Goal: Task Accomplishment & Management: Use online tool/utility

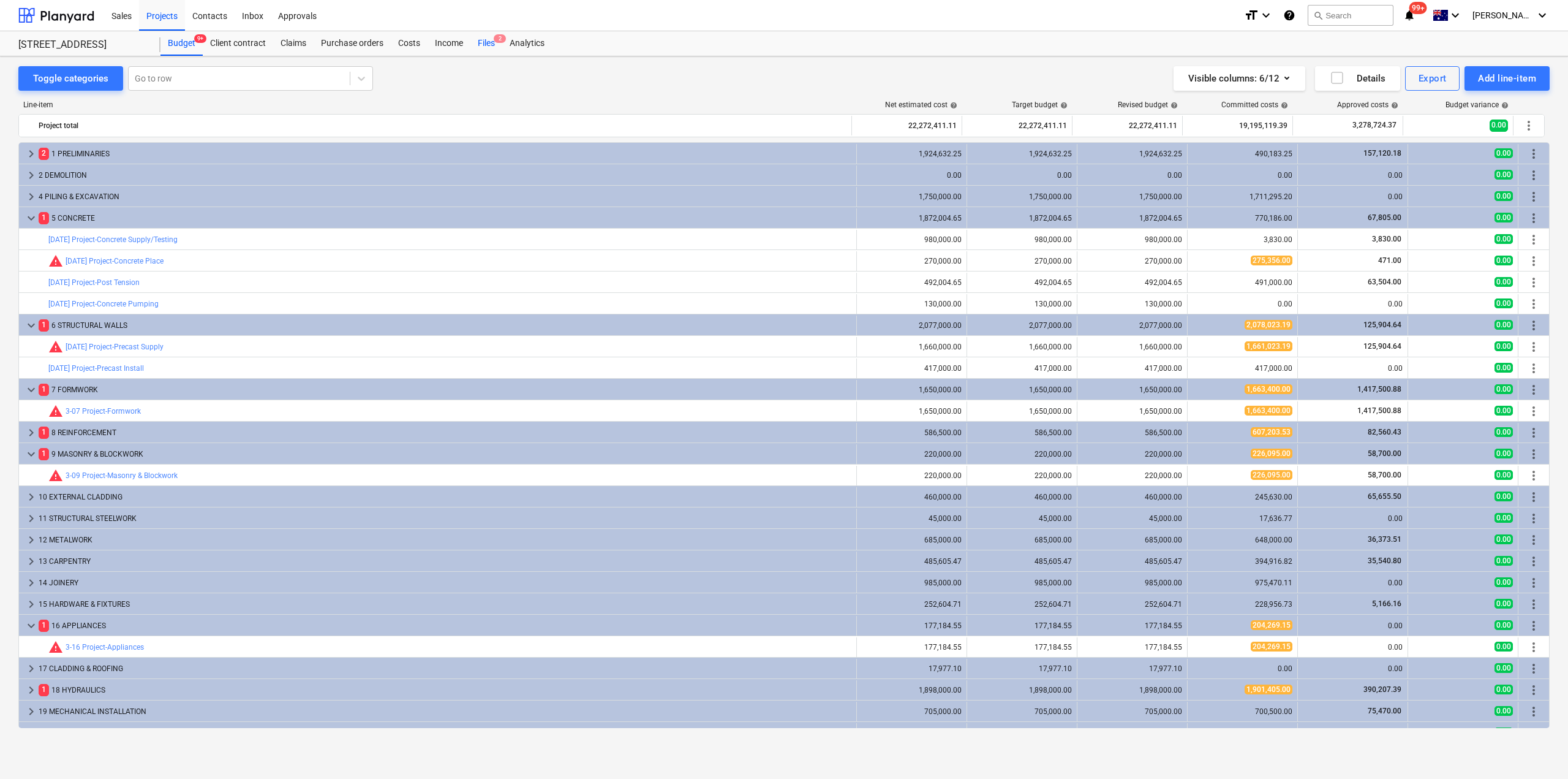
click at [495, 51] on div "Files 2" at bounding box center [486, 43] width 32 height 25
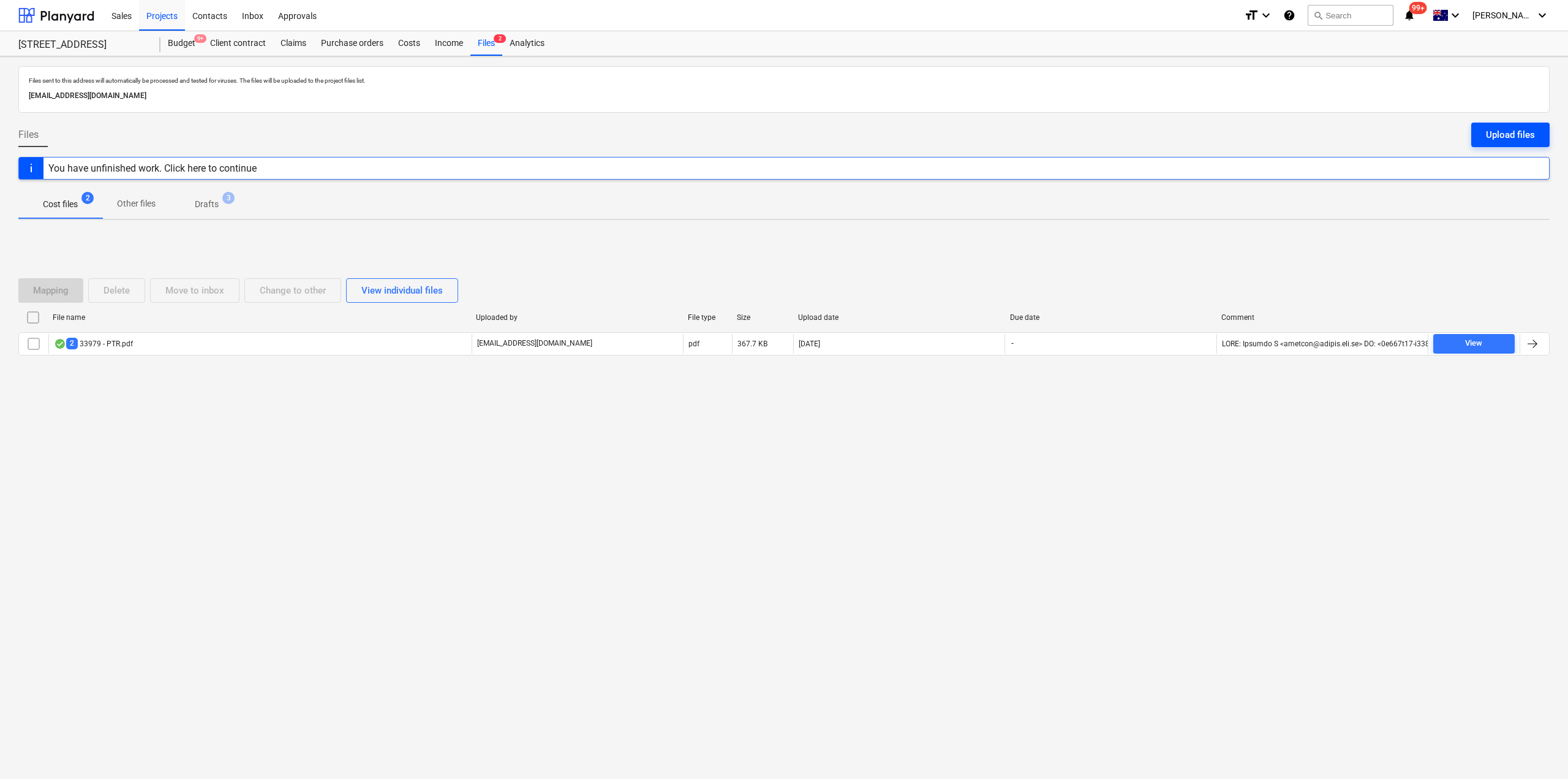
click at [1482, 142] on button "Upload files" at bounding box center [1510, 135] width 78 height 25
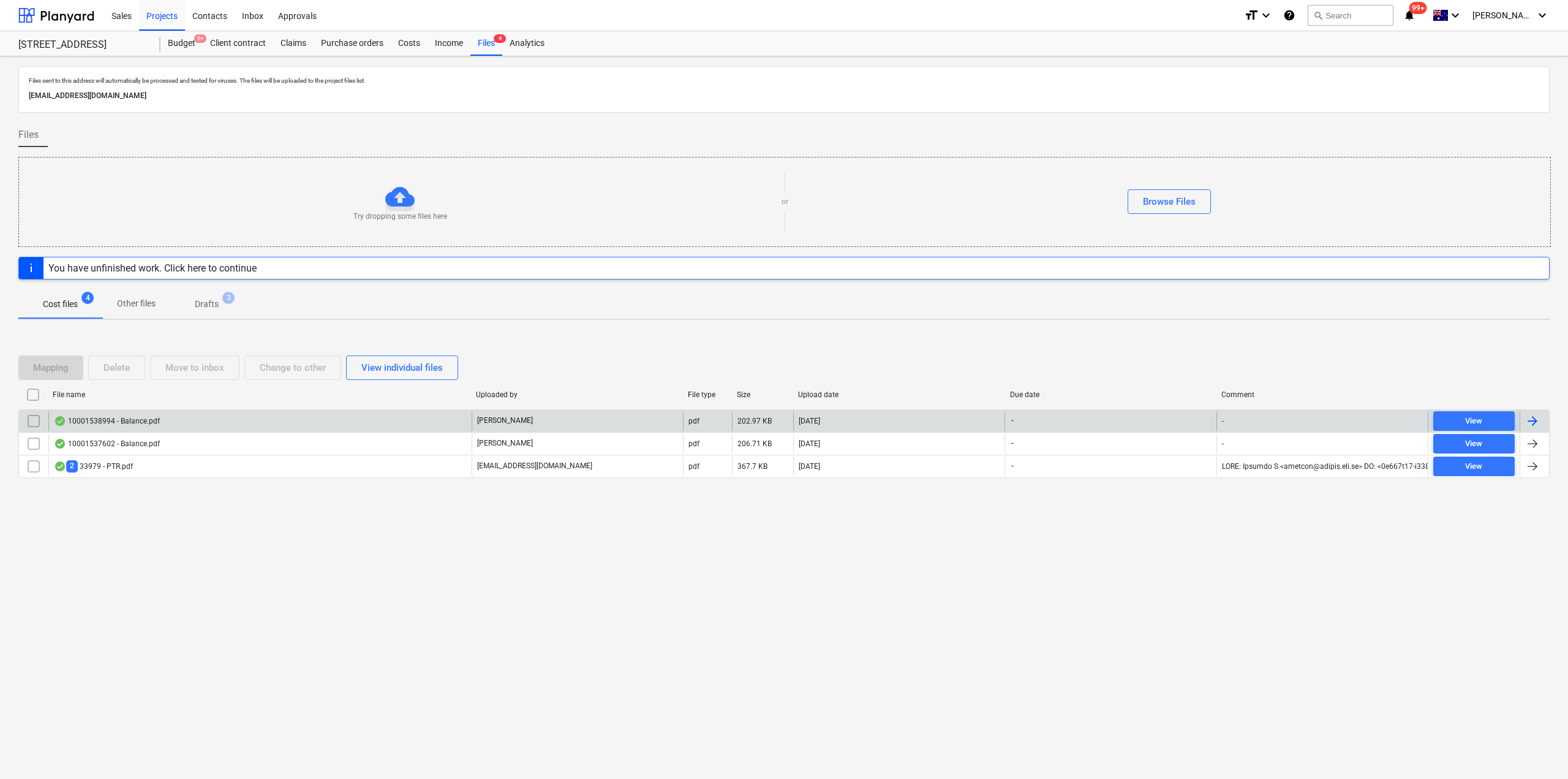
click at [184, 417] on div "10001538994 - Balance.pdf" at bounding box center [260, 420] width 423 height 19
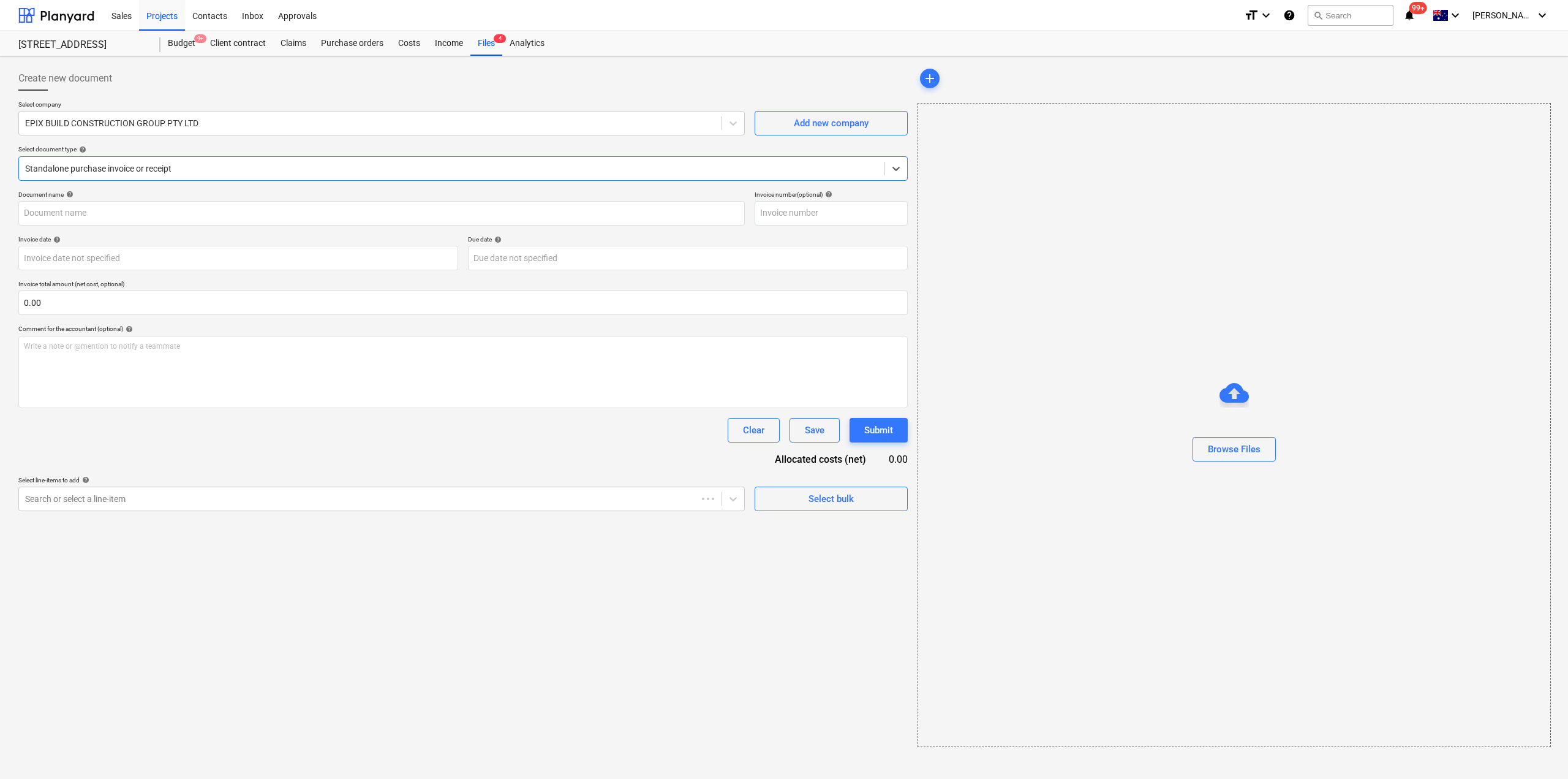
type input "10001538994"
click at [491, 43] on div "Files 4" at bounding box center [486, 43] width 32 height 25
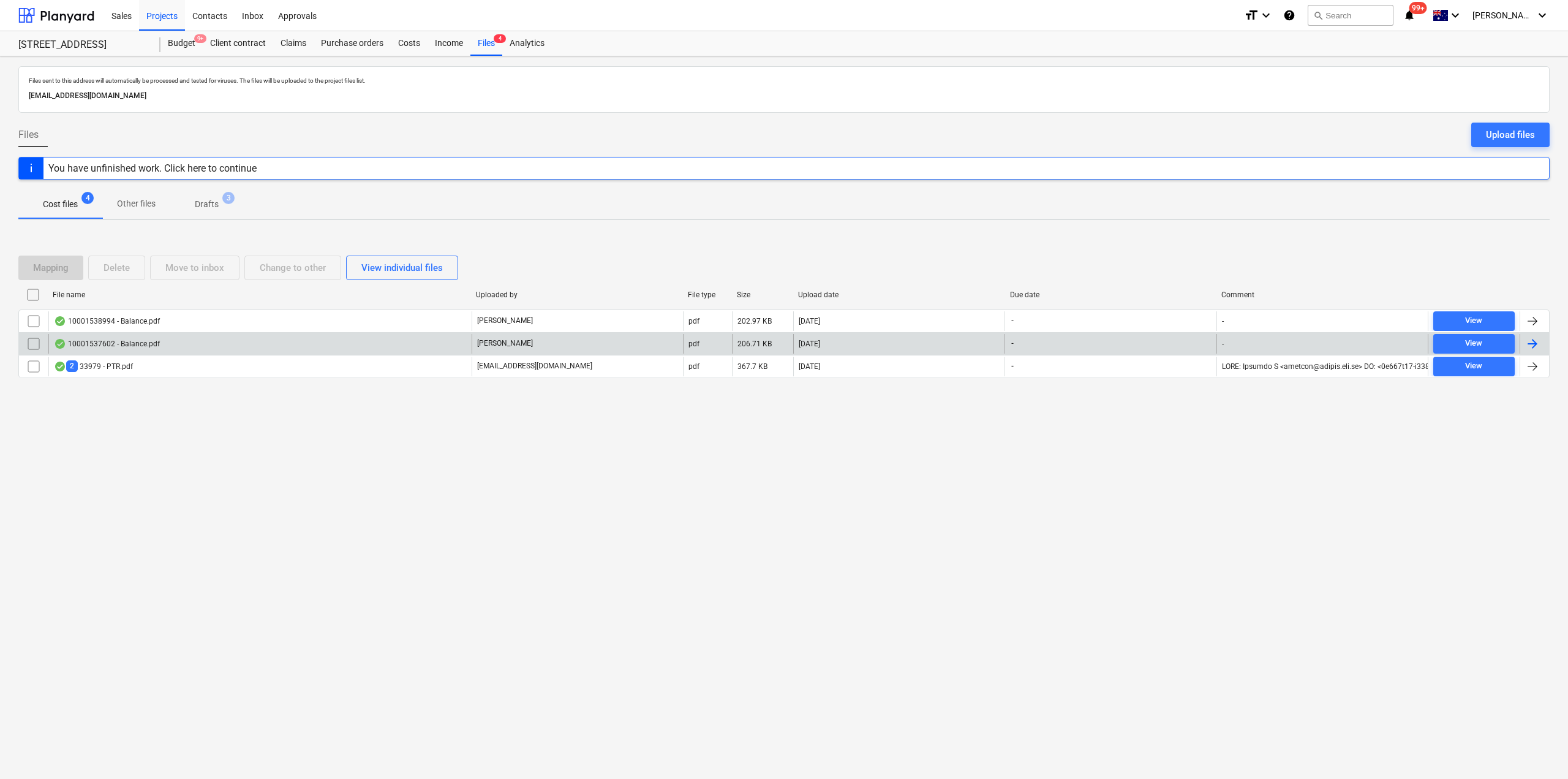
click at [147, 347] on div "10001537602 - Balance.pdf" at bounding box center [107, 343] width 106 height 10
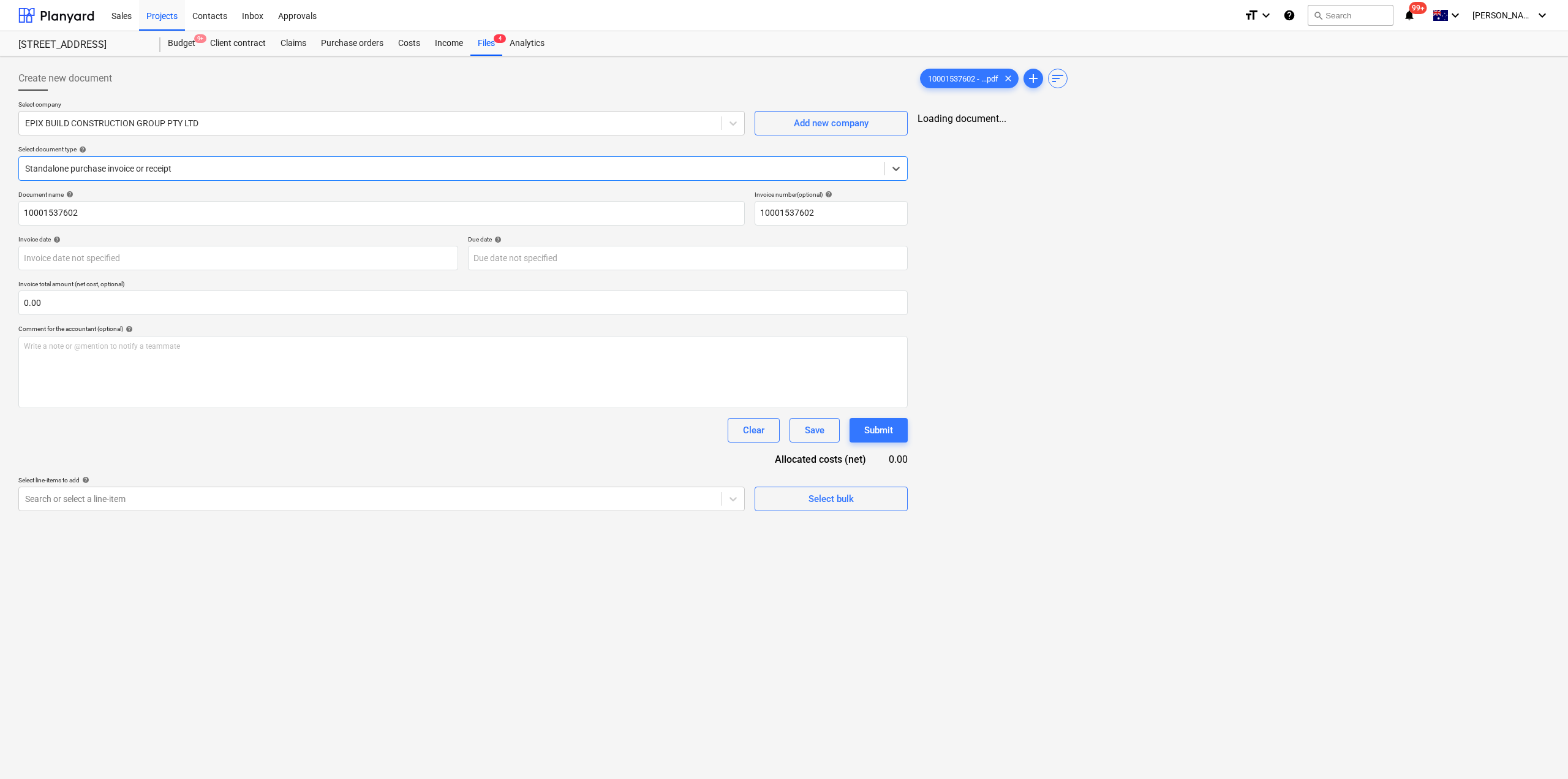
type input "10001537602"
click at [496, 44] on div "Files 4" at bounding box center [486, 43] width 32 height 25
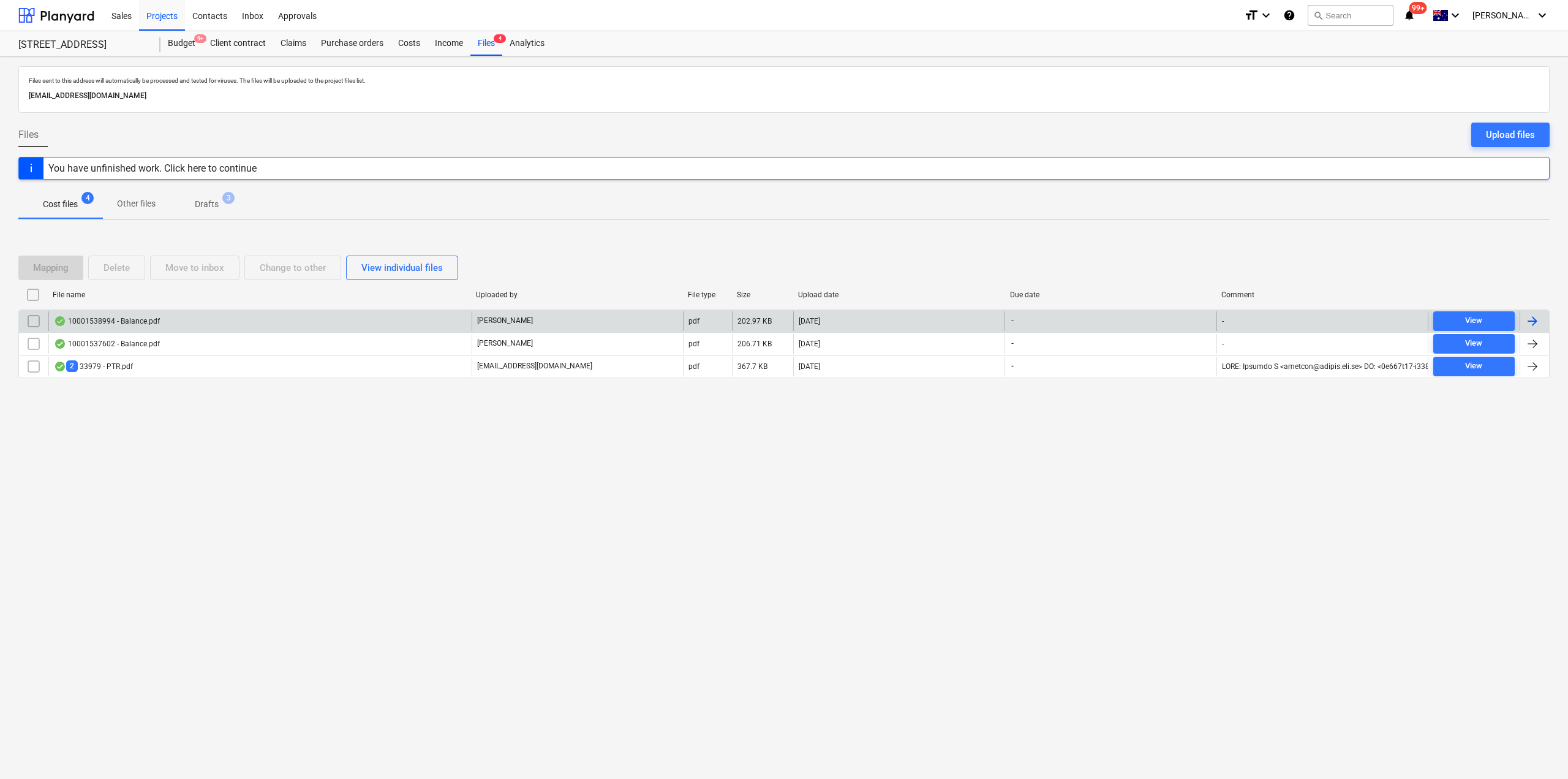
click at [164, 325] on div "10001538994 - Balance.pdf" at bounding box center [260, 321] width 423 height 19
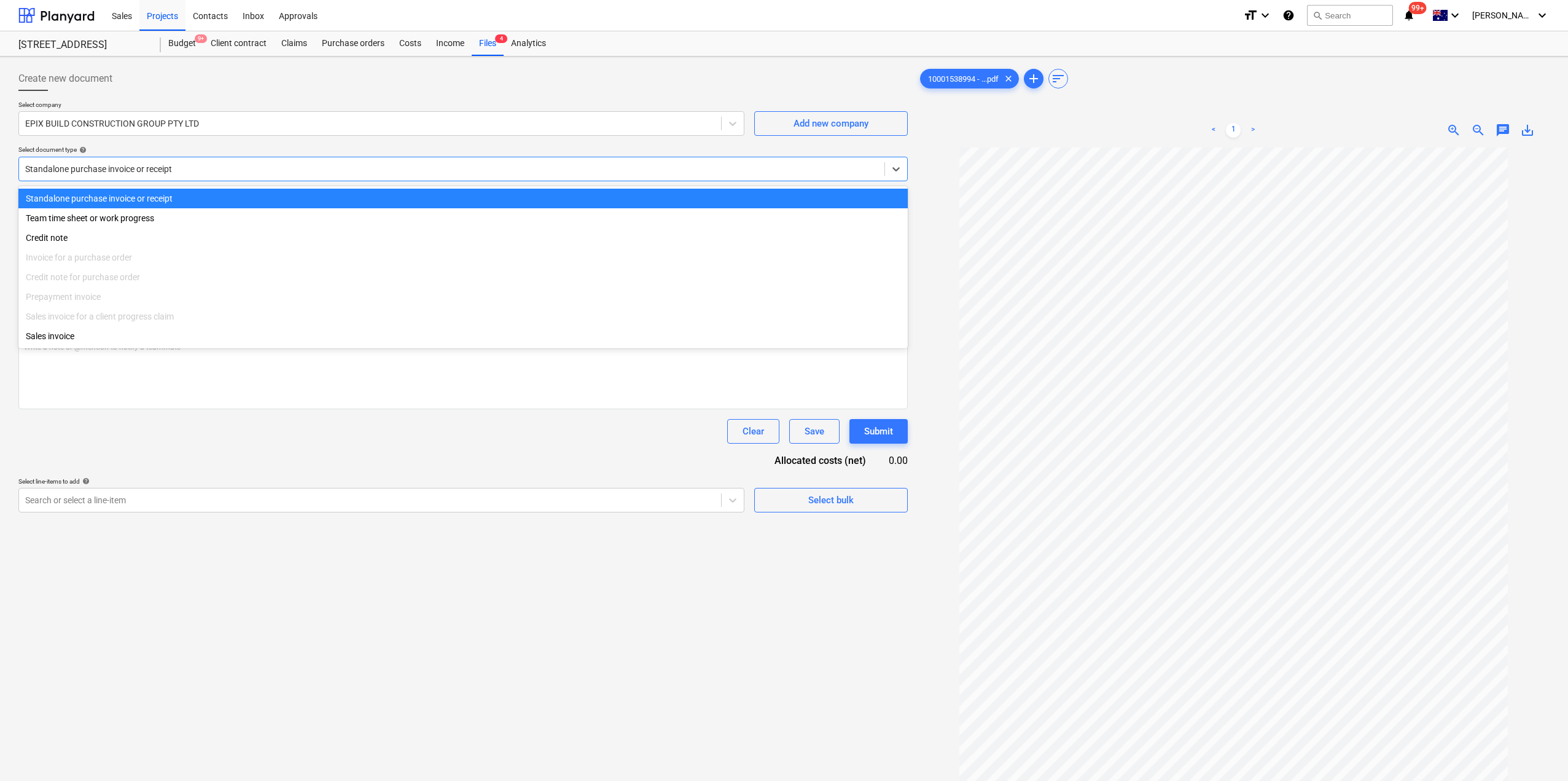
click at [175, 167] on div at bounding box center [452, 169] width 853 height 12
click at [199, 500] on div at bounding box center [370, 500] width 689 height 12
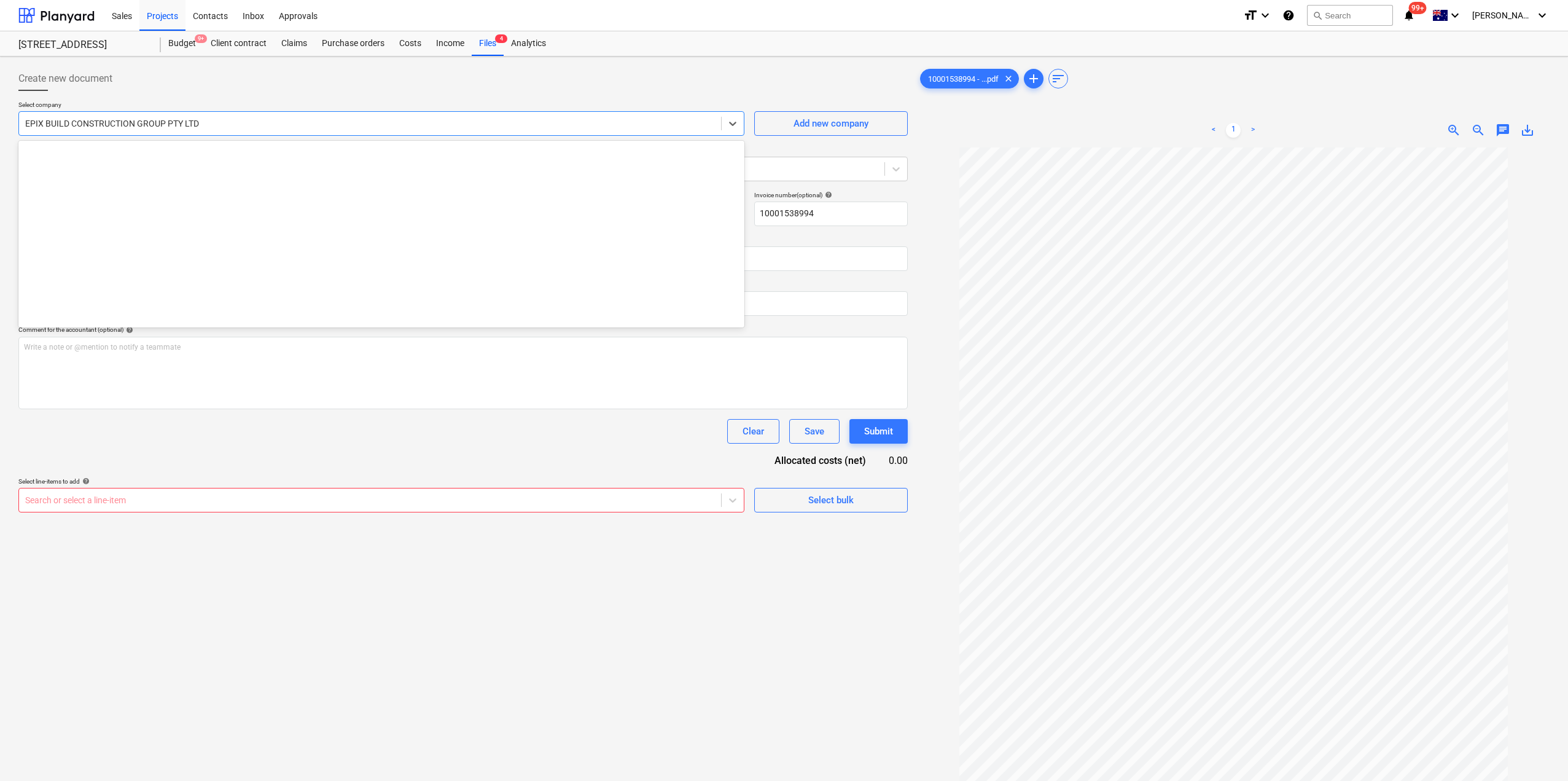
click at [97, 122] on div at bounding box center [370, 123] width 689 height 12
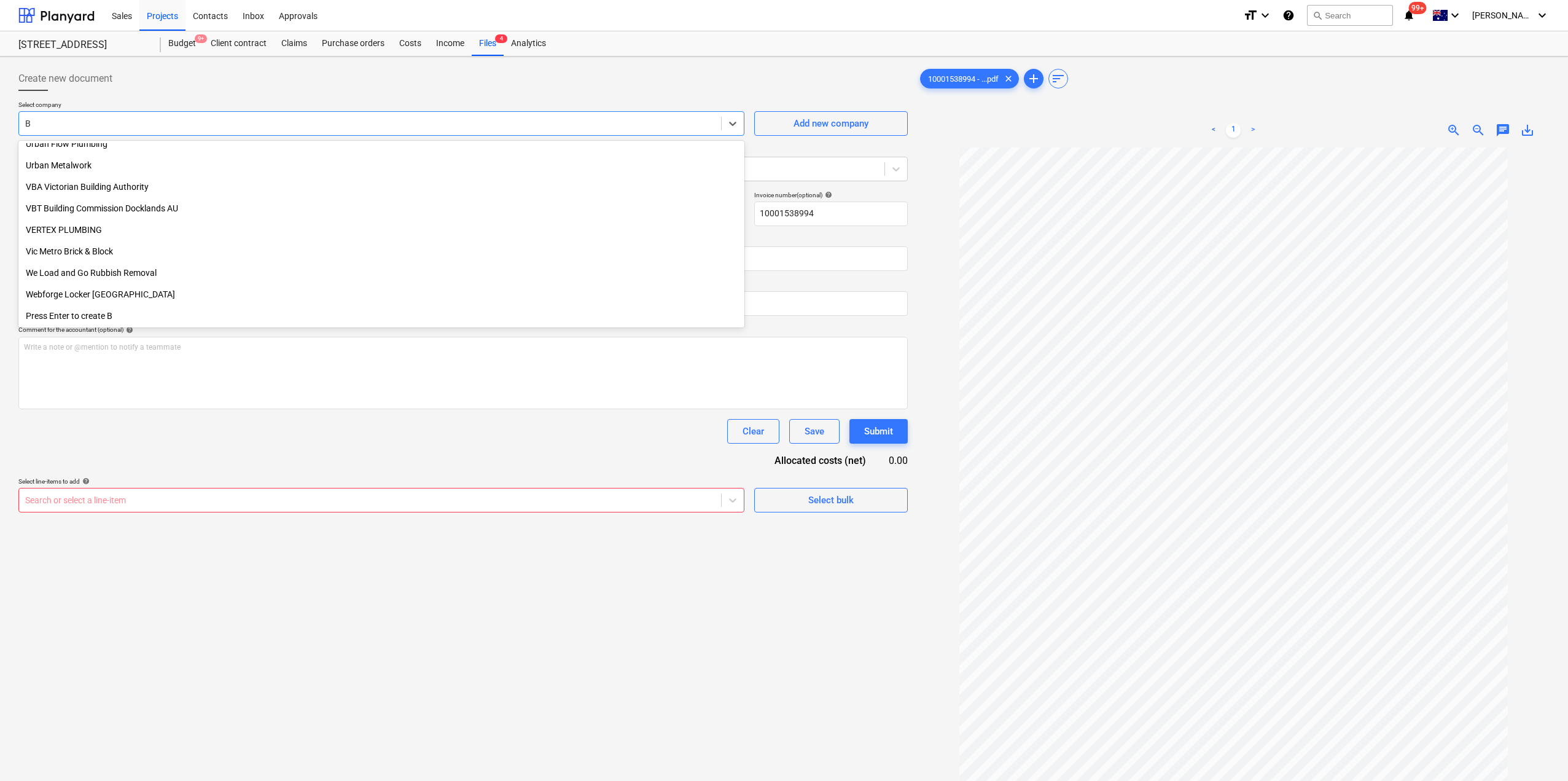
scroll to position [5276, 0]
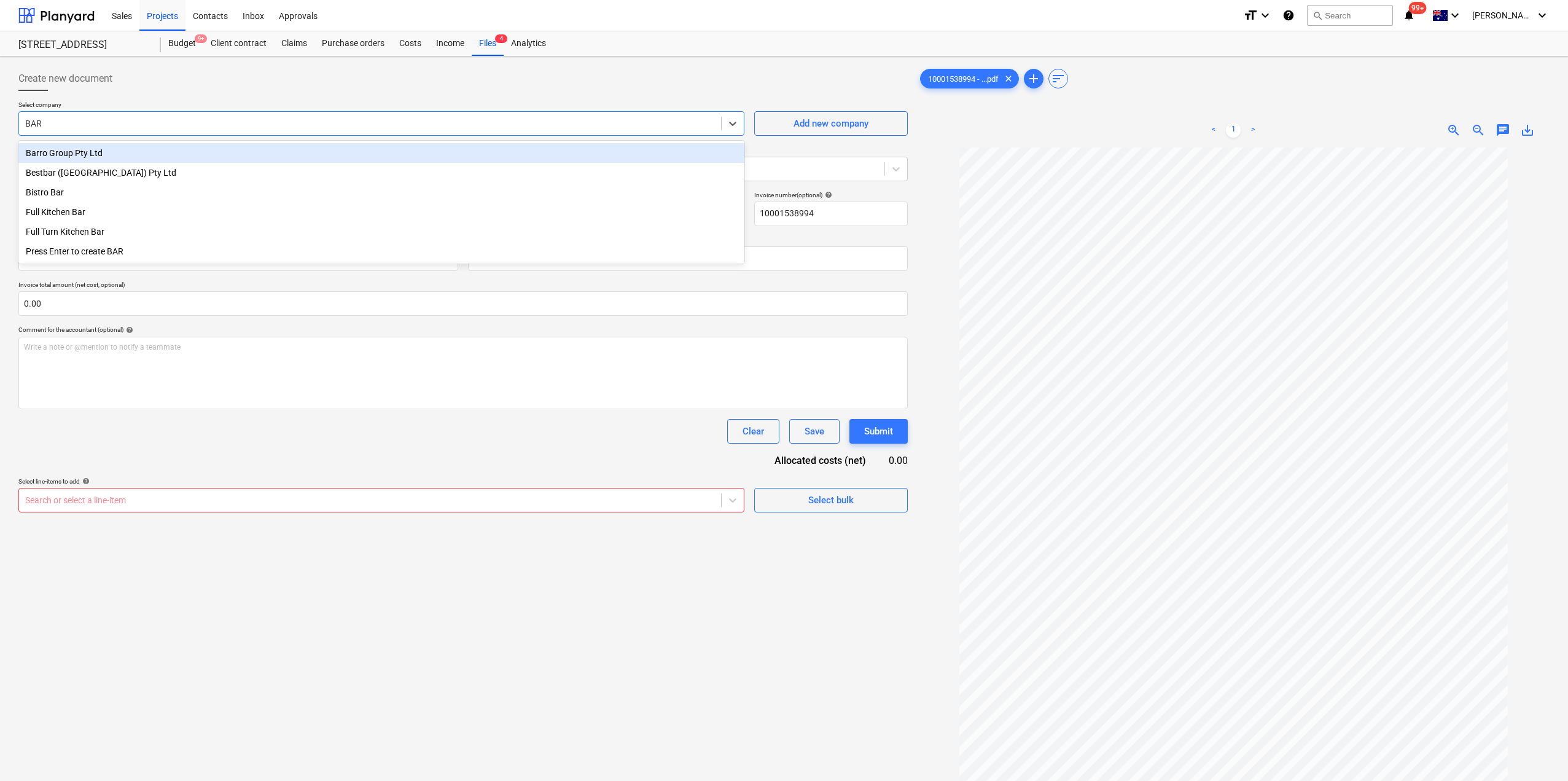
type input "[PERSON_NAME]"
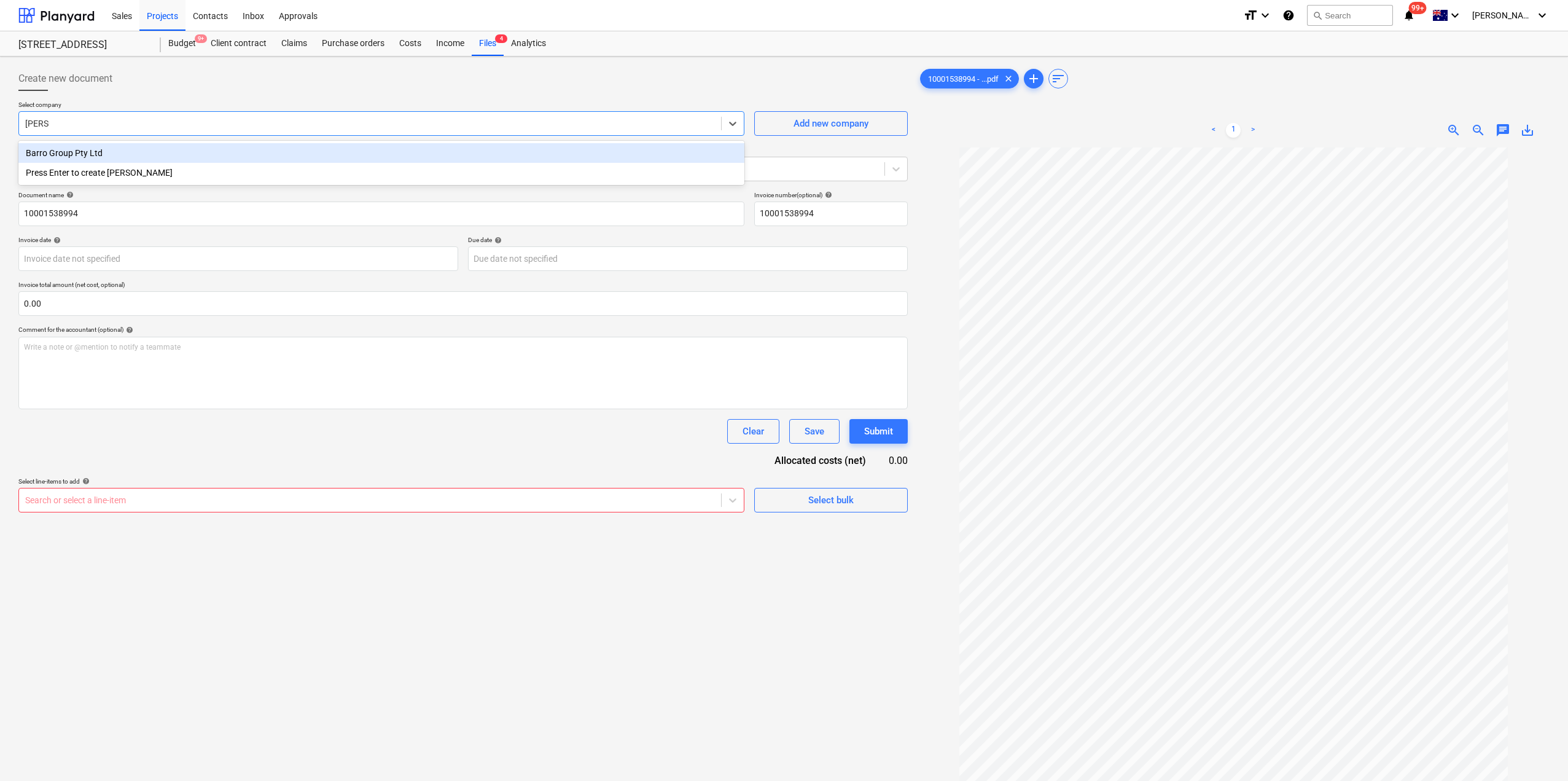
click at [89, 153] on div "Barro Group Pty Ltd" at bounding box center [381, 153] width 726 height 19
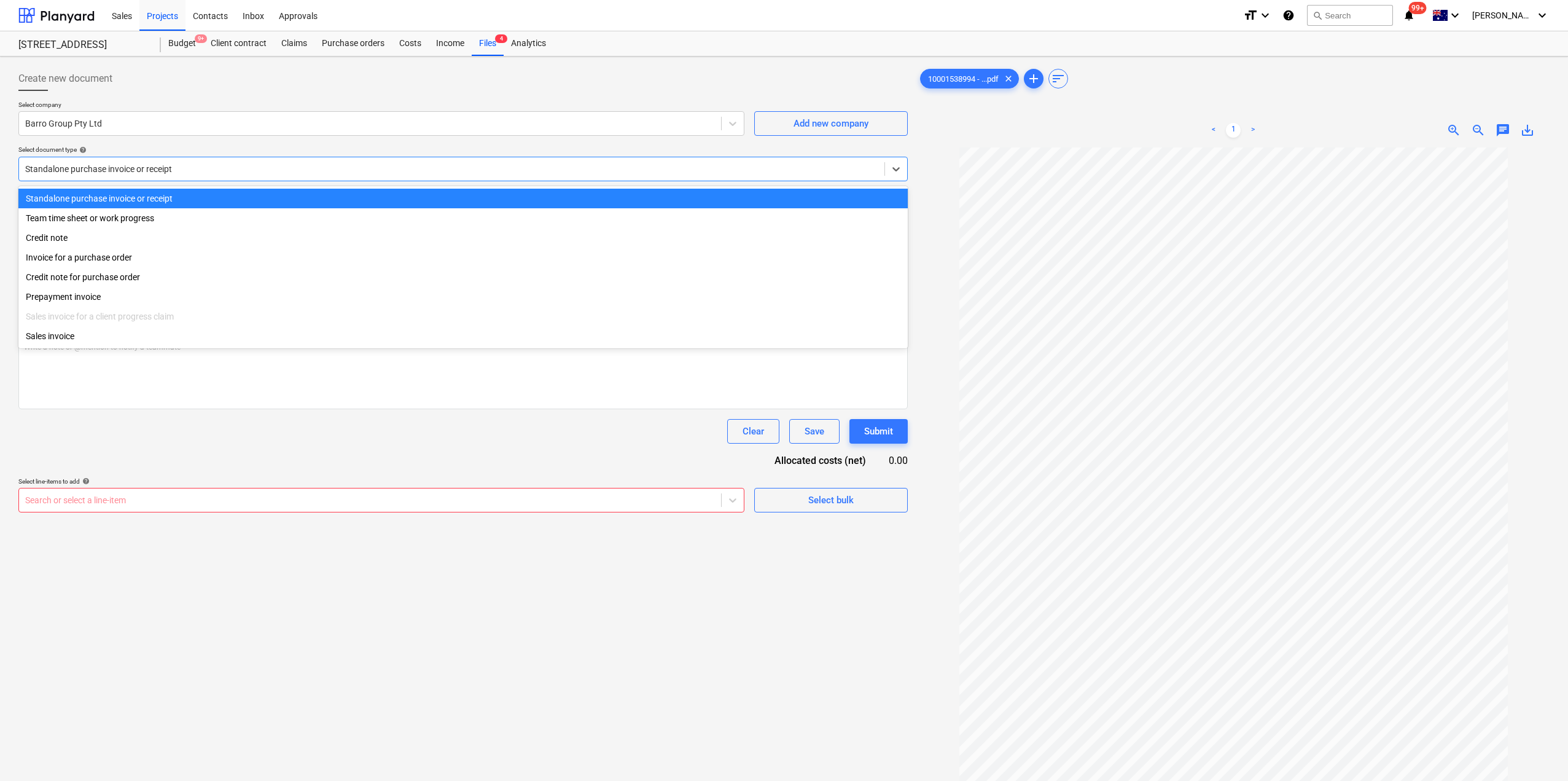
click at [91, 170] on div at bounding box center [452, 169] width 853 height 12
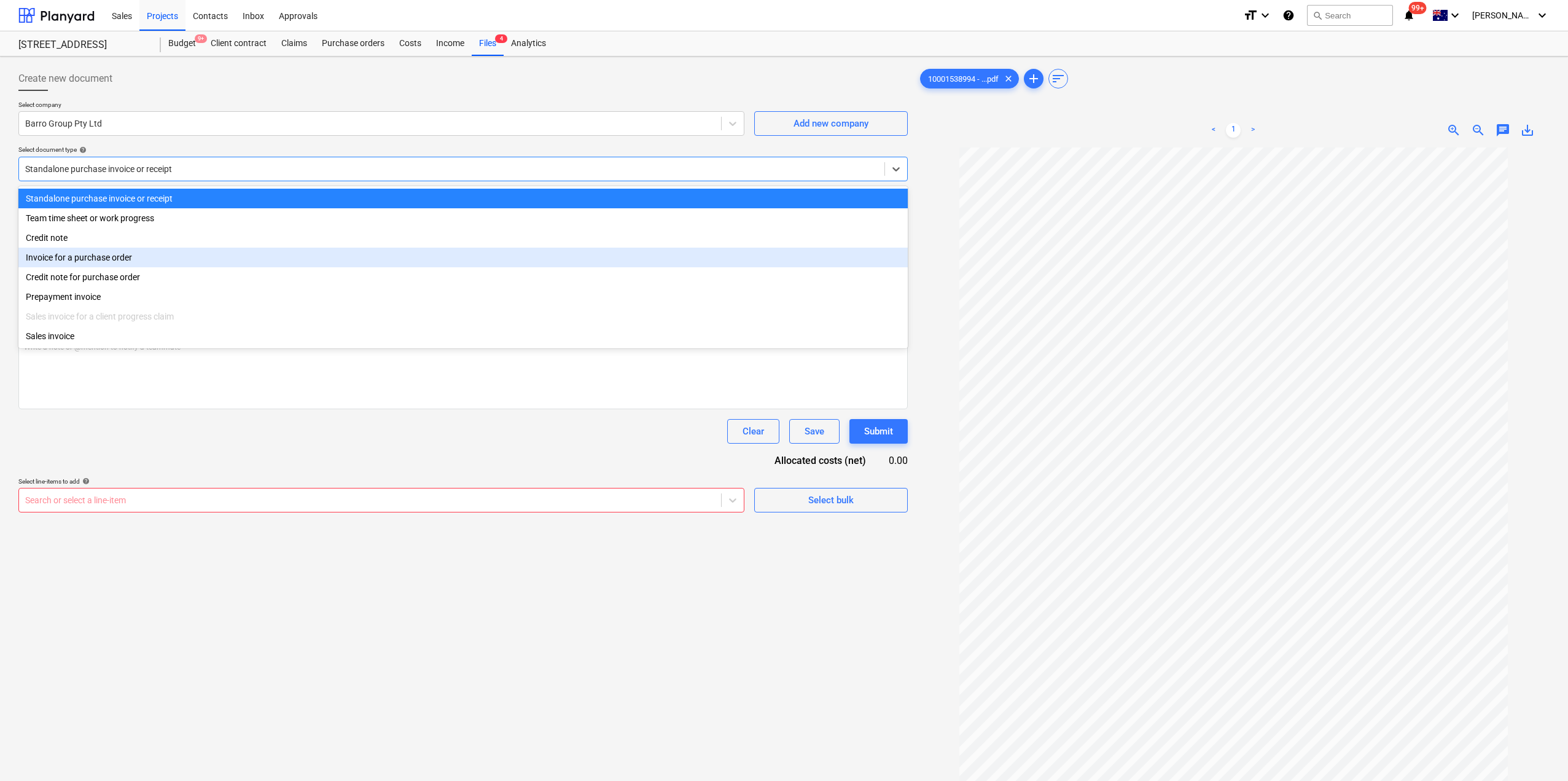
click at [91, 259] on div "Invoice for a purchase order" at bounding box center [463, 256] width 889 height 19
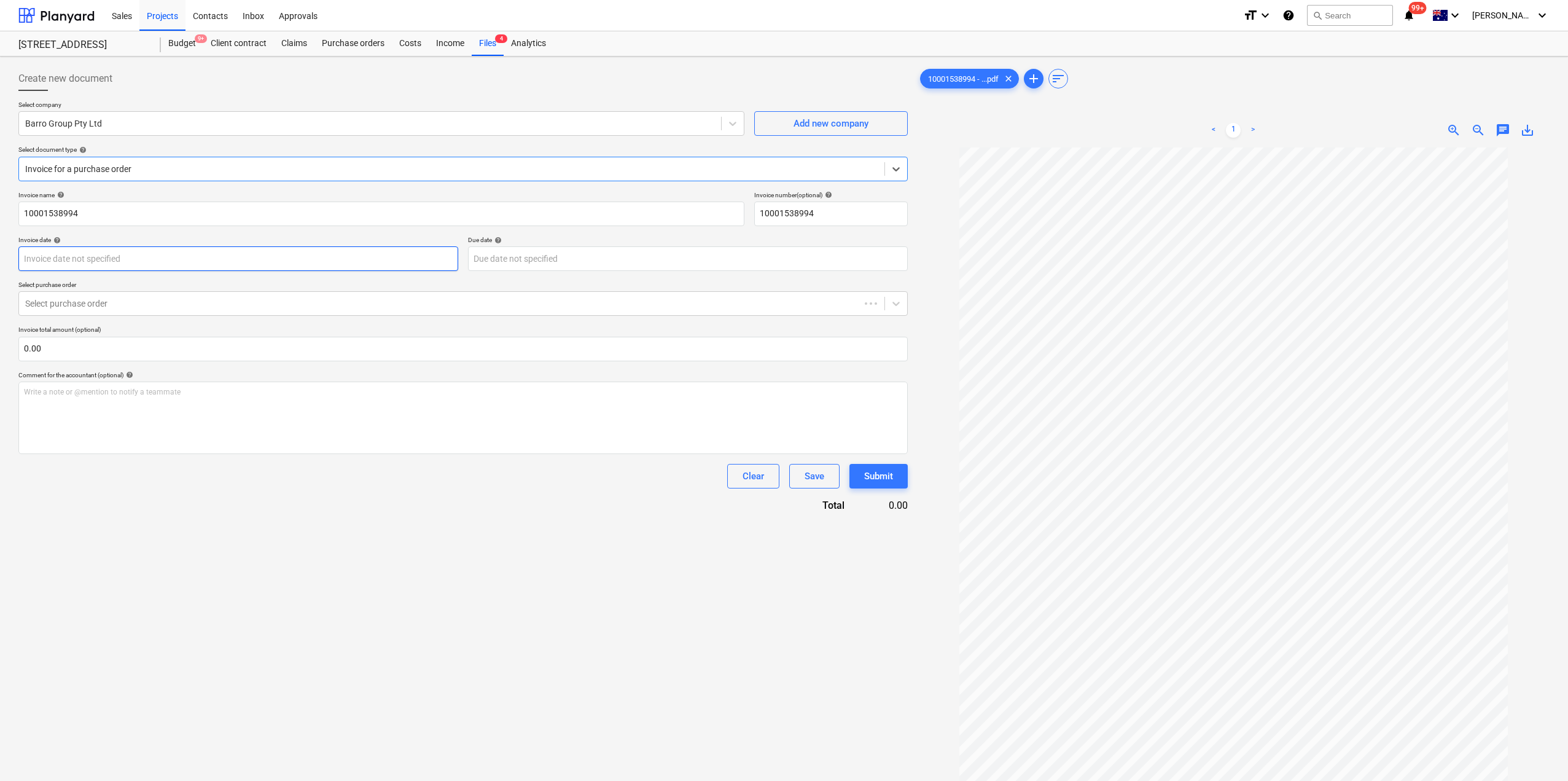
click at [84, 263] on body "Sales Projects Contacts Inbox Approvals format_size keyboard_arrow_down help se…" at bounding box center [784, 390] width 1568 height 781
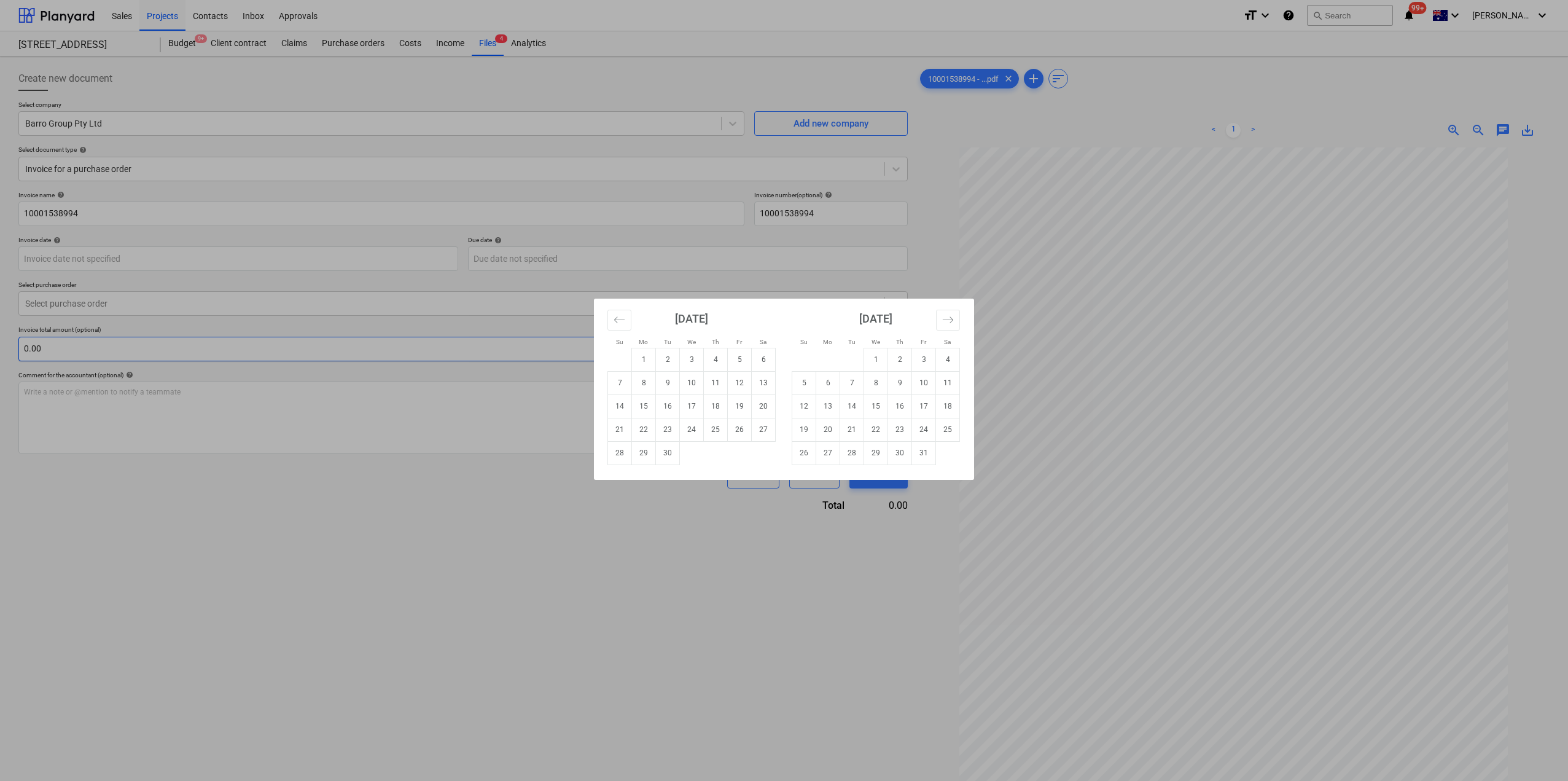
drag, startPoint x: 225, startPoint y: 593, endPoint x: 170, endPoint y: 360, distance: 239.4
click at [225, 593] on div "Su Mo Tu We Th Fr Sa Su Mo Tu We Th Fr Sa [DATE] 1 2 3 4 5 6 7 8 9 10 11 12 13 …" at bounding box center [784, 390] width 1568 height 781
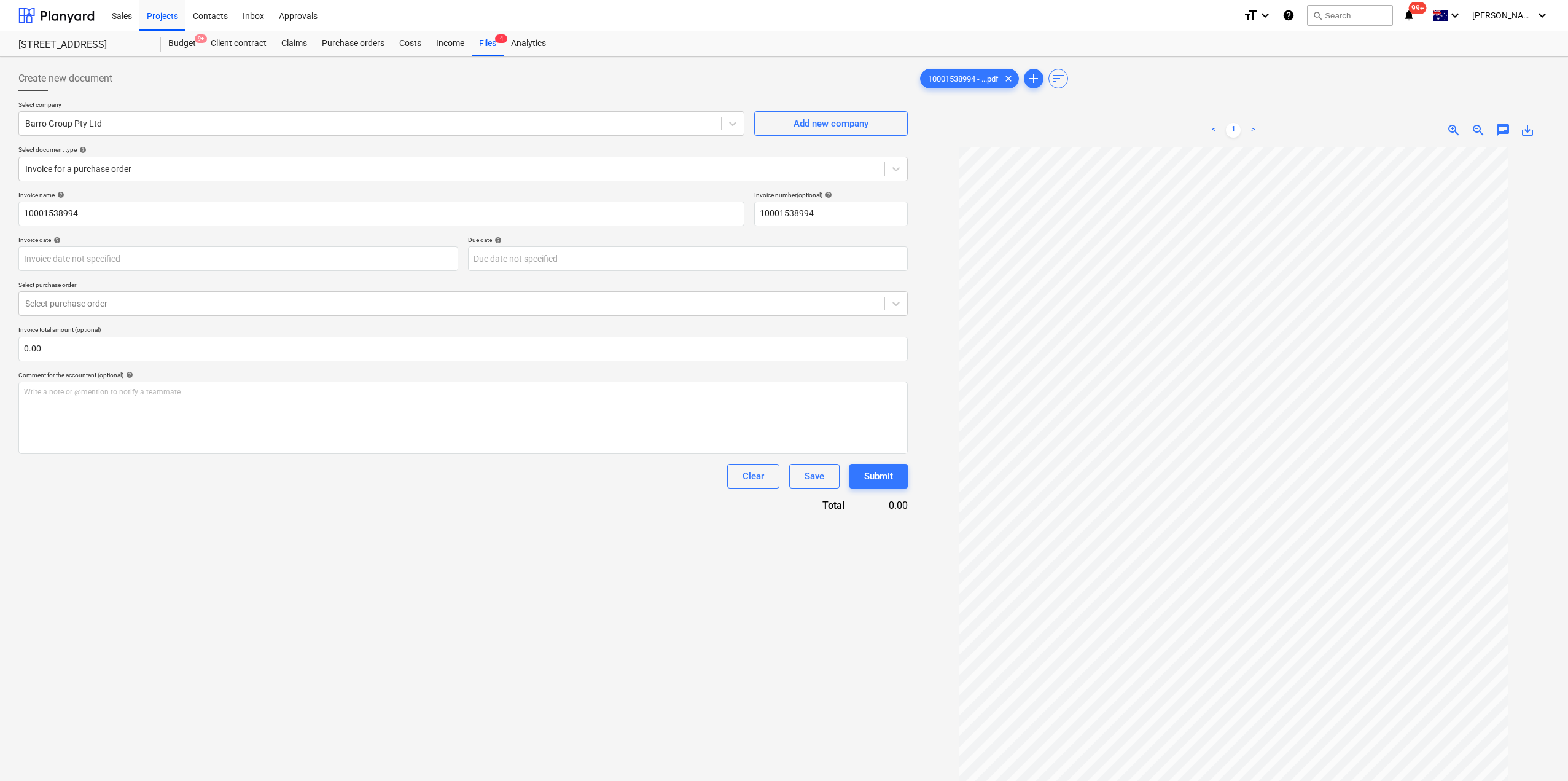
click at [141, 288] on p "Select purchase order" at bounding box center [463, 285] width 889 height 10
click at [138, 302] on div at bounding box center [452, 304] width 853 height 12
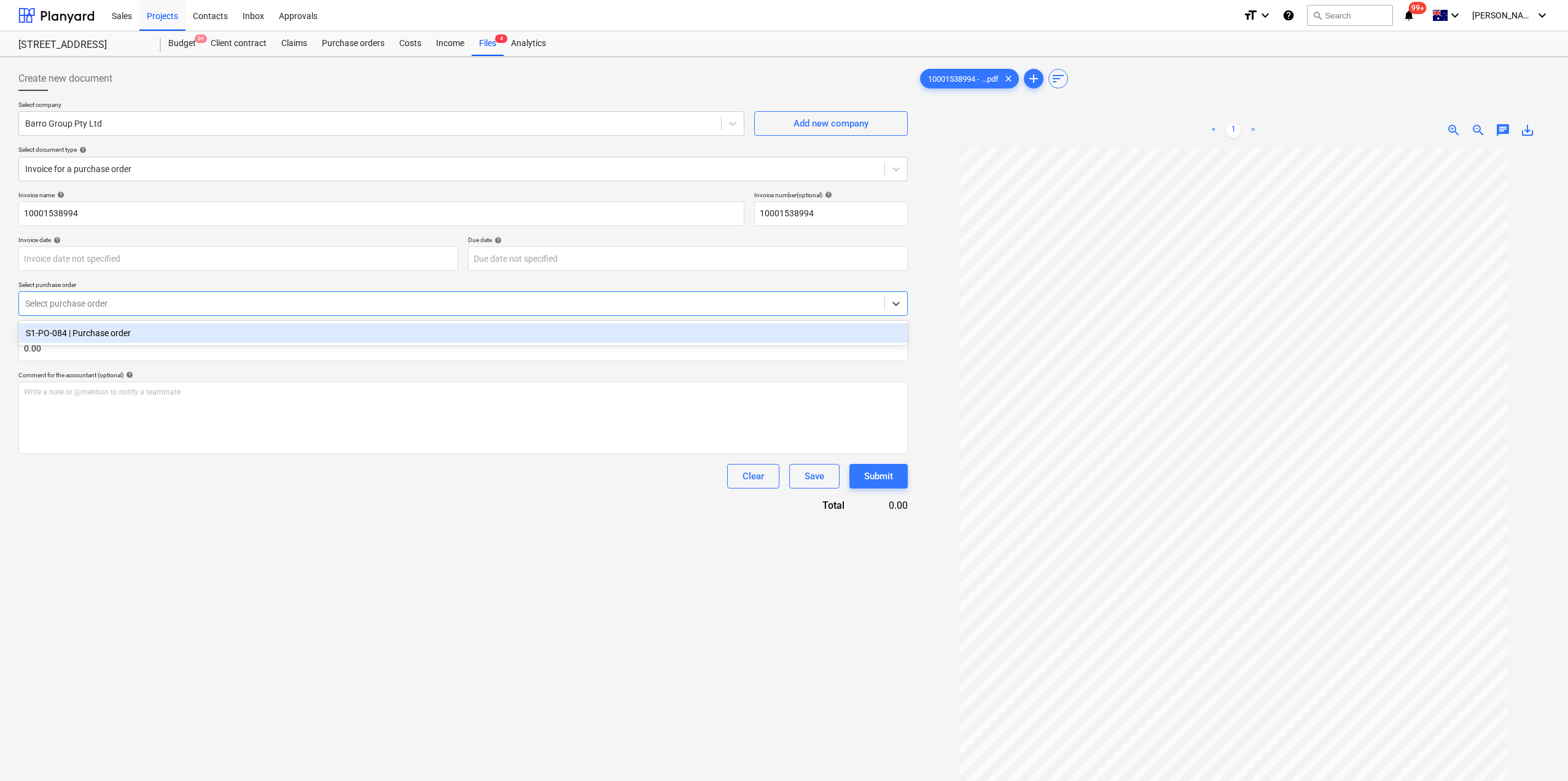
click at [135, 335] on div "S1-PO-084 | Purchase order" at bounding box center [463, 332] width 889 height 19
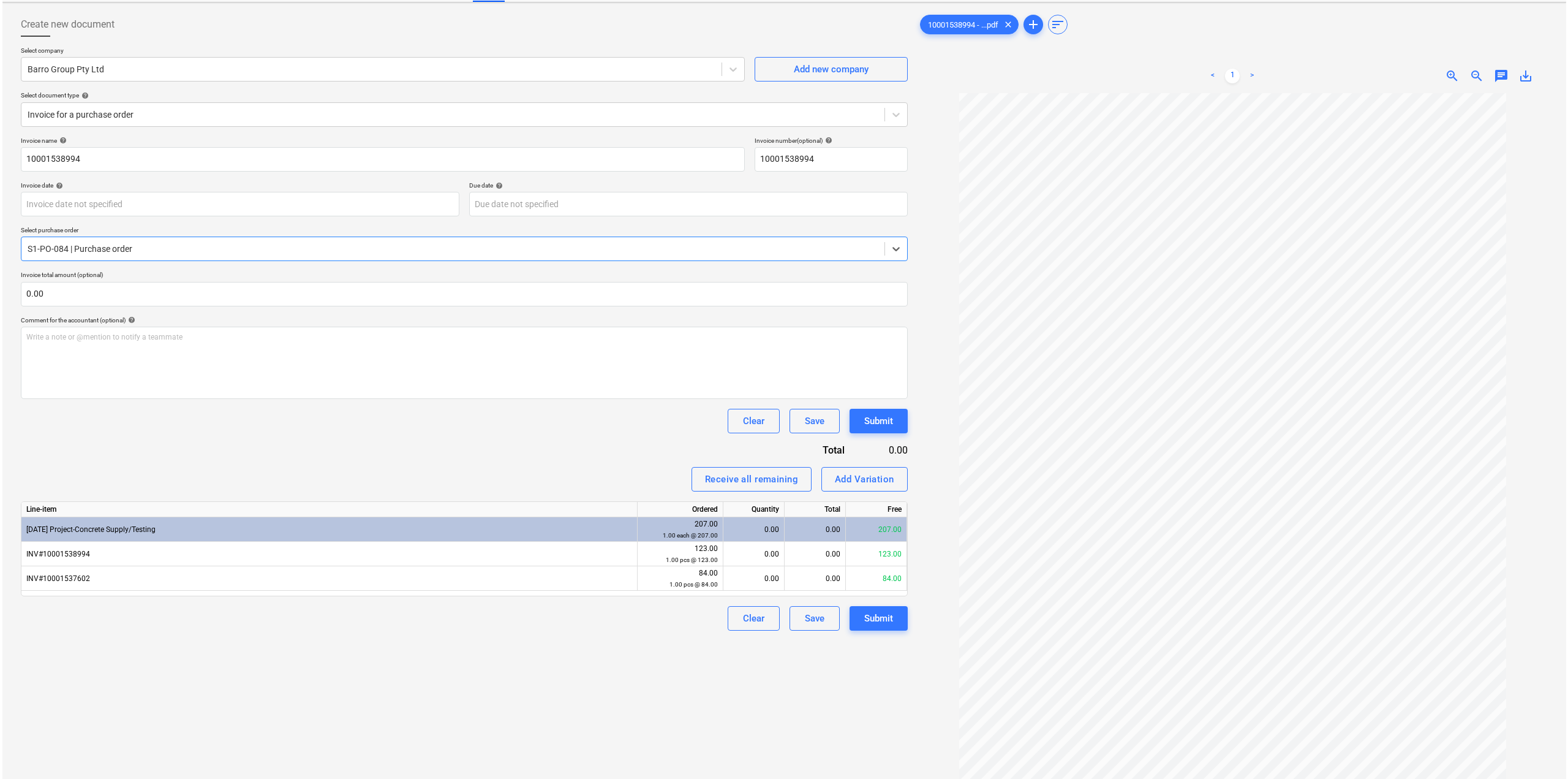
scroll to position [123, 0]
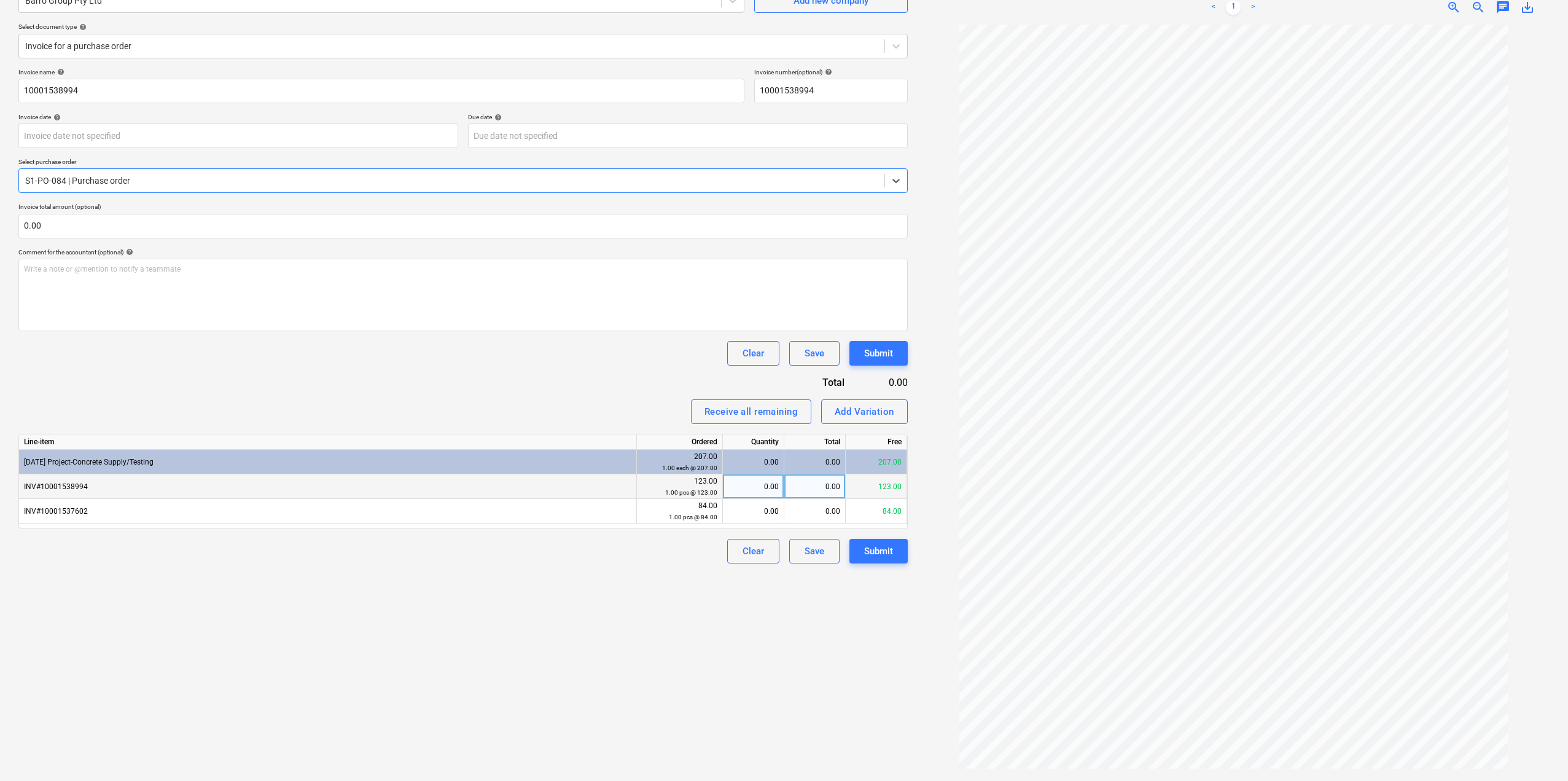
click at [766, 486] on div "0.00" at bounding box center [753, 487] width 51 height 25
type input "1"
click at [717, 659] on div "Create new document Select company Barro Group Pty Ltd Add new company Select d…" at bounding box center [462, 357] width 899 height 837
click at [867, 553] on div "Submit" at bounding box center [878, 551] width 29 height 16
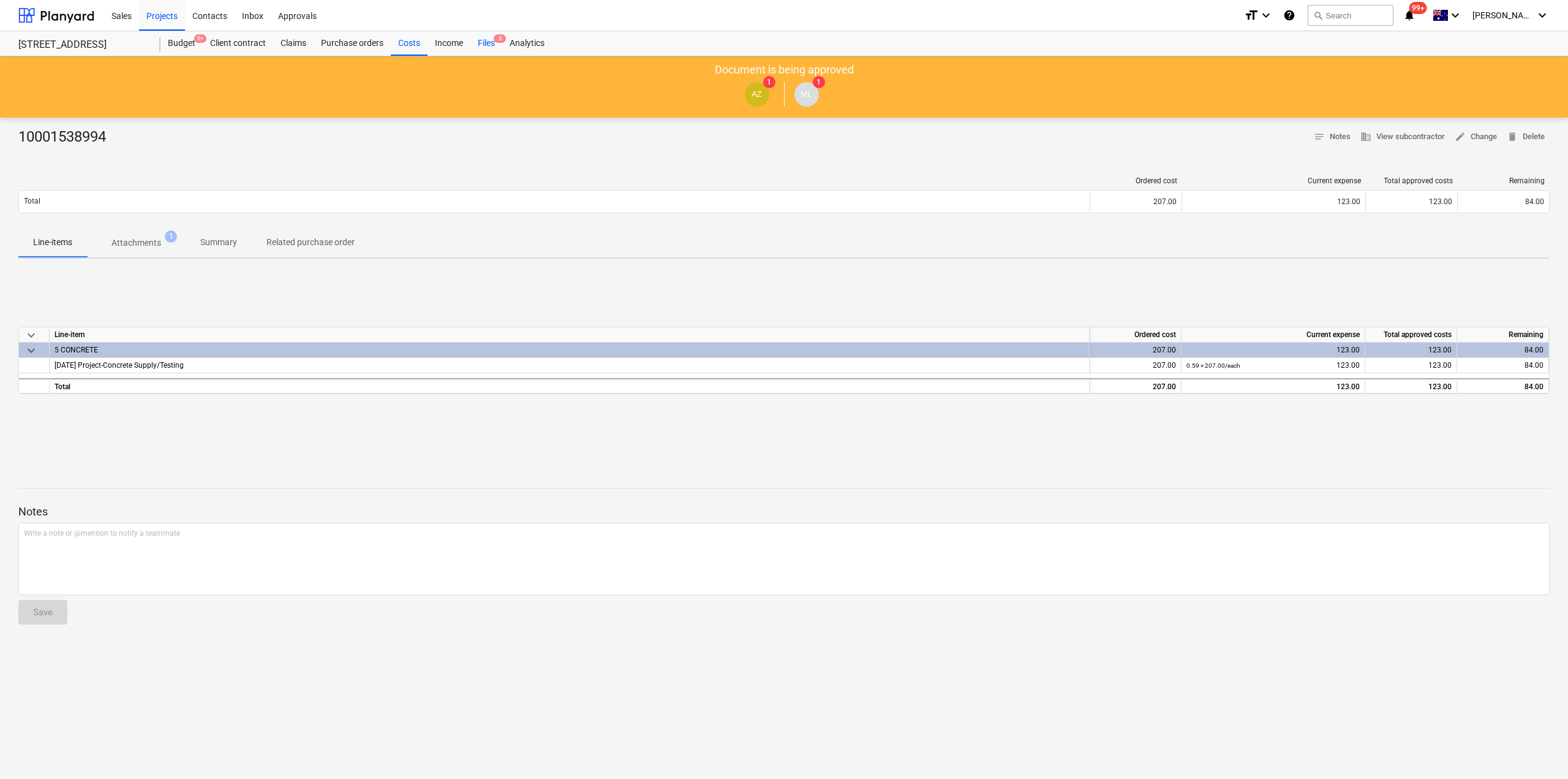
click at [489, 46] on div "Files 3" at bounding box center [486, 43] width 32 height 25
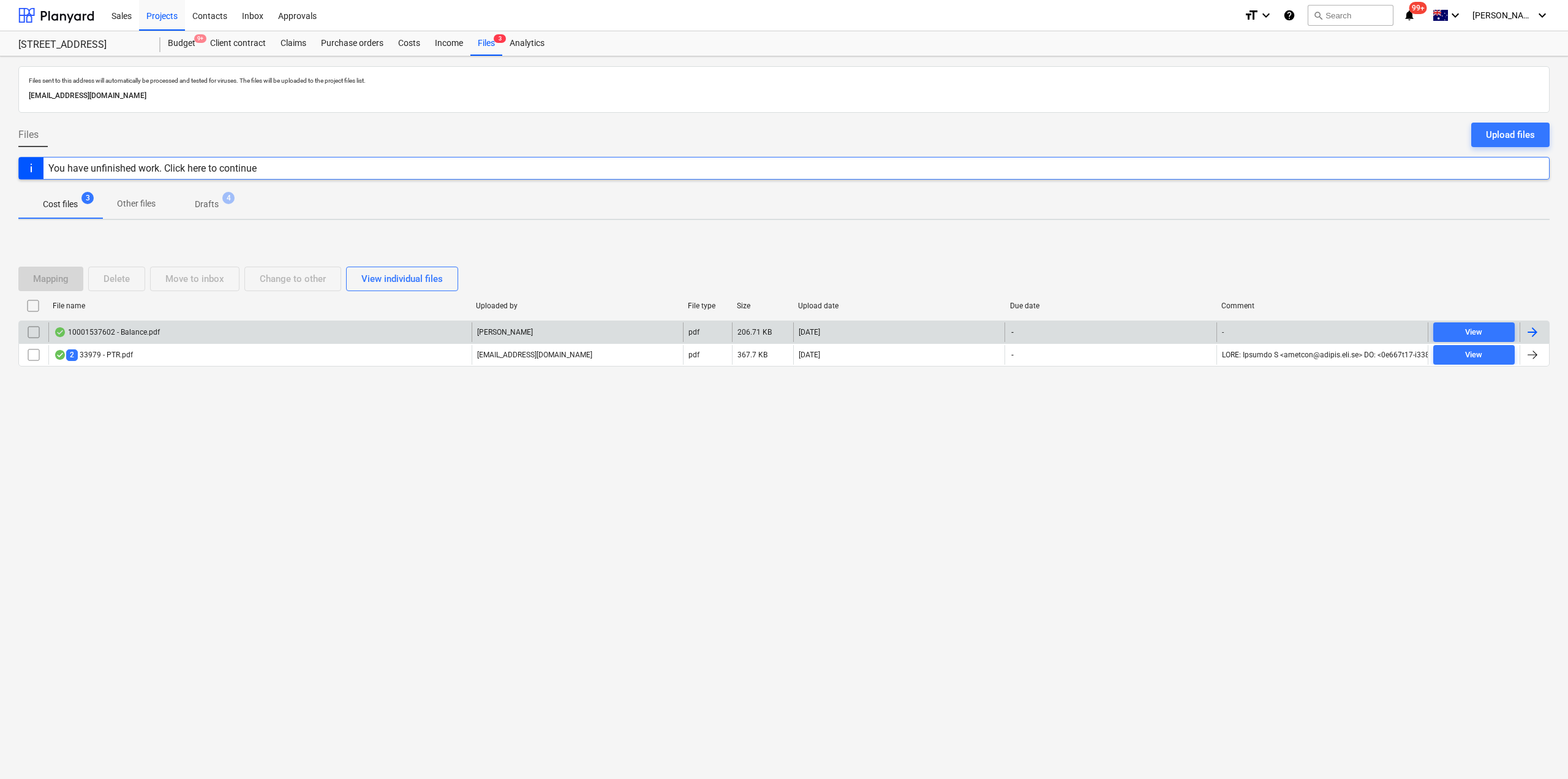
click at [152, 331] on div "10001537602 - Balance.pdf" at bounding box center [107, 332] width 106 height 10
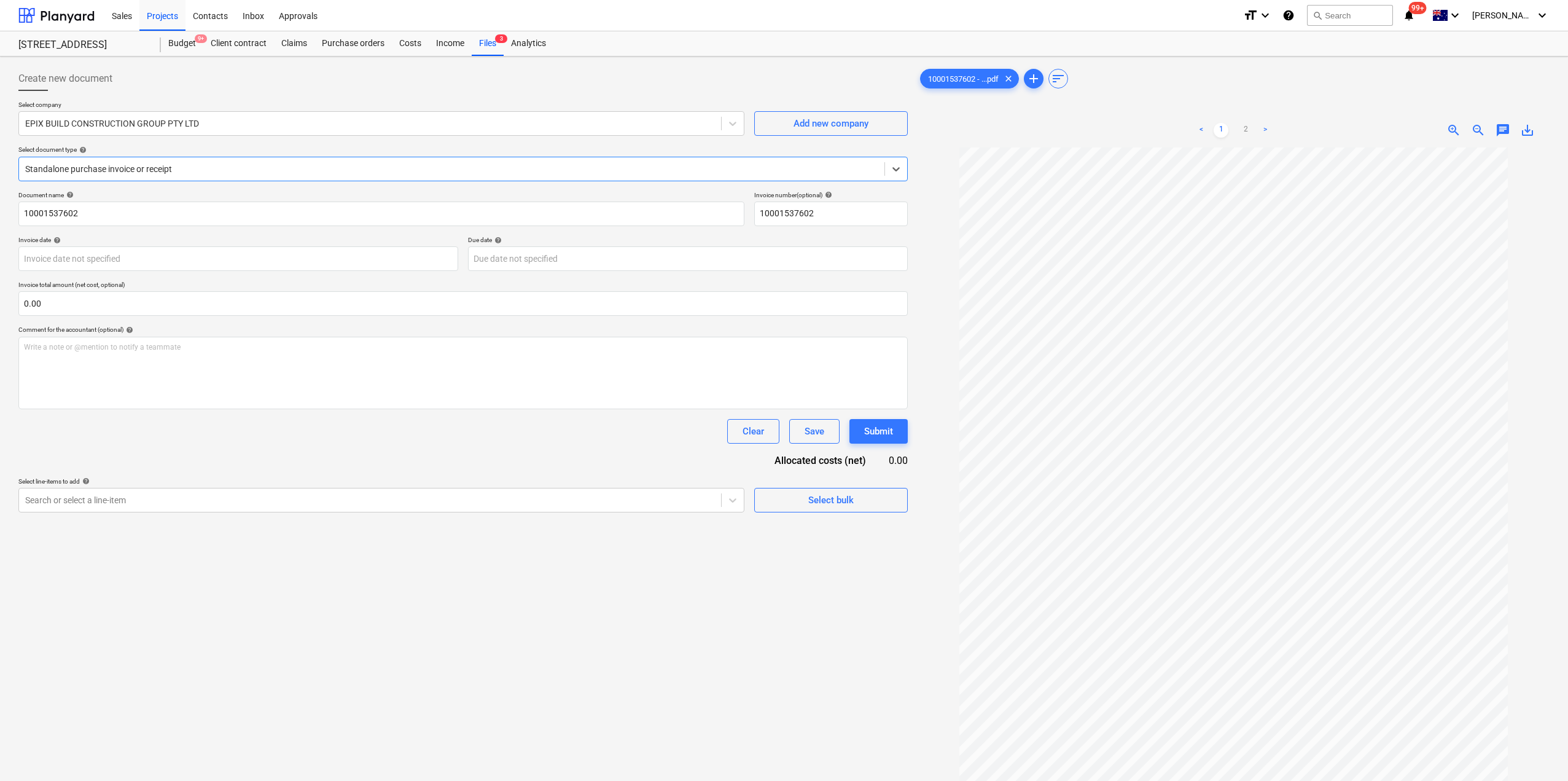
click at [232, 167] on div at bounding box center [452, 169] width 853 height 12
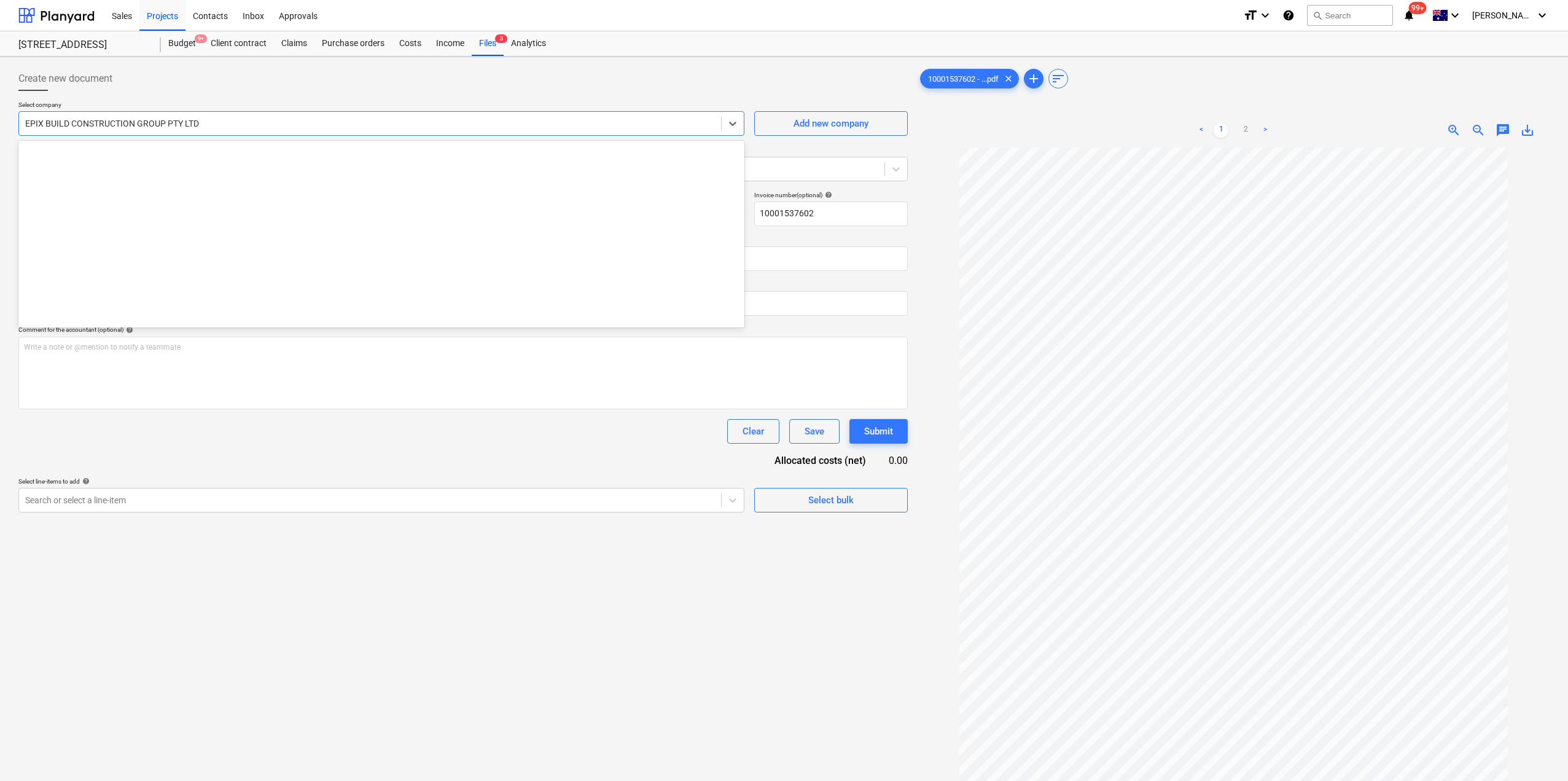
click at [240, 127] on div at bounding box center [370, 123] width 689 height 12
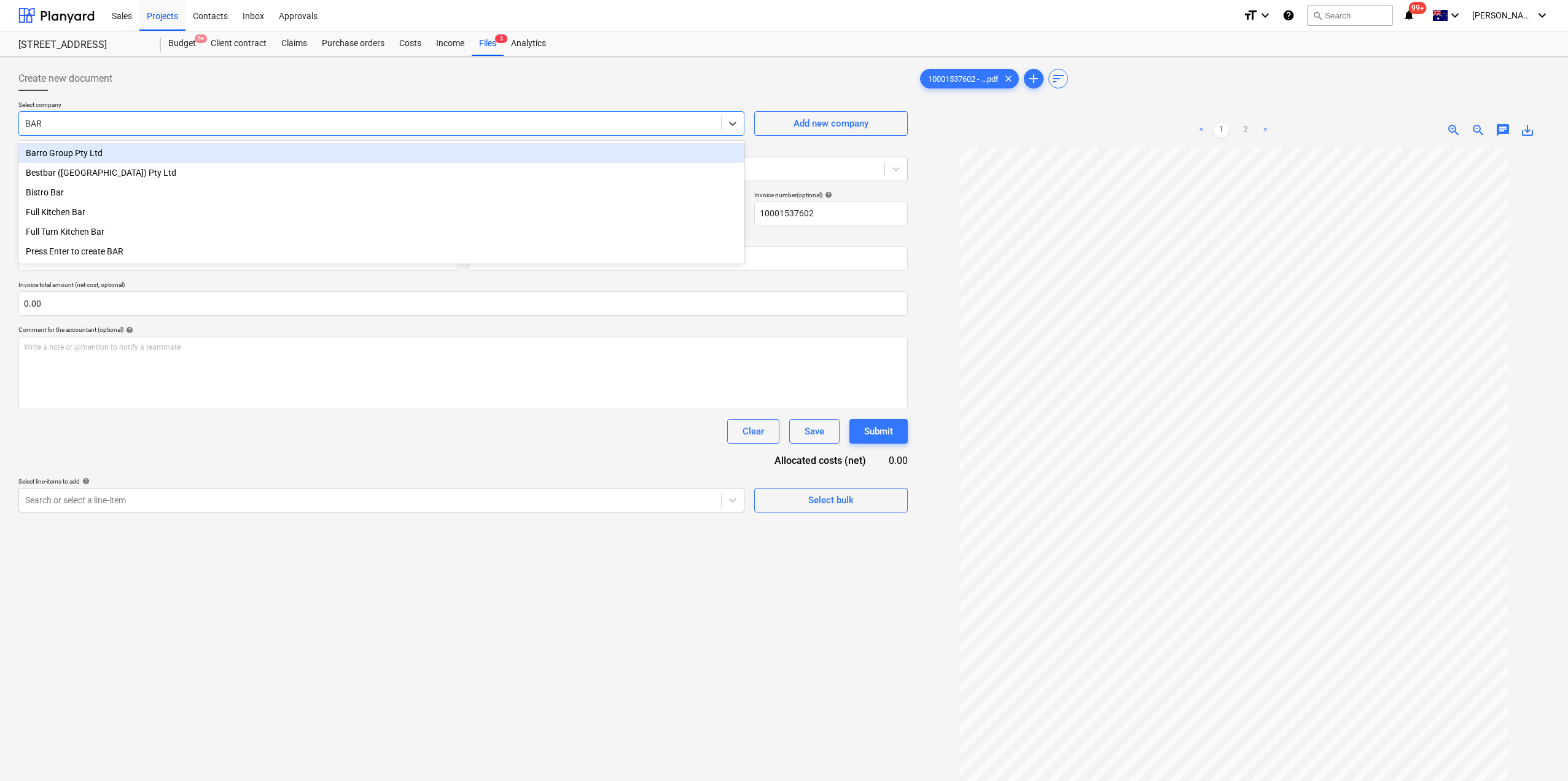
type input "[PERSON_NAME]"
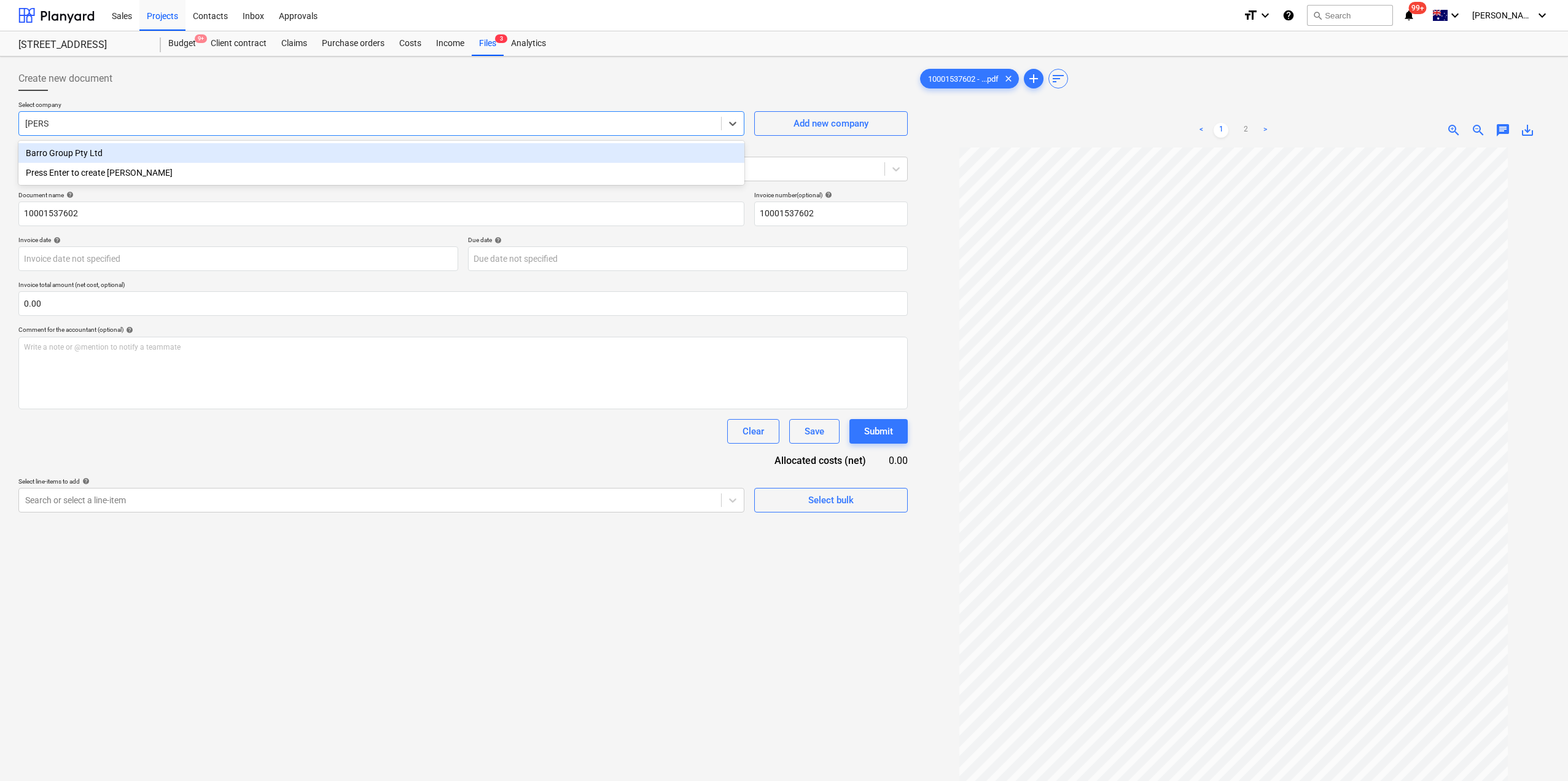
click at [159, 161] on div "Barro Group Pty Ltd" at bounding box center [381, 153] width 726 height 19
click at [159, 177] on div "Standalone purchase invoice or receipt" at bounding box center [439, 169] width 841 height 17
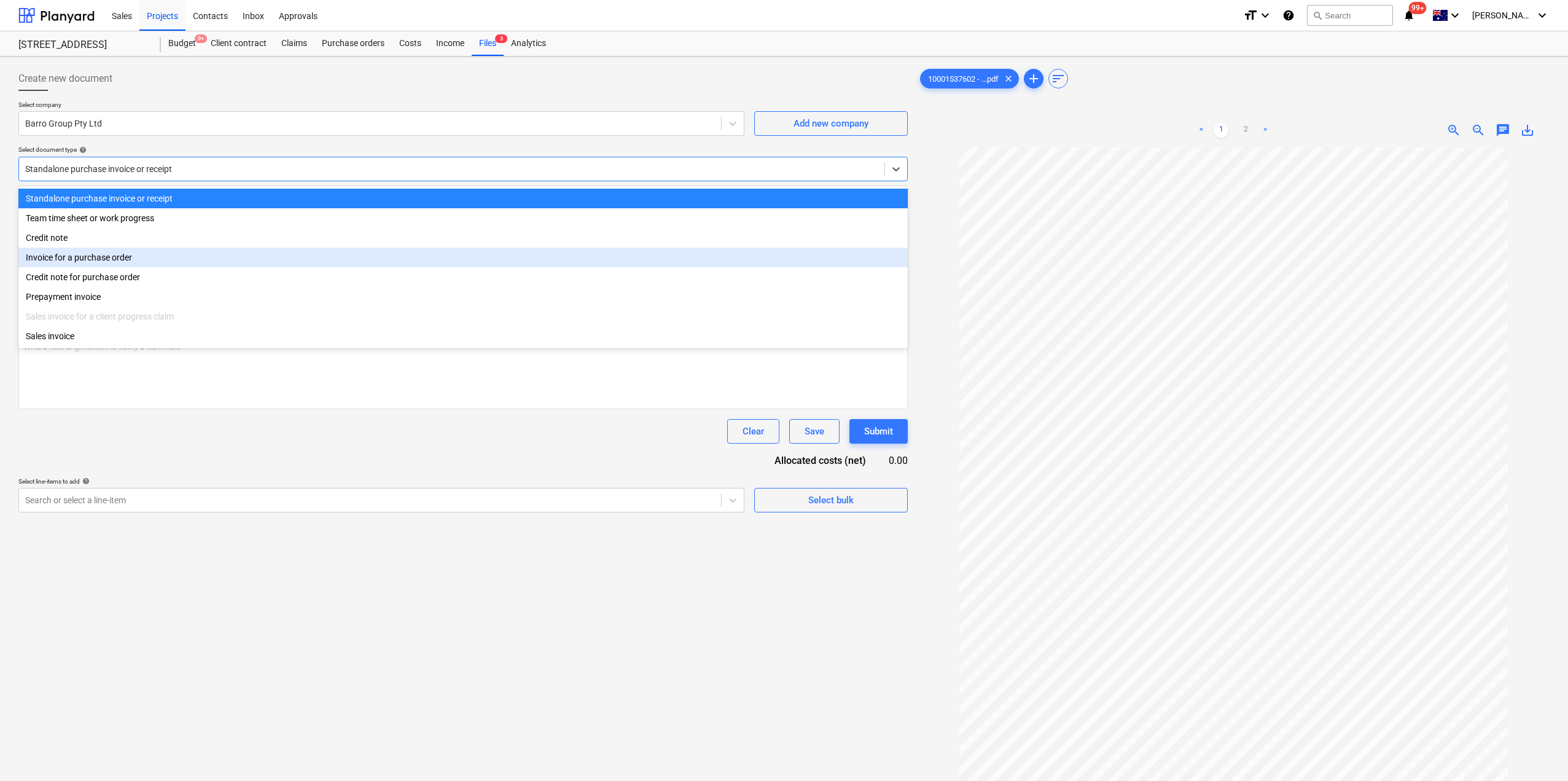
click at [137, 259] on div "Invoice for a purchase order" at bounding box center [463, 256] width 889 height 19
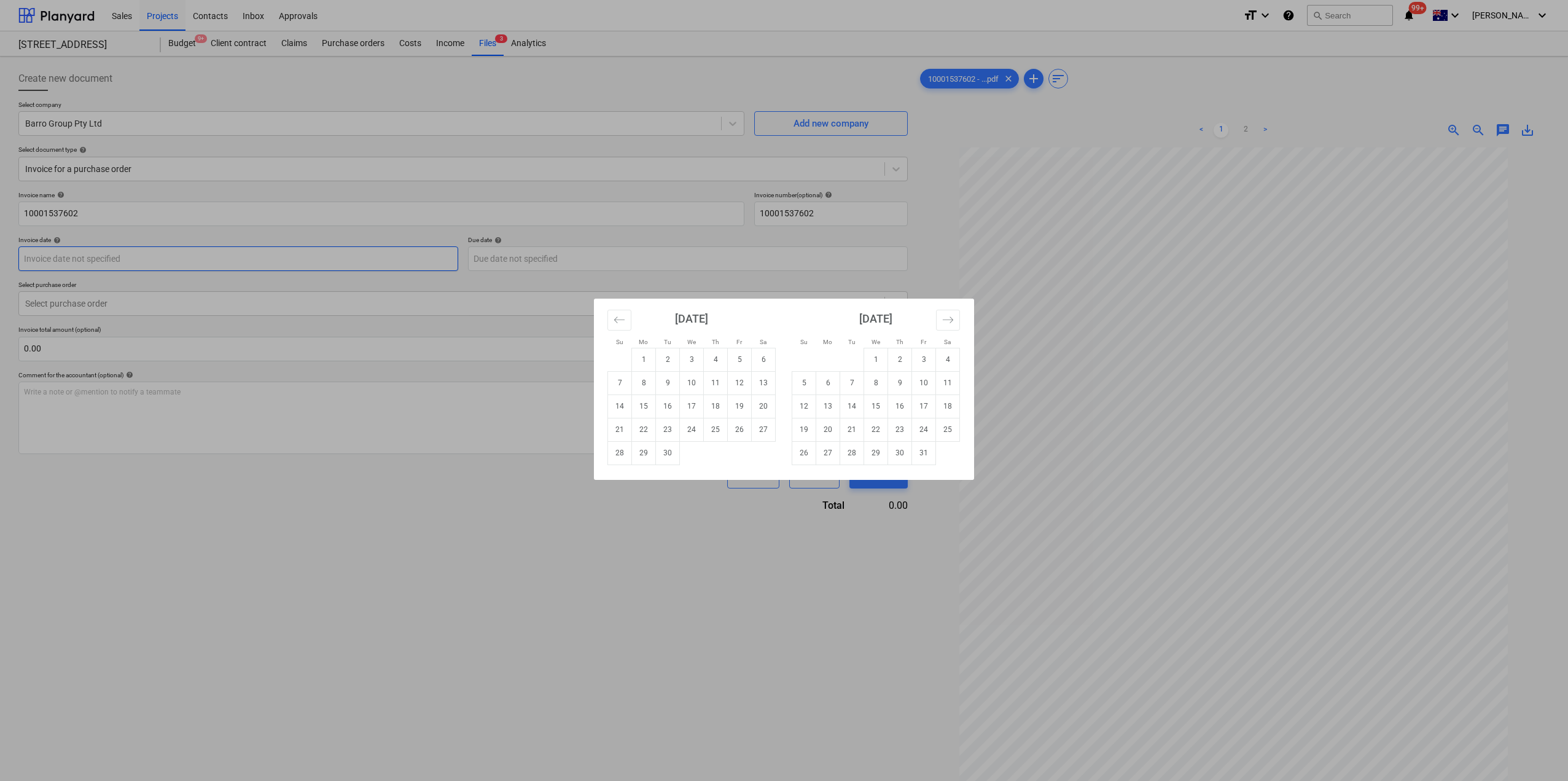
click at [130, 267] on body "Sales Projects Contacts Inbox Approvals format_size keyboard_arrow_down help se…" at bounding box center [784, 390] width 1568 height 781
drag, startPoint x: 670, startPoint y: 649, endPoint x: 521, endPoint y: 569, distance: 169.1
click at [669, 649] on div "Su Mo Tu We Th Fr Sa Su Mo Tu We Th Fr Sa [DATE] 1 2 3 4 5 6 7 8 9 10 11 12 13 …" at bounding box center [784, 390] width 1568 height 781
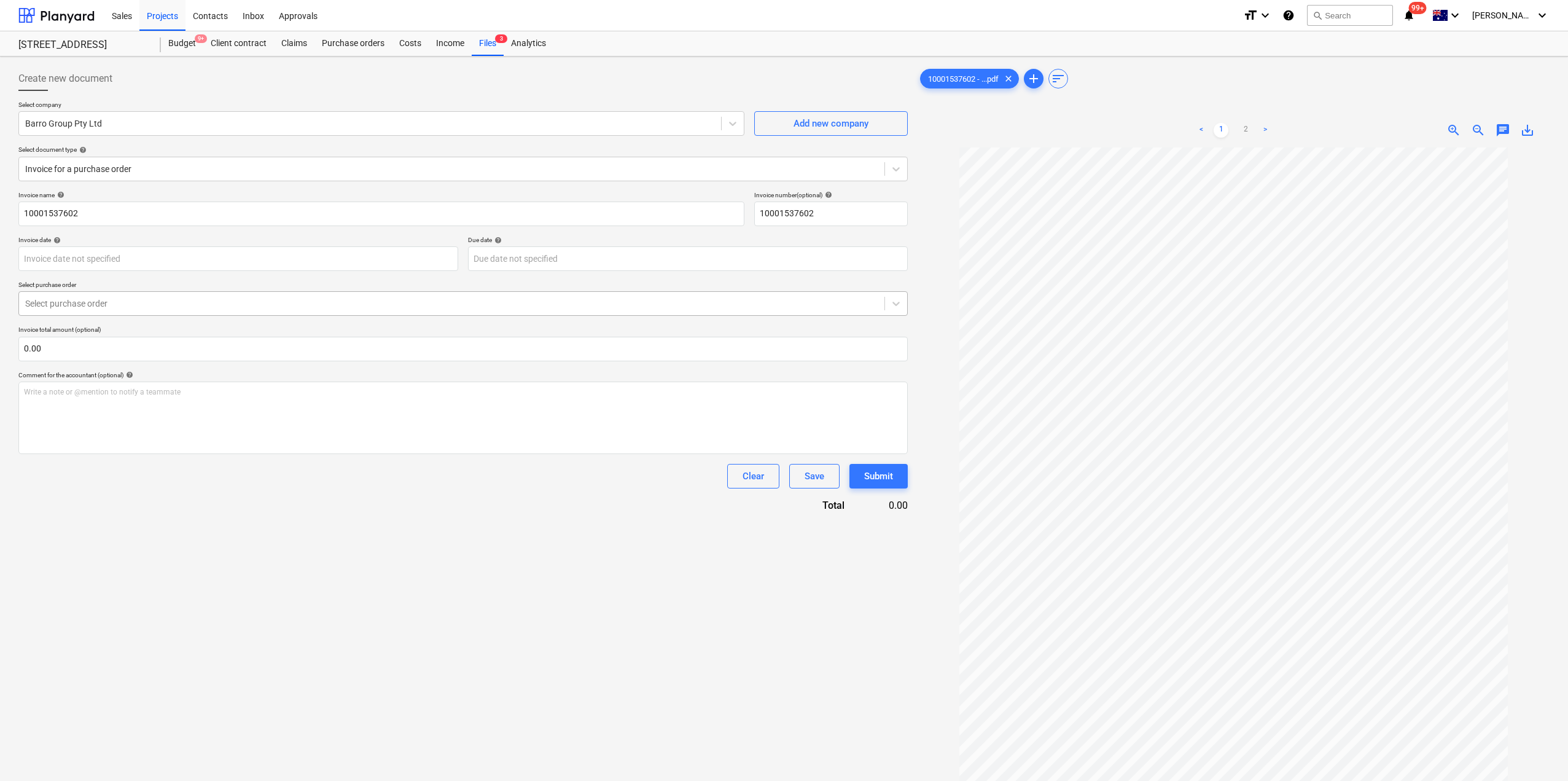
click at [168, 308] on div at bounding box center [452, 304] width 853 height 12
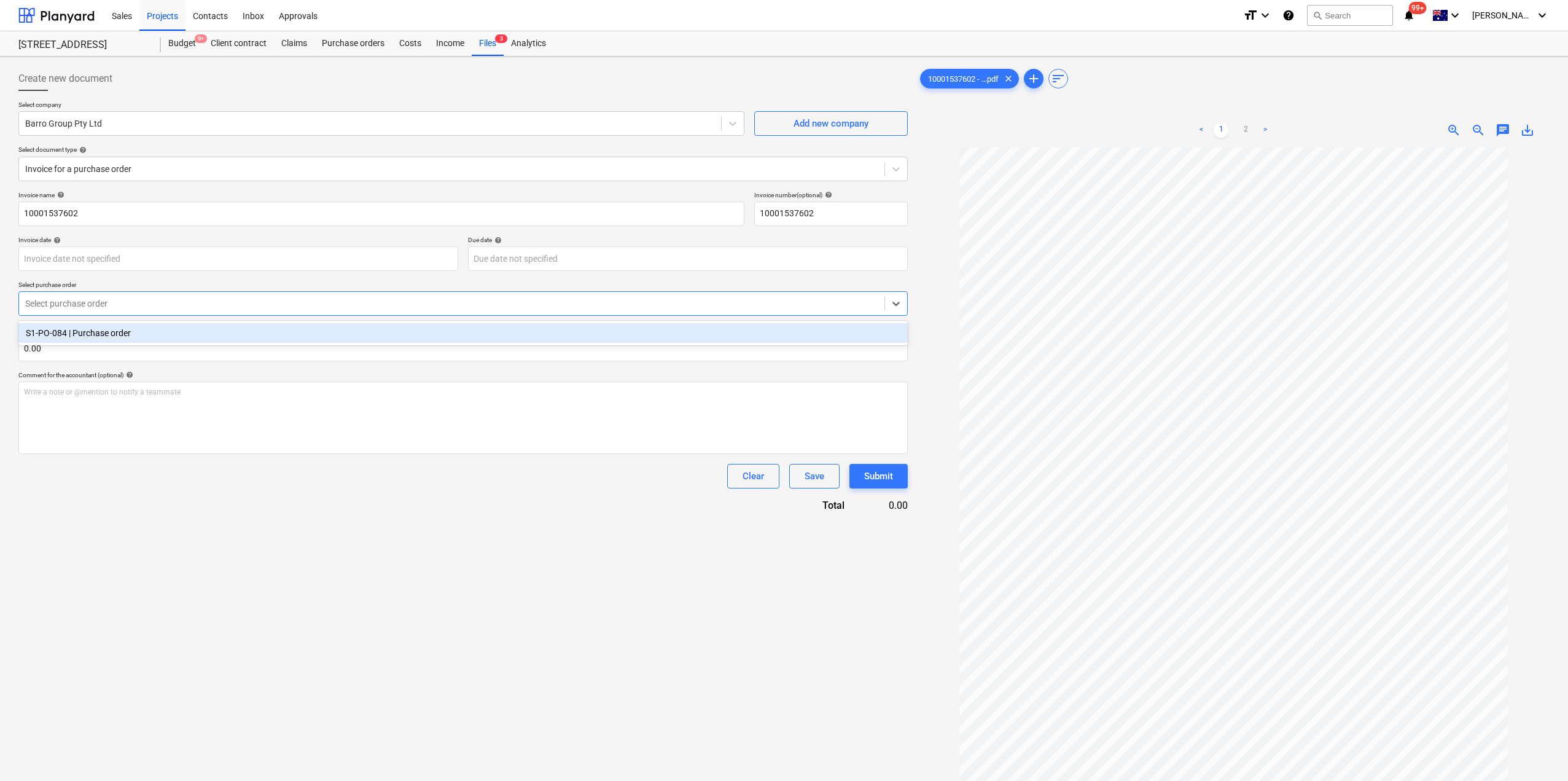
click at [161, 330] on div "S1-PO-084 | Purchase order" at bounding box center [463, 332] width 889 height 19
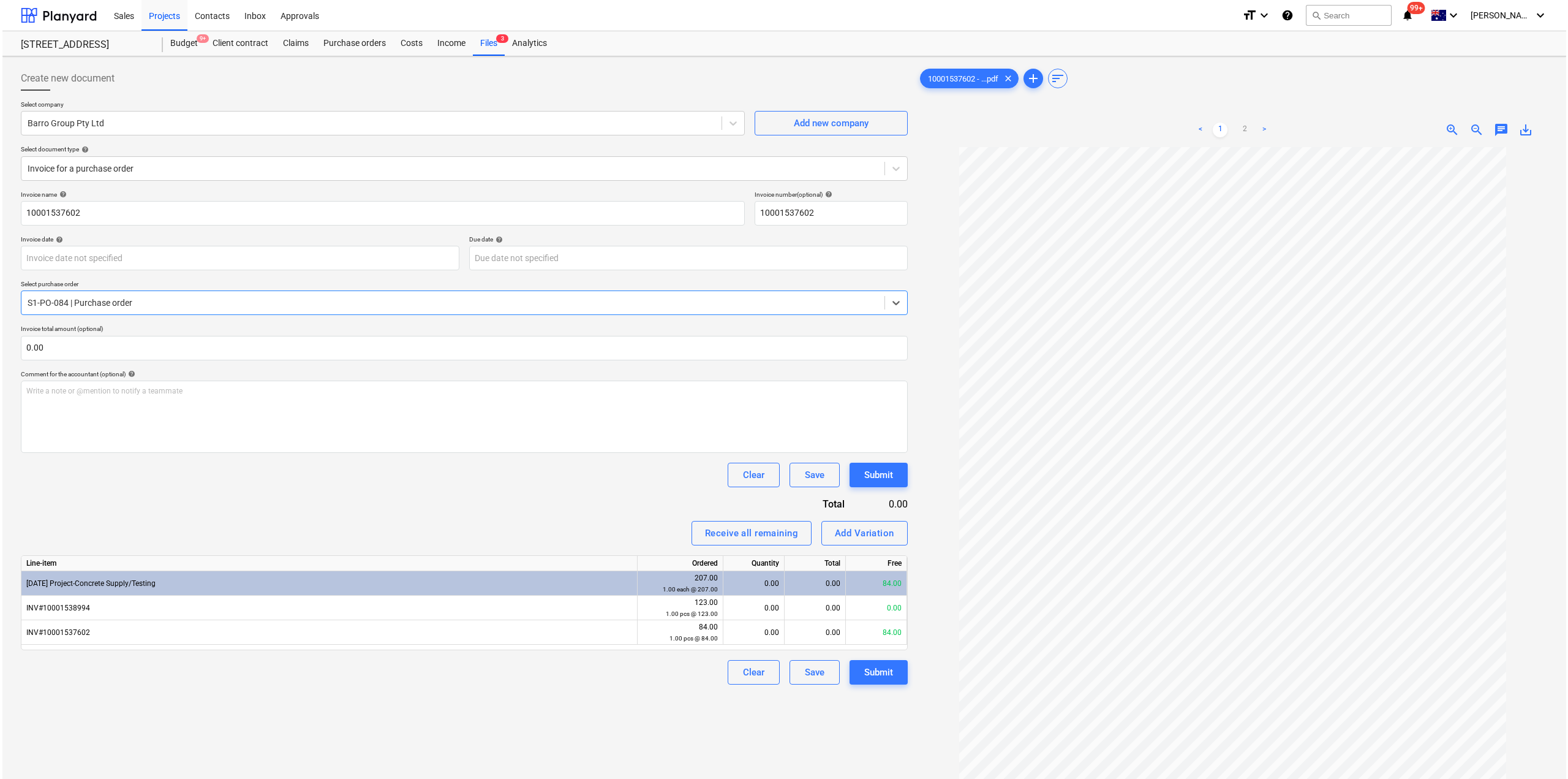
scroll to position [123, 0]
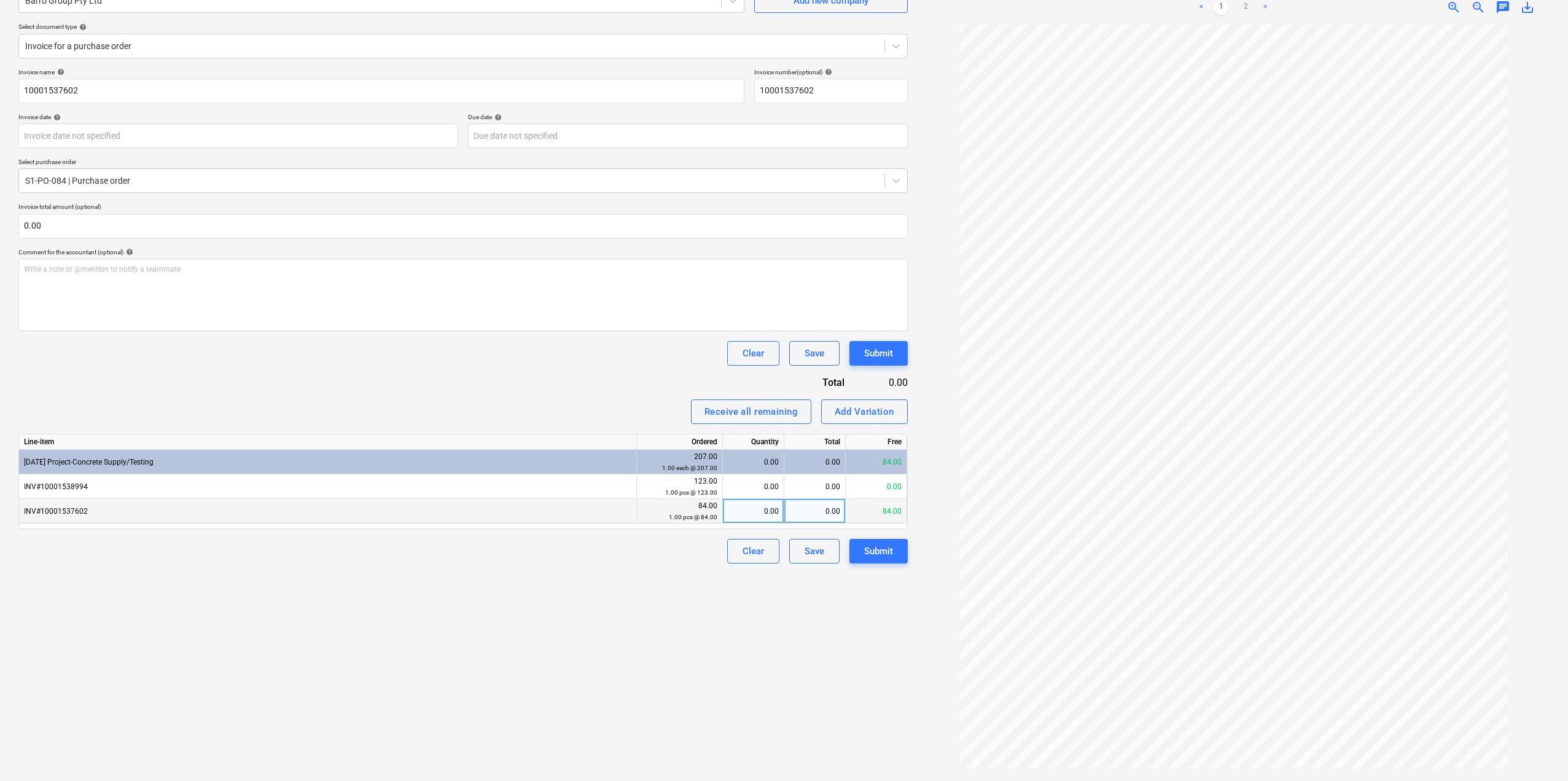
click at [754, 516] on div "0.00" at bounding box center [753, 511] width 51 height 25
type input "1"
click at [776, 695] on div "Create new document Select company Barro Group Pty Ltd Add new company Select d…" at bounding box center [462, 357] width 899 height 837
click at [872, 553] on div "Submit" at bounding box center [878, 551] width 29 height 16
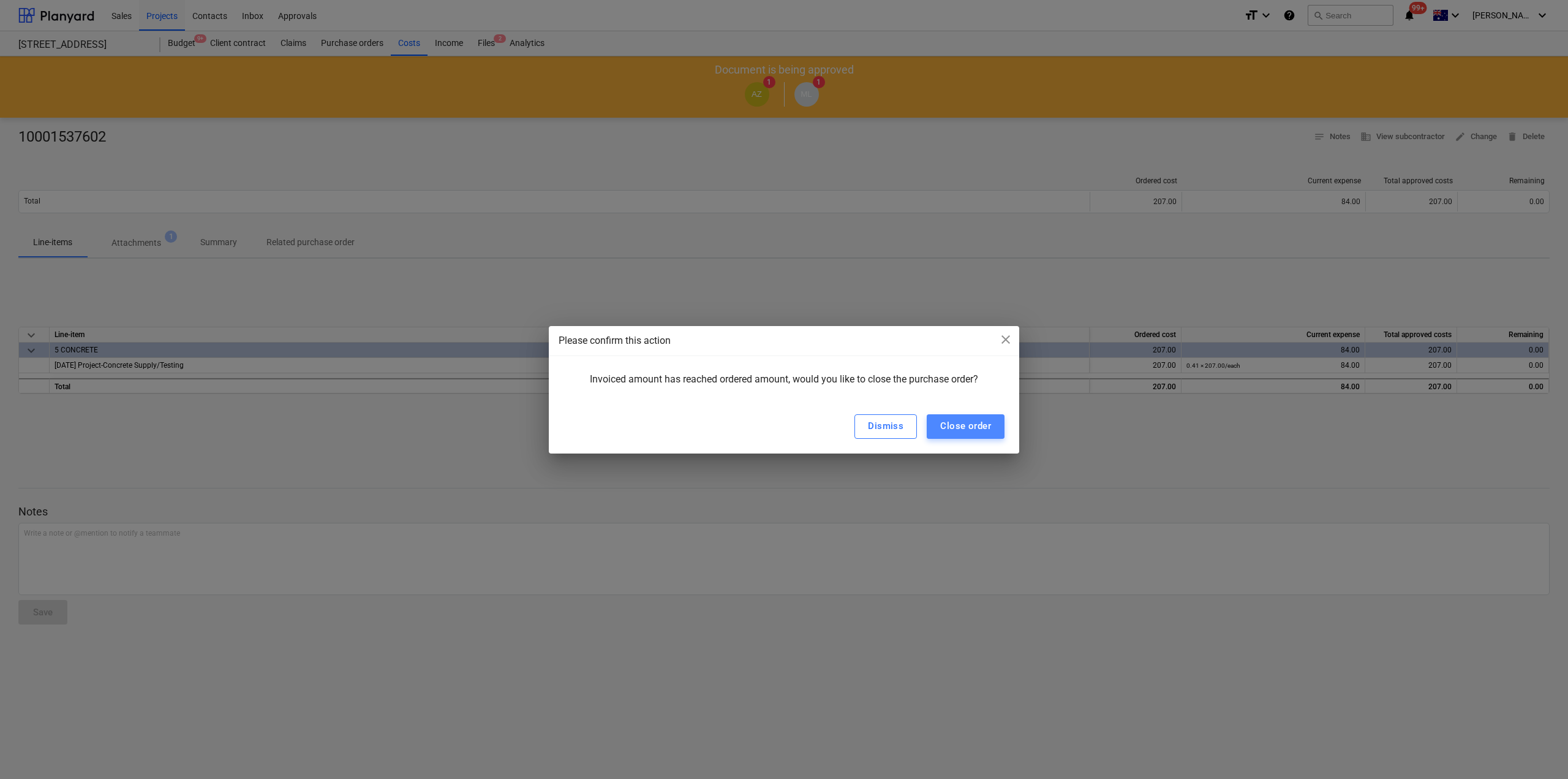
click at [953, 427] on div "Close order" at bounding box center [966, 426] width 51 height 16
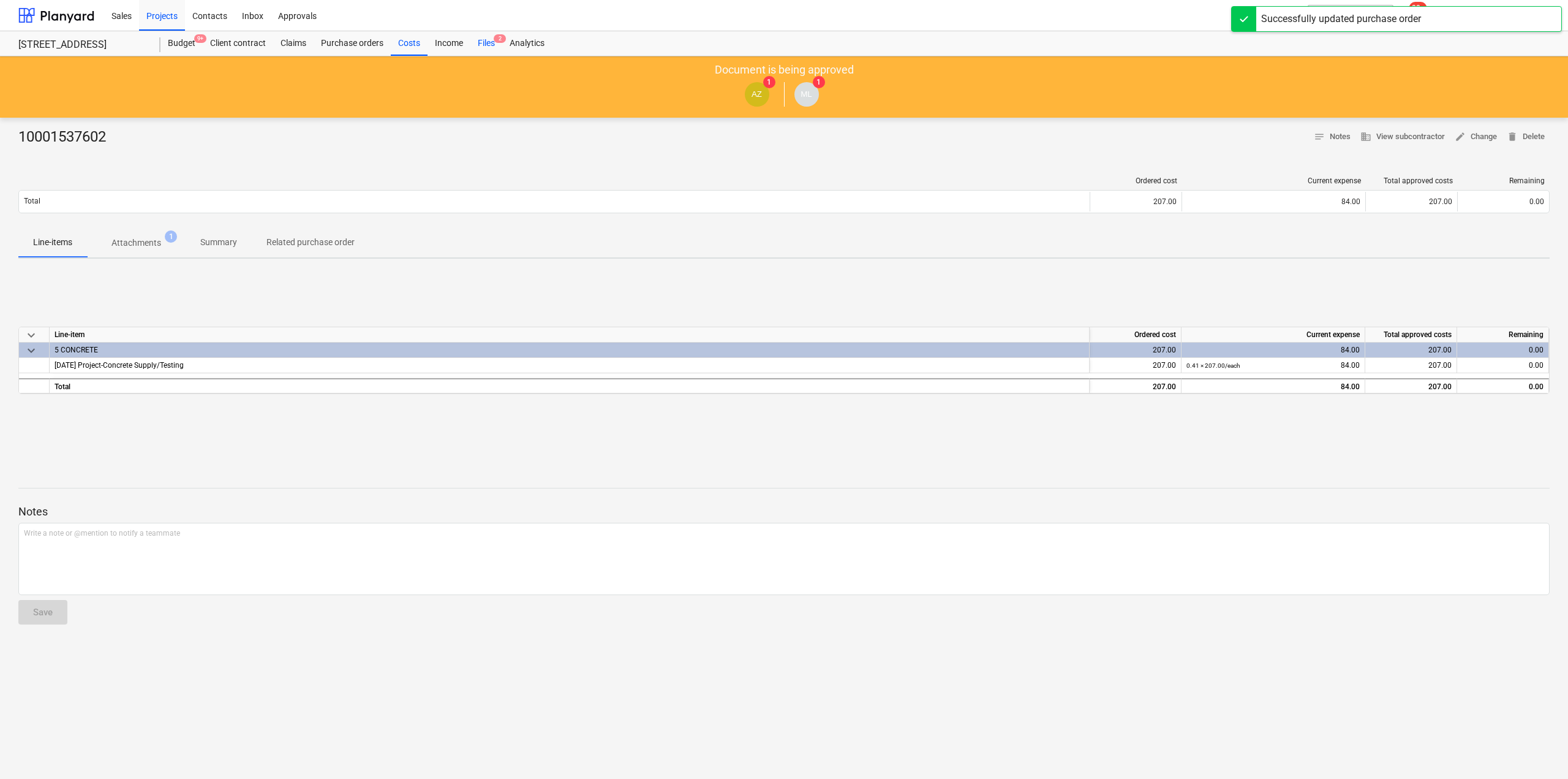
click at [485, 39] on div "Files 2" at bounding box center [486, 43] width 32 height 25
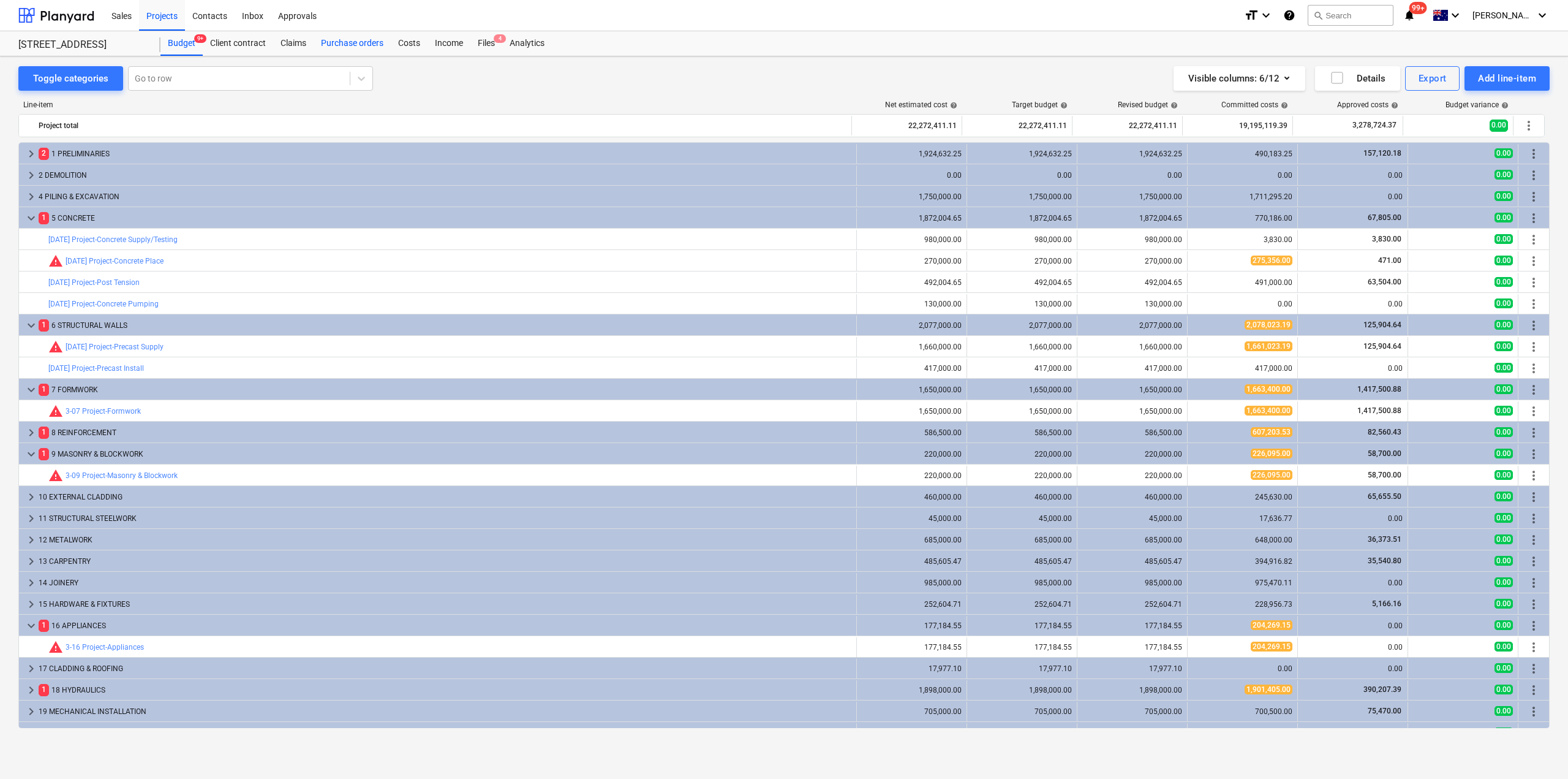
click at [368, 40] on div "Purchase orders" at bounding box center [352, 43] width 77 height 25
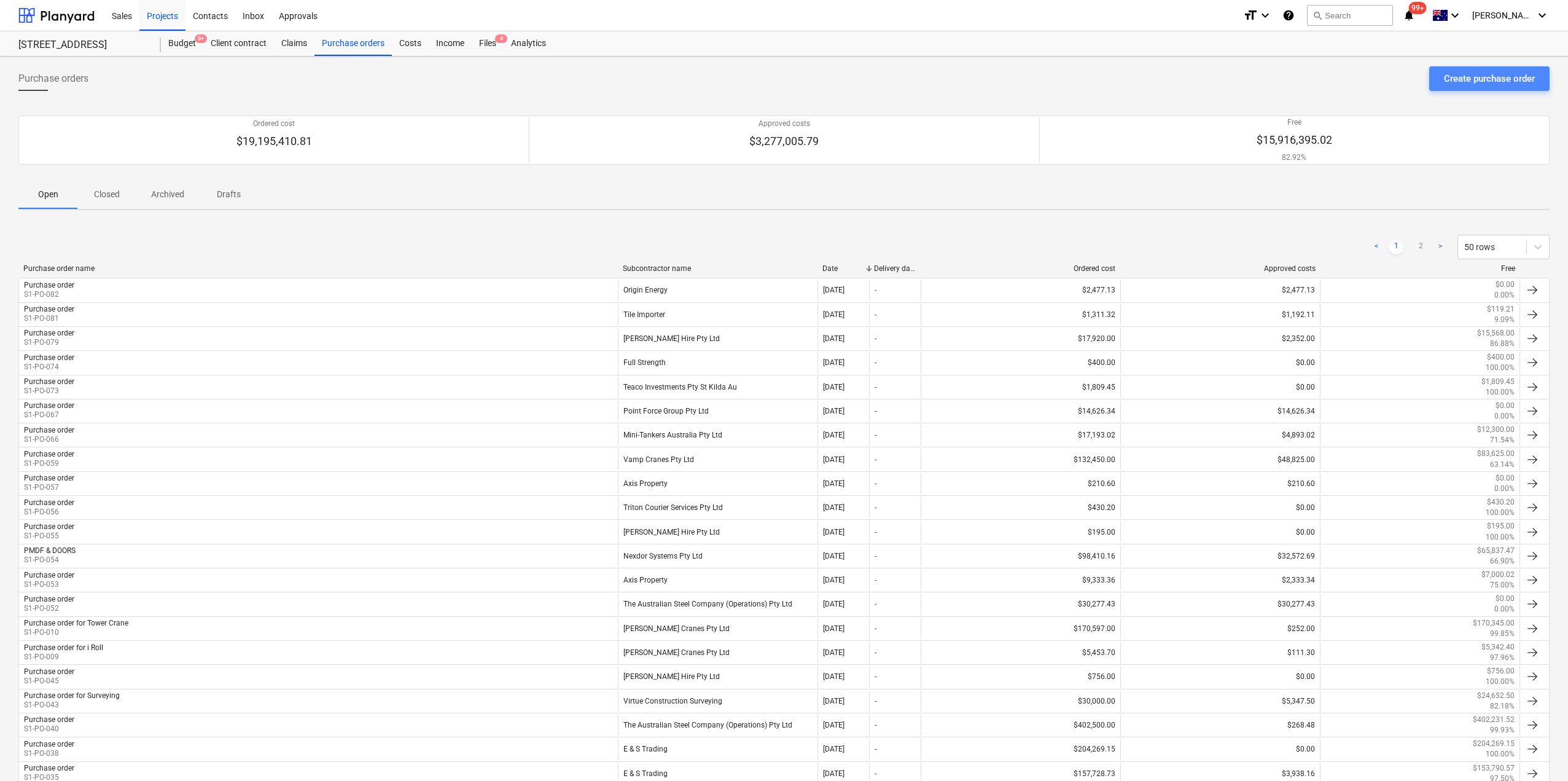
click at [1469, 76] on div "Create purchase order" at bounding box center [1489, 78] width 91 height 16
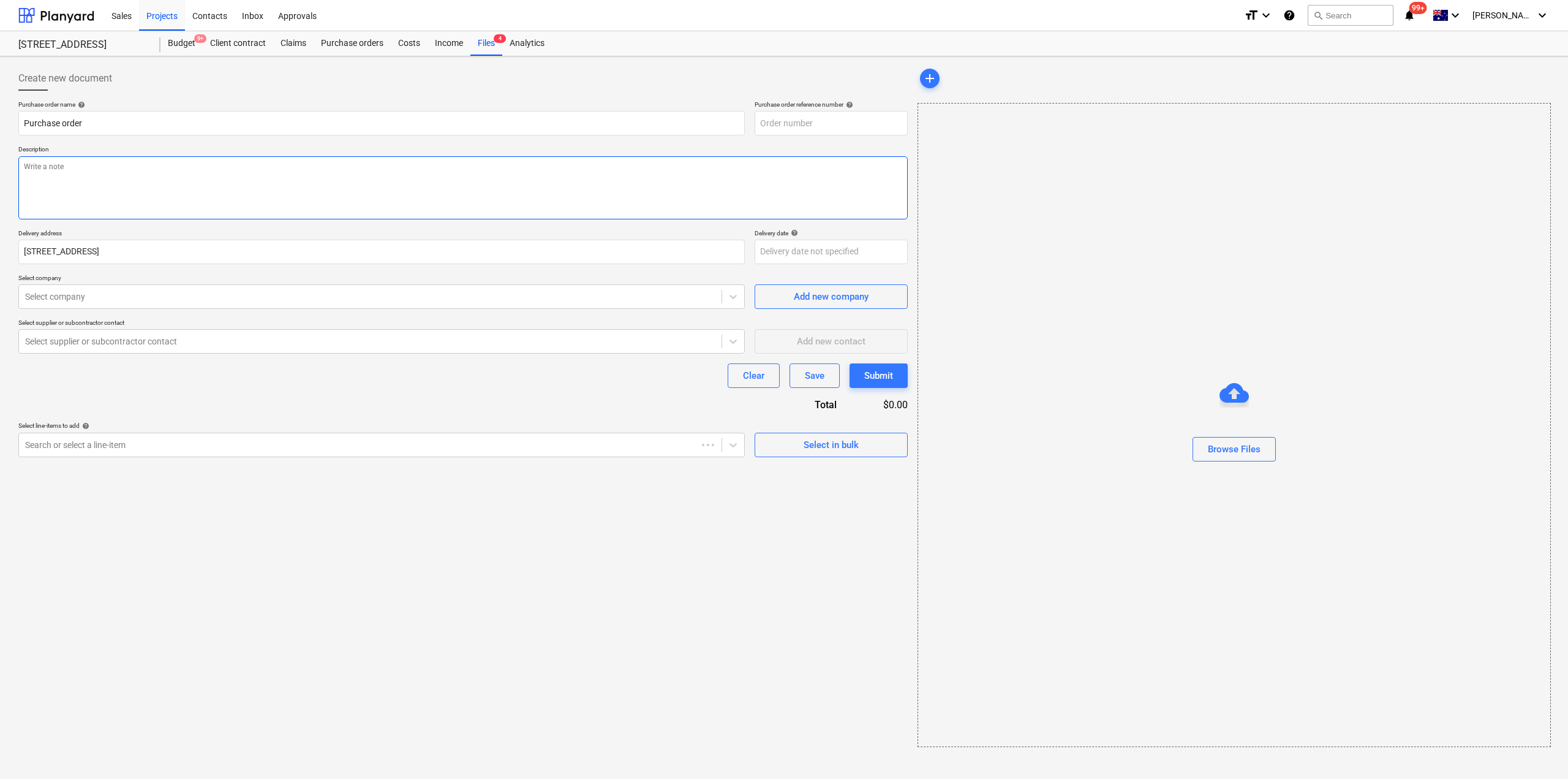
type textarea "x"
type input "S1-PO-084"
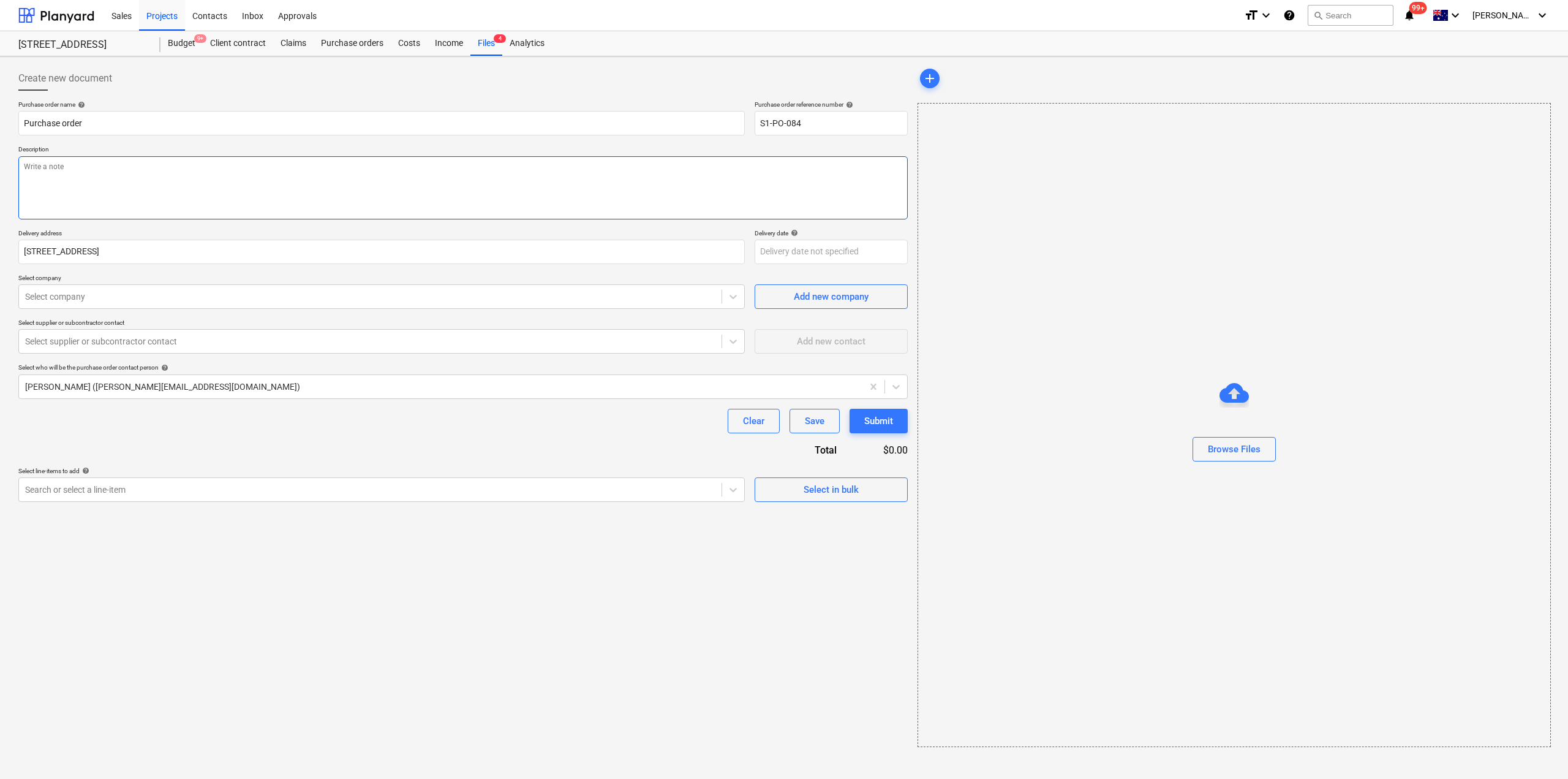
click at [192, 178] on textarea at bounding box center [463, 188] width 889 height 63
type textarea "x"
type textarea "B"
type textarea "x"
type textarea "Ba"
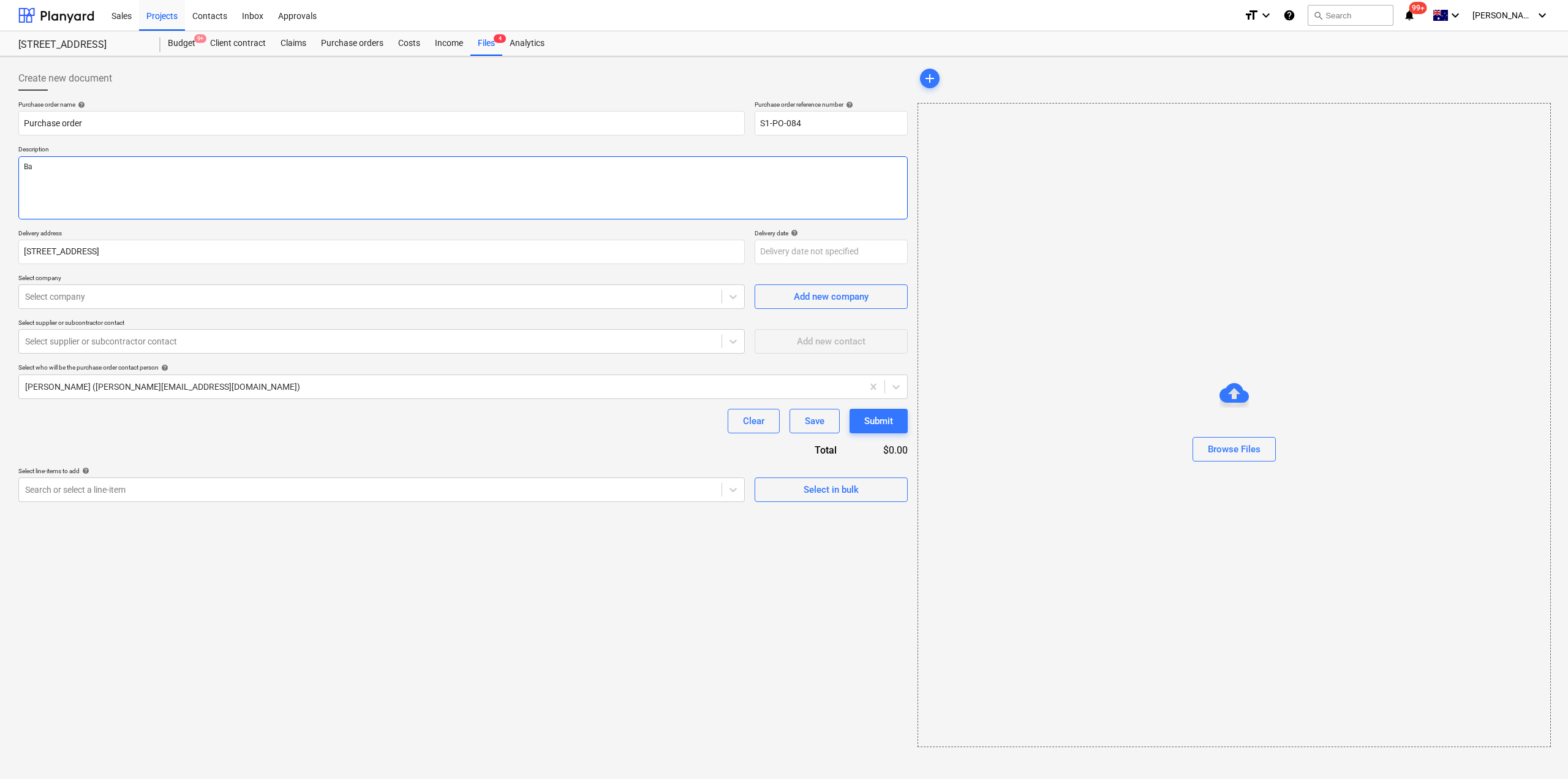
type textarea "x"
type textarea "Bar"
type textarea "x"
type textarea "Barr"
type textarea "x"
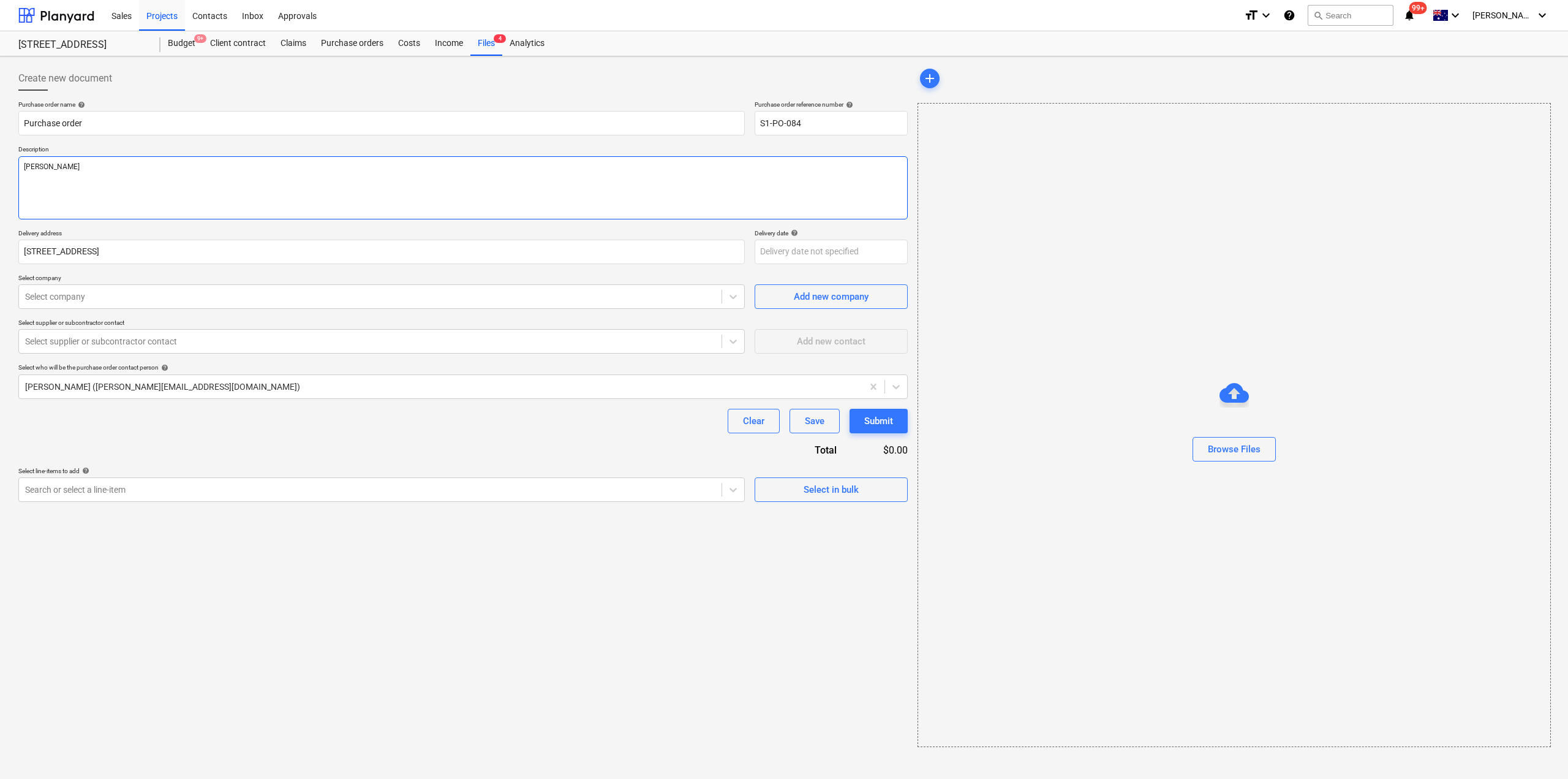
type textarea "Barro"
type textarea "x"
type textarea "Barro"
type textarea "x"
type textarea "Barro -"
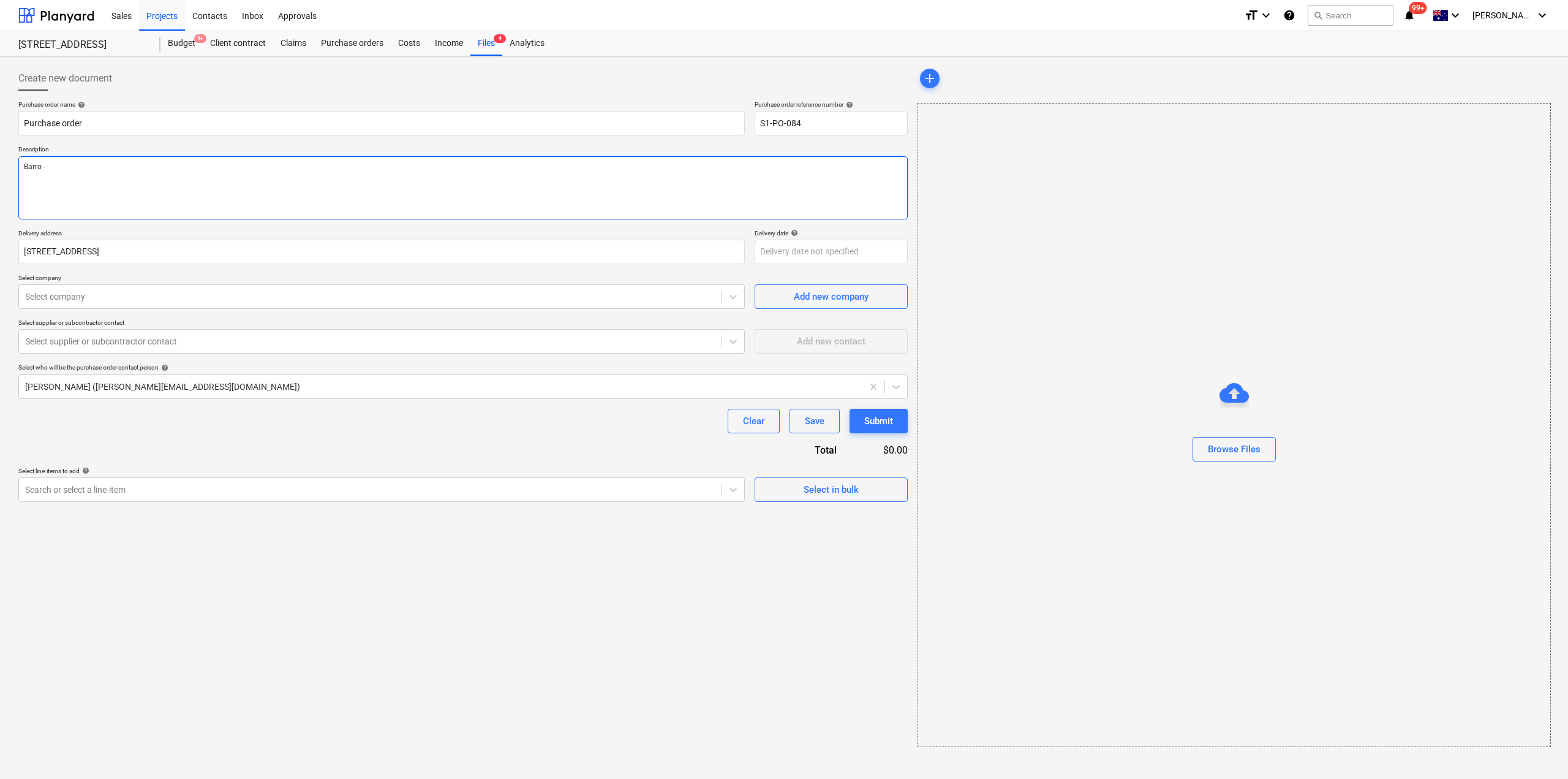
type textarea "x"
type textarea "Barro -"
type textarea "x"
type textarea "Barro - P"
type textarea "x"
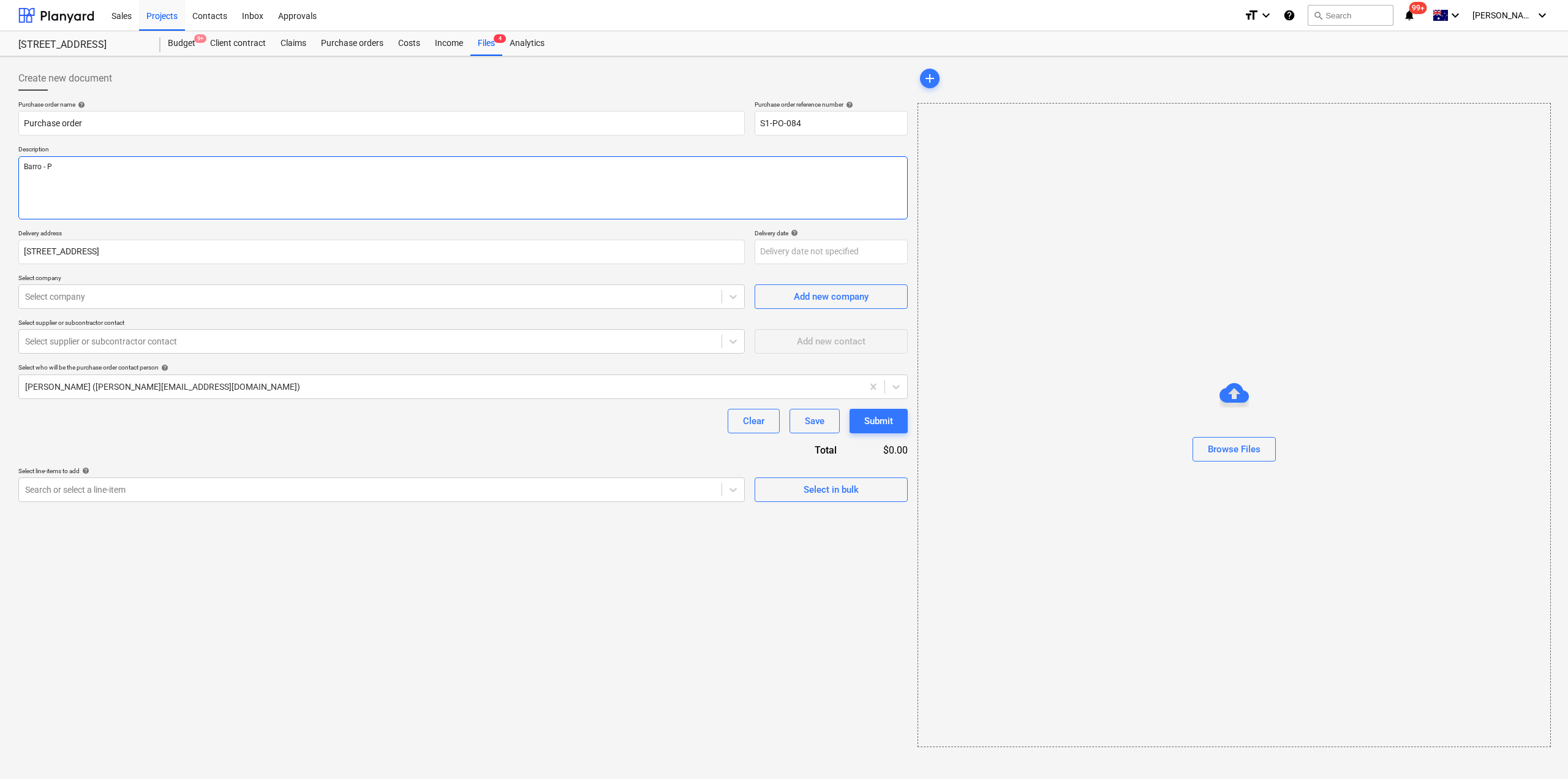
type textarea "Barro - Pa"
type textarea "x"
type textarea "Barro - Pay"
type textarea "x"
type textarea "Barro - Payi"
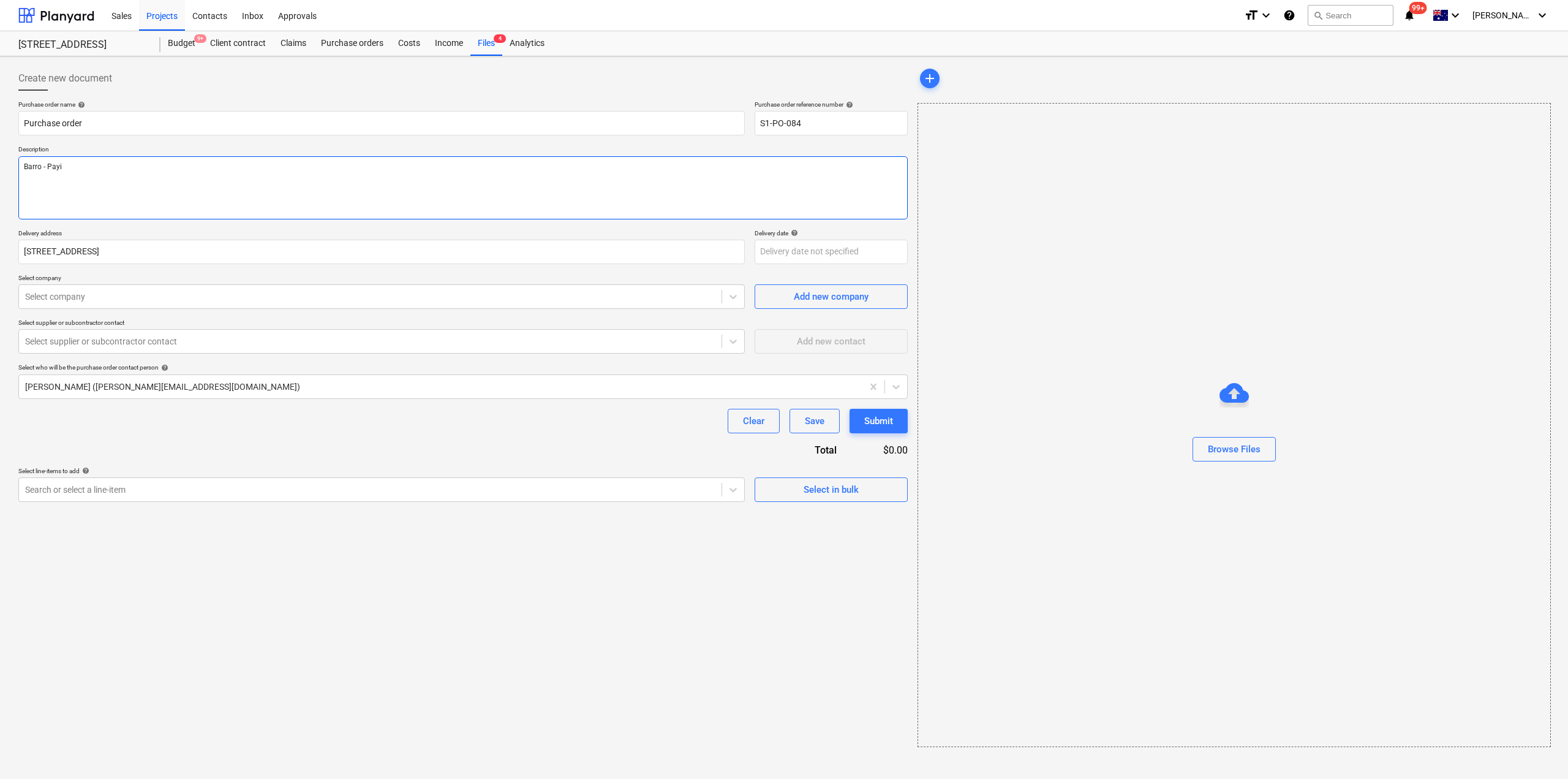
type textarea "x"
type textarea "Barro - Paying"
type textarea "x"
type textarea "Barro - Paying B"
type textarea "x"
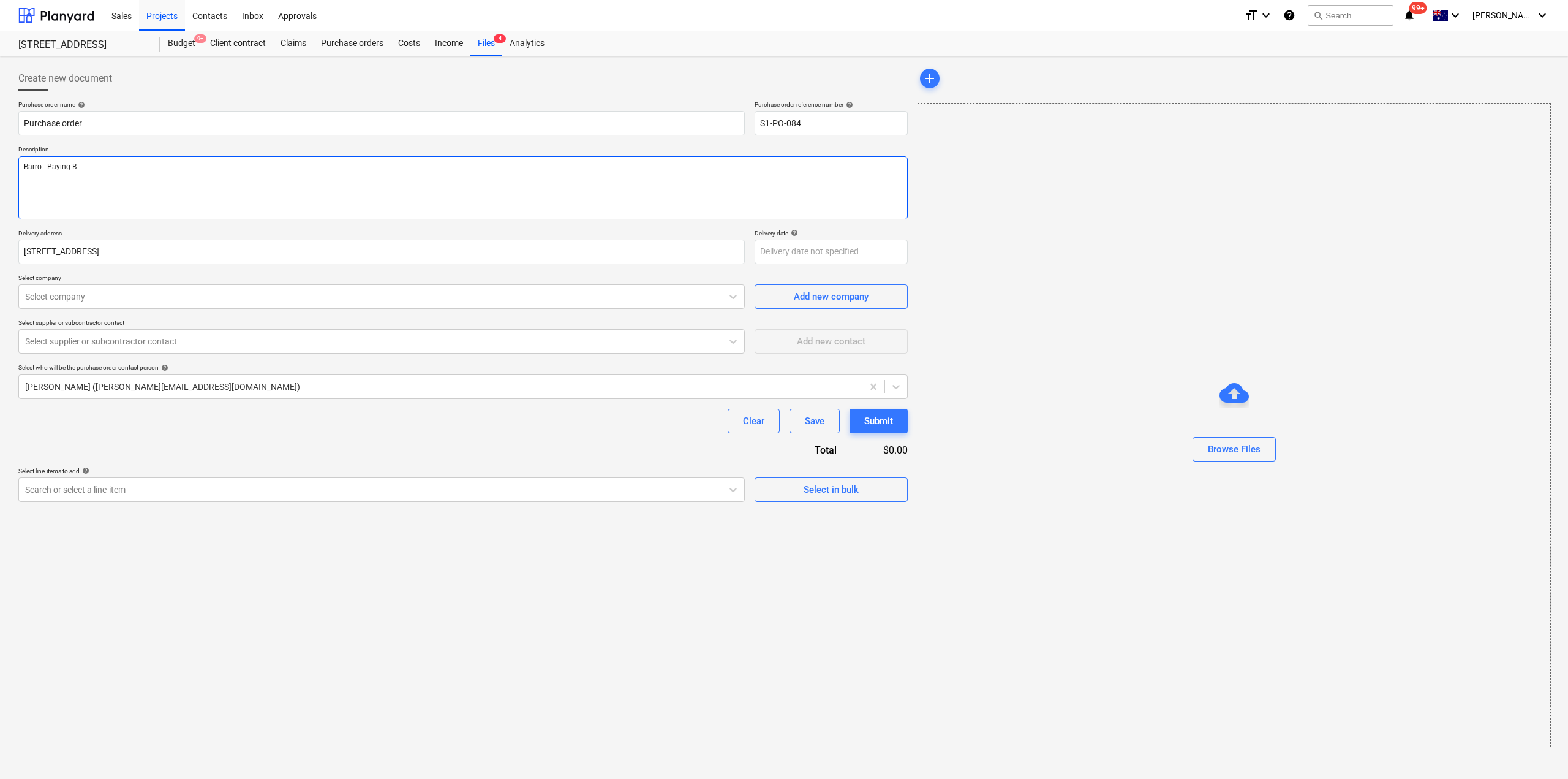
type textarea "Barro - Paying Ba"
type textarea "x"
type textarea "Barro - Paying Bala"
type textarea "x"
type textarea "Barro - Paying Balan"
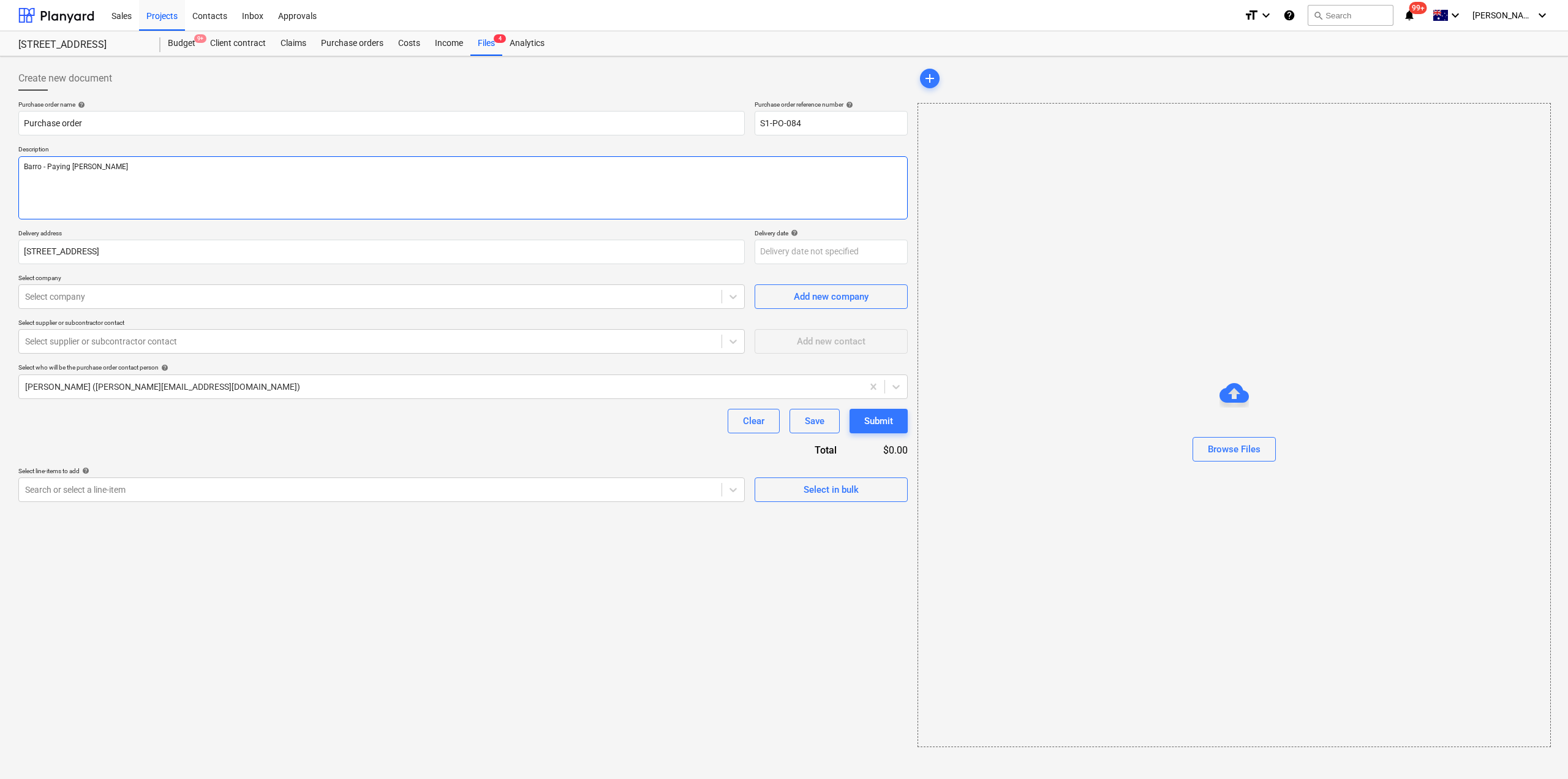
type textarea "x"
type textarea "Barro - Paying Balance"
type textarea "x"
type textarea "Barro - Paying Balance"
type textarea "x"
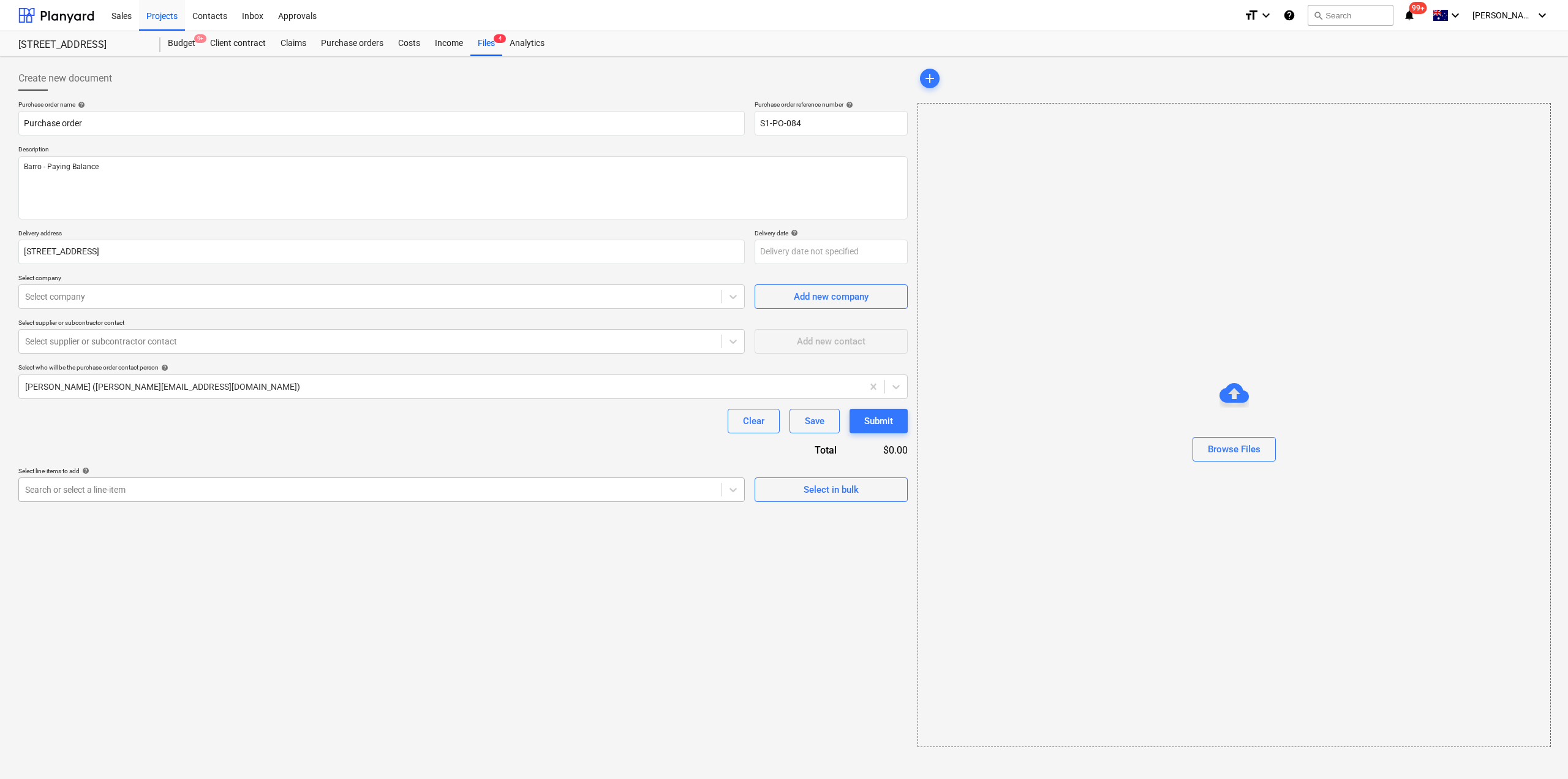
click at [176, 481] on div "Search or select a line-item" at bounding box center [370, 489] width 702 height 17
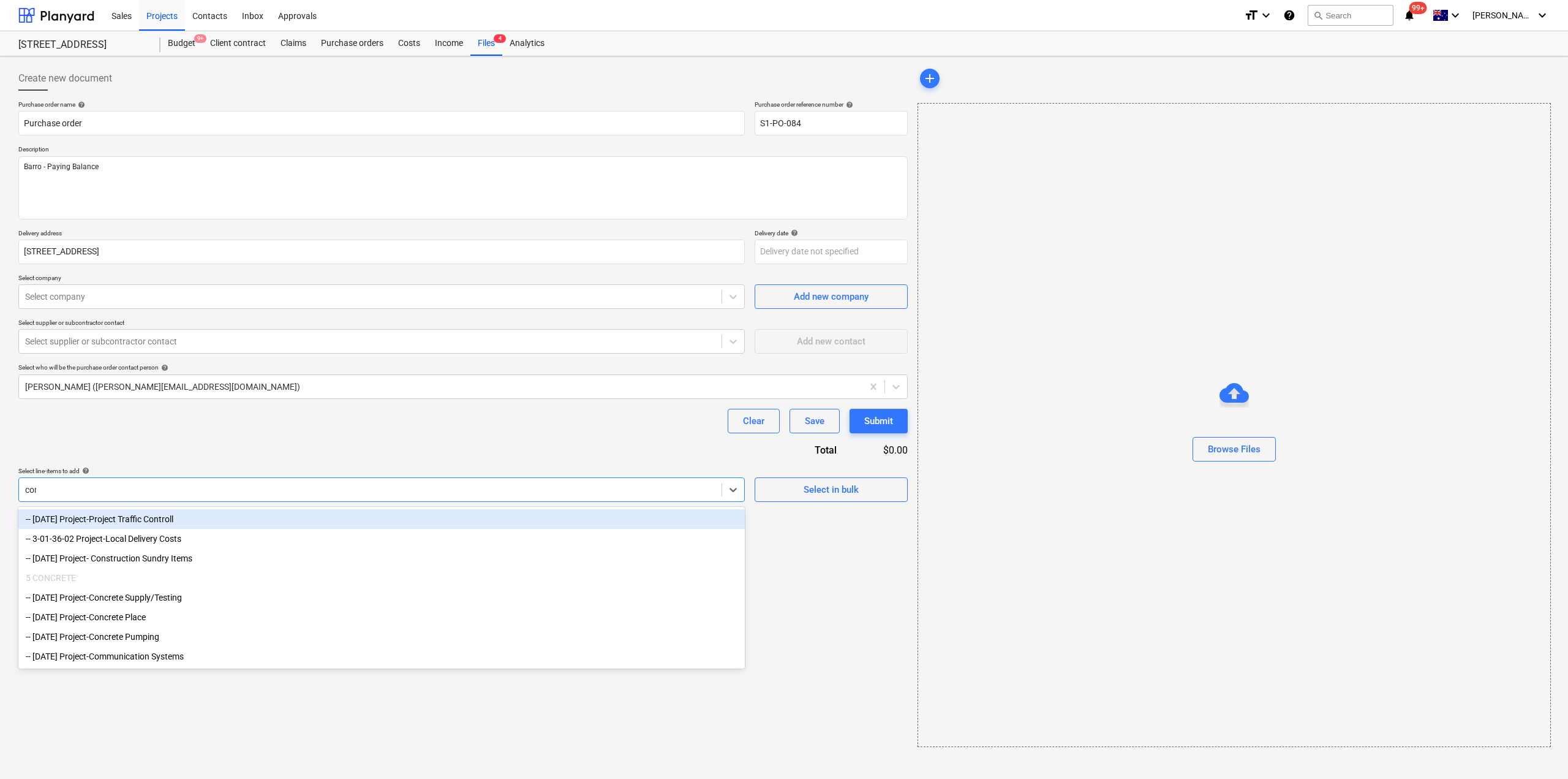
type input "conc"
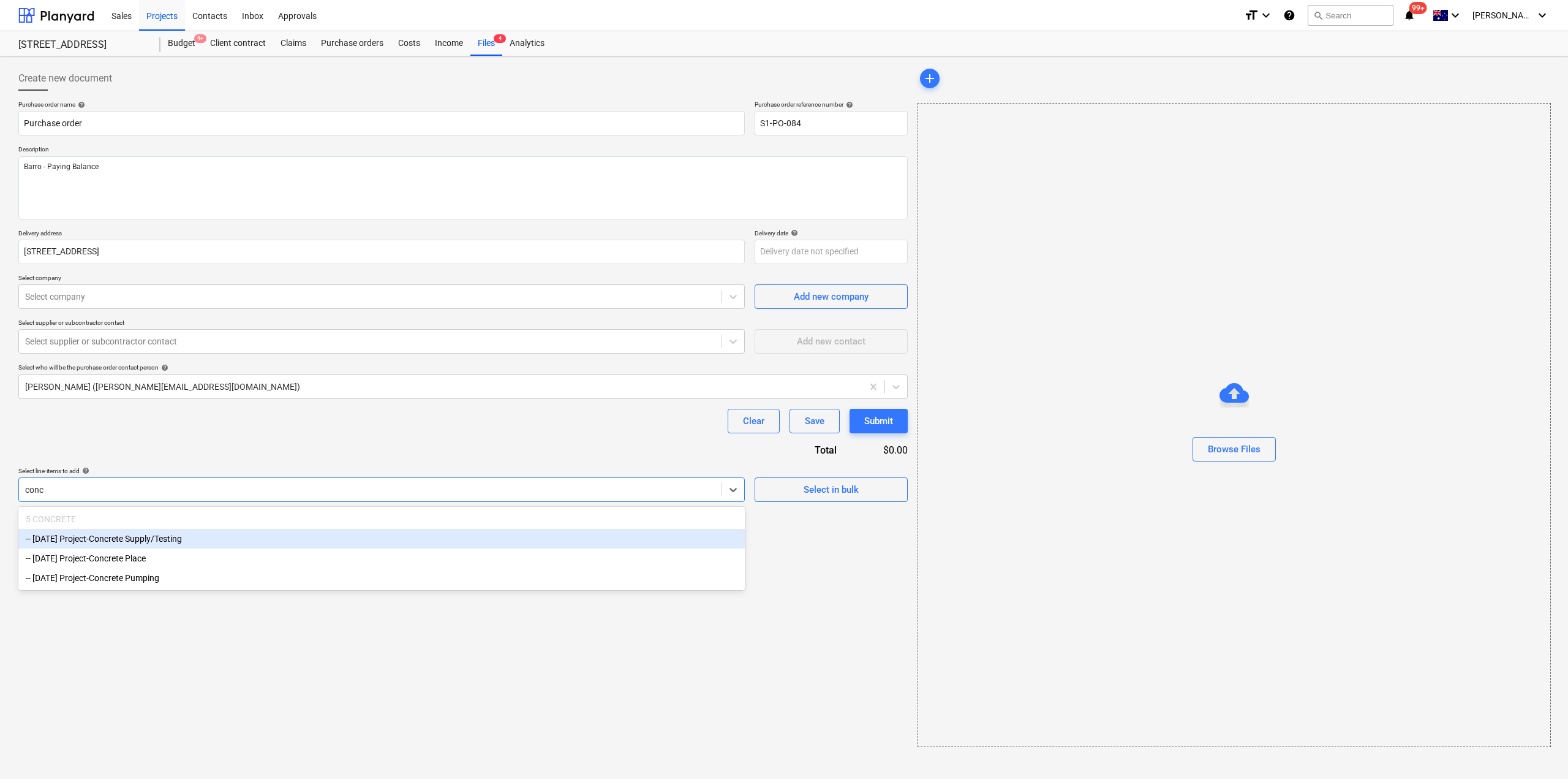
click at [198, 536] on div "-- 3-05-01 Project-Concrete Supply/Testing" at bounding box center [382, 538] width 726 height 19
type textarea "x"
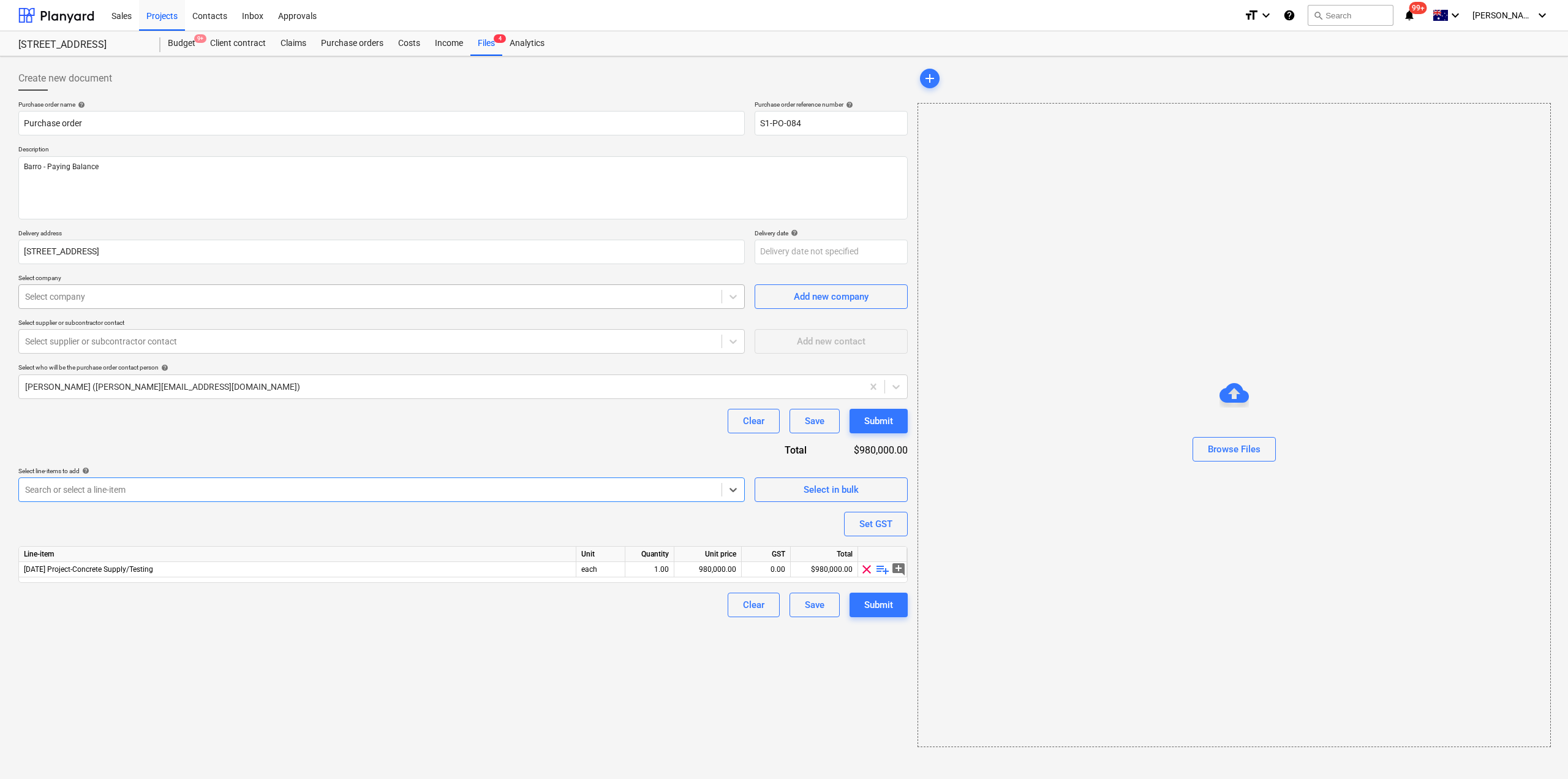
type textarea "x"
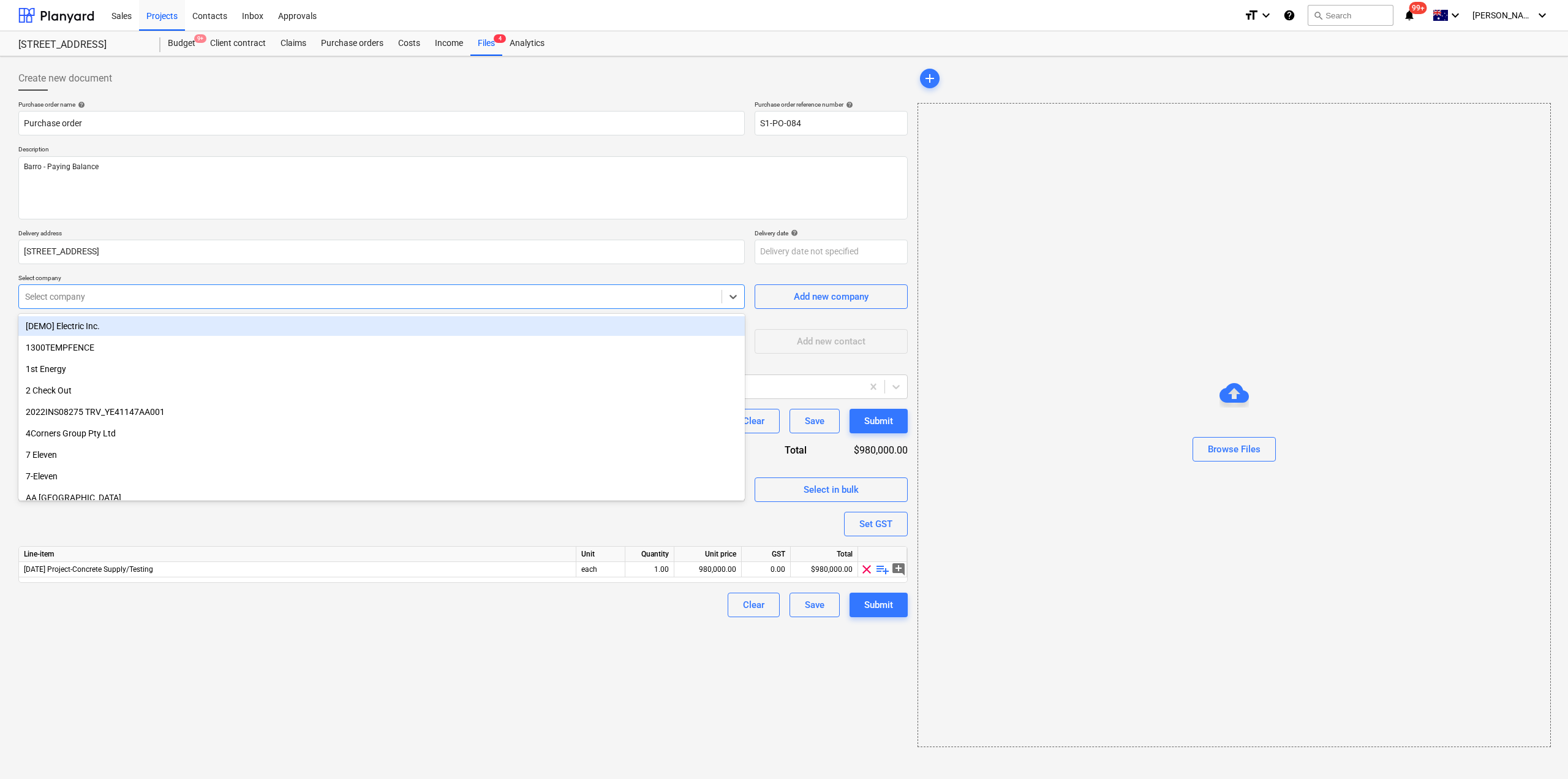
click at [107, 295] on div at bounding box center [370, 297] width 690 height 12
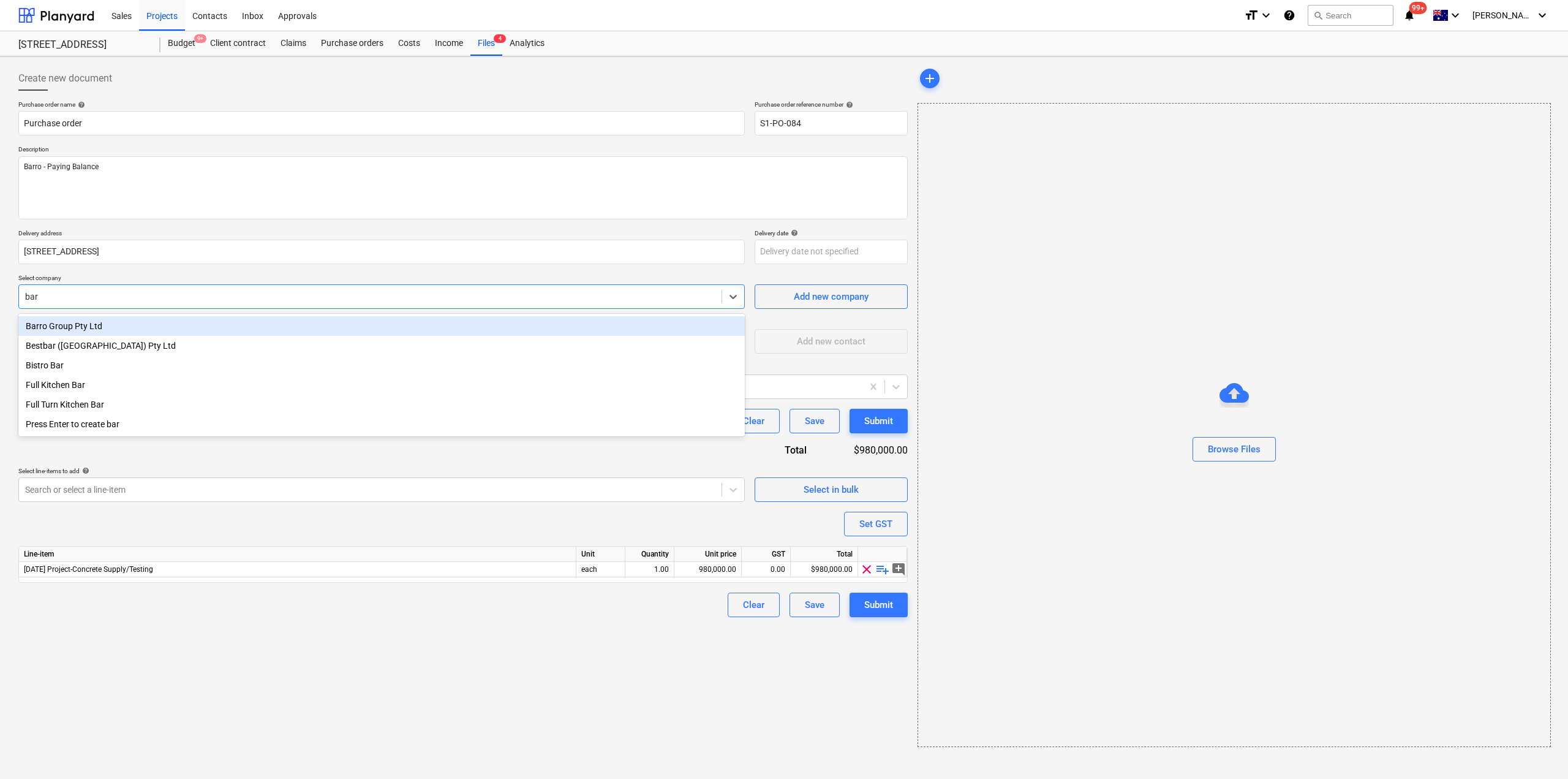
type input "barr"
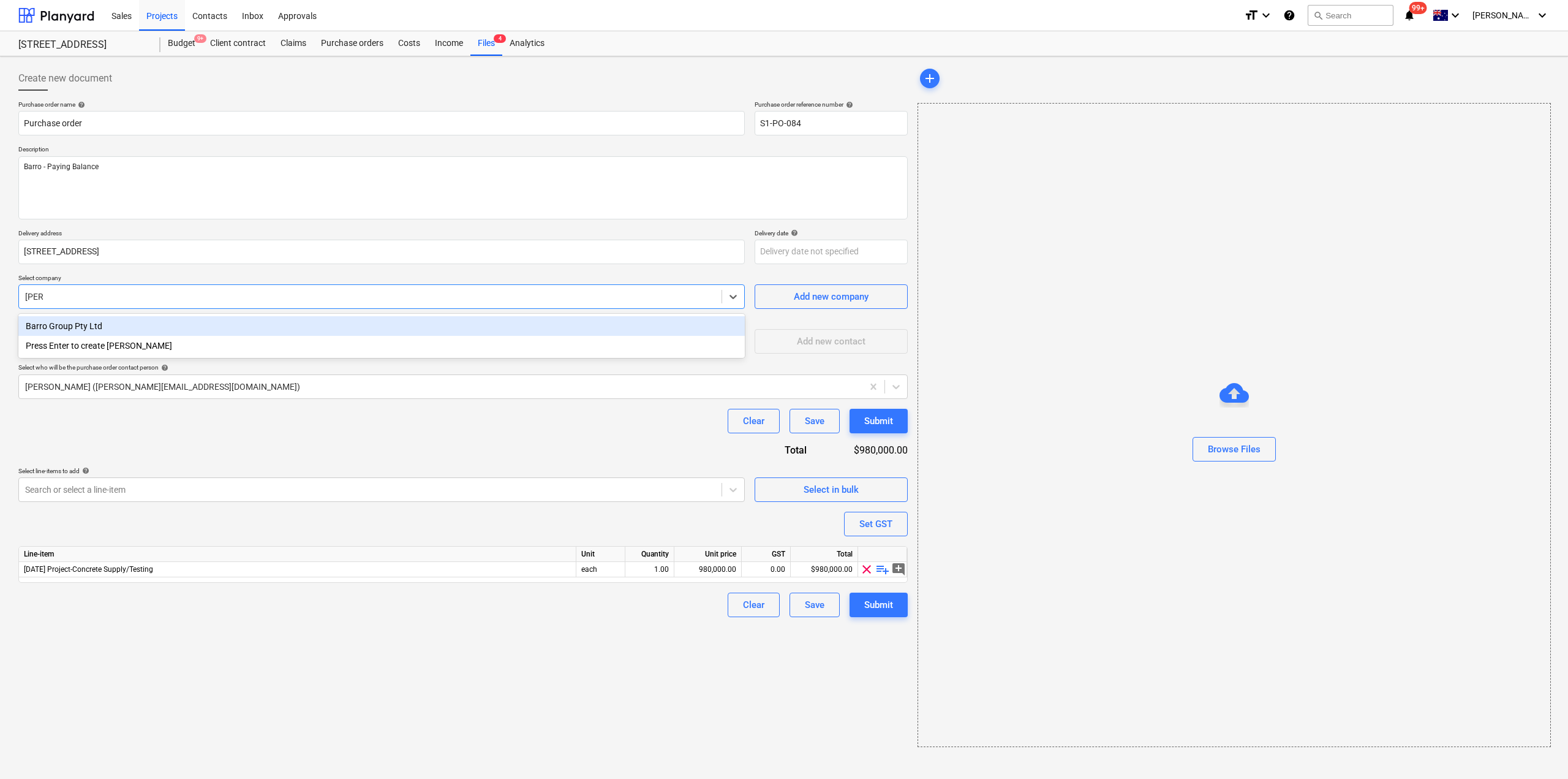
click at [103, 327] on div "Barro Group Pty Ltd" at bounding box center [382, 325] width 726 height 19
type textarea "x"
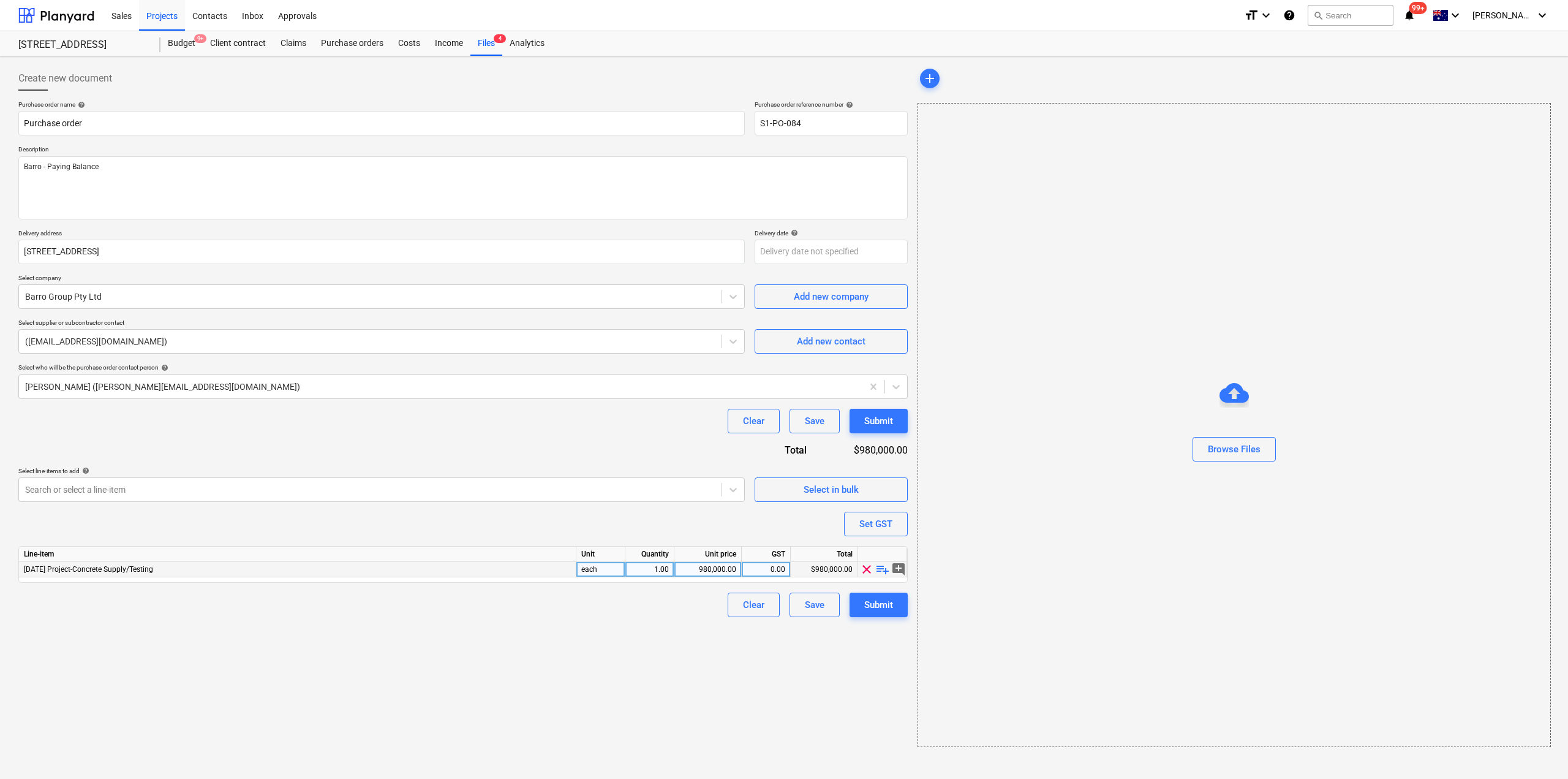
click at [200, 572] on div "[DATE] Project-Concrete Supply/Testing" at bounding box center [298, 570] width 557 height 15
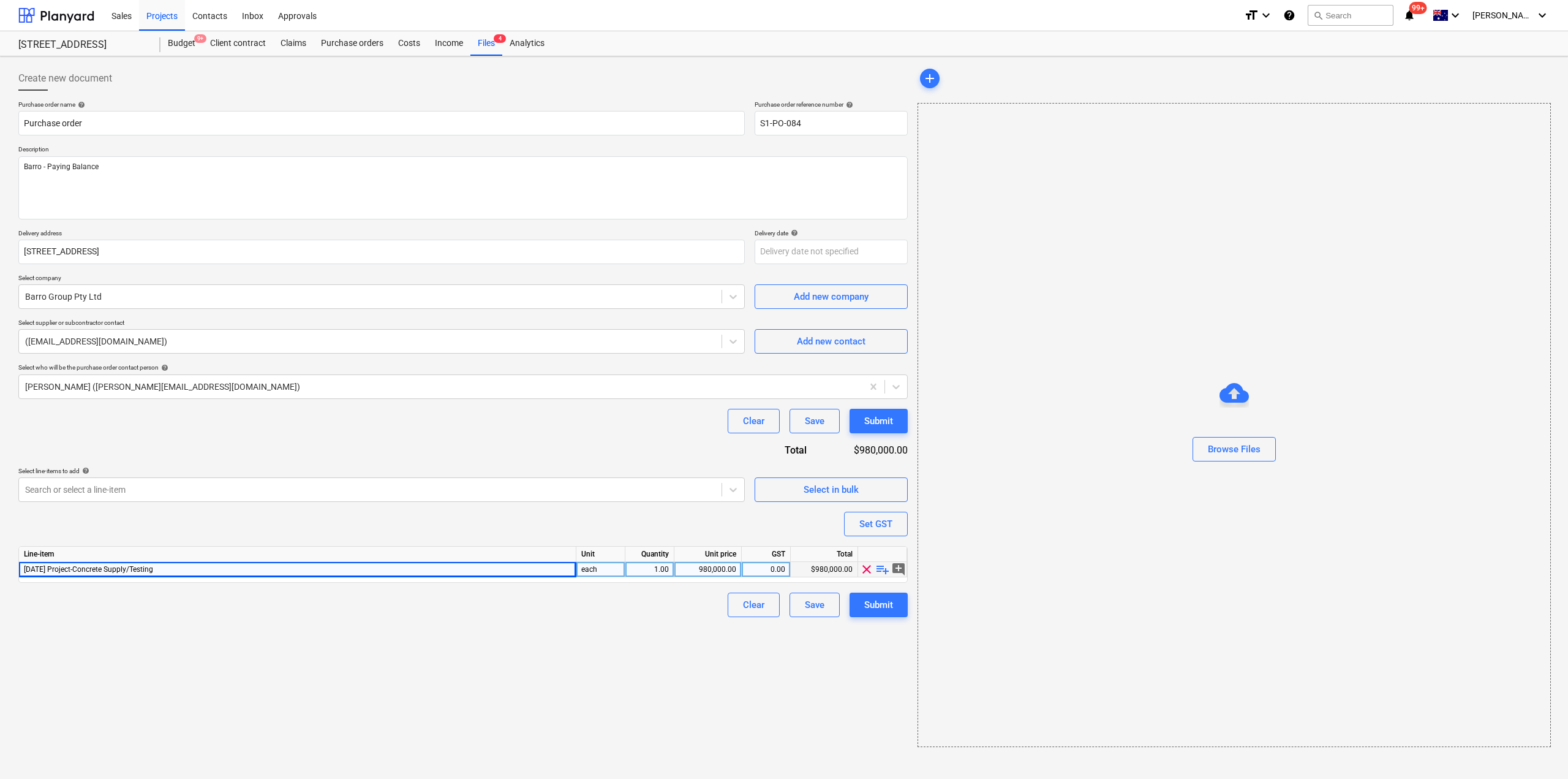
click at [199, 572] on div "[DATE] Project-Concrete Supply/Testing" at bounding box center [298, 570] width 557 height 15
click at [881, 568] on span "playlist_add" at bounding box center [883, 569] width 15 height 15
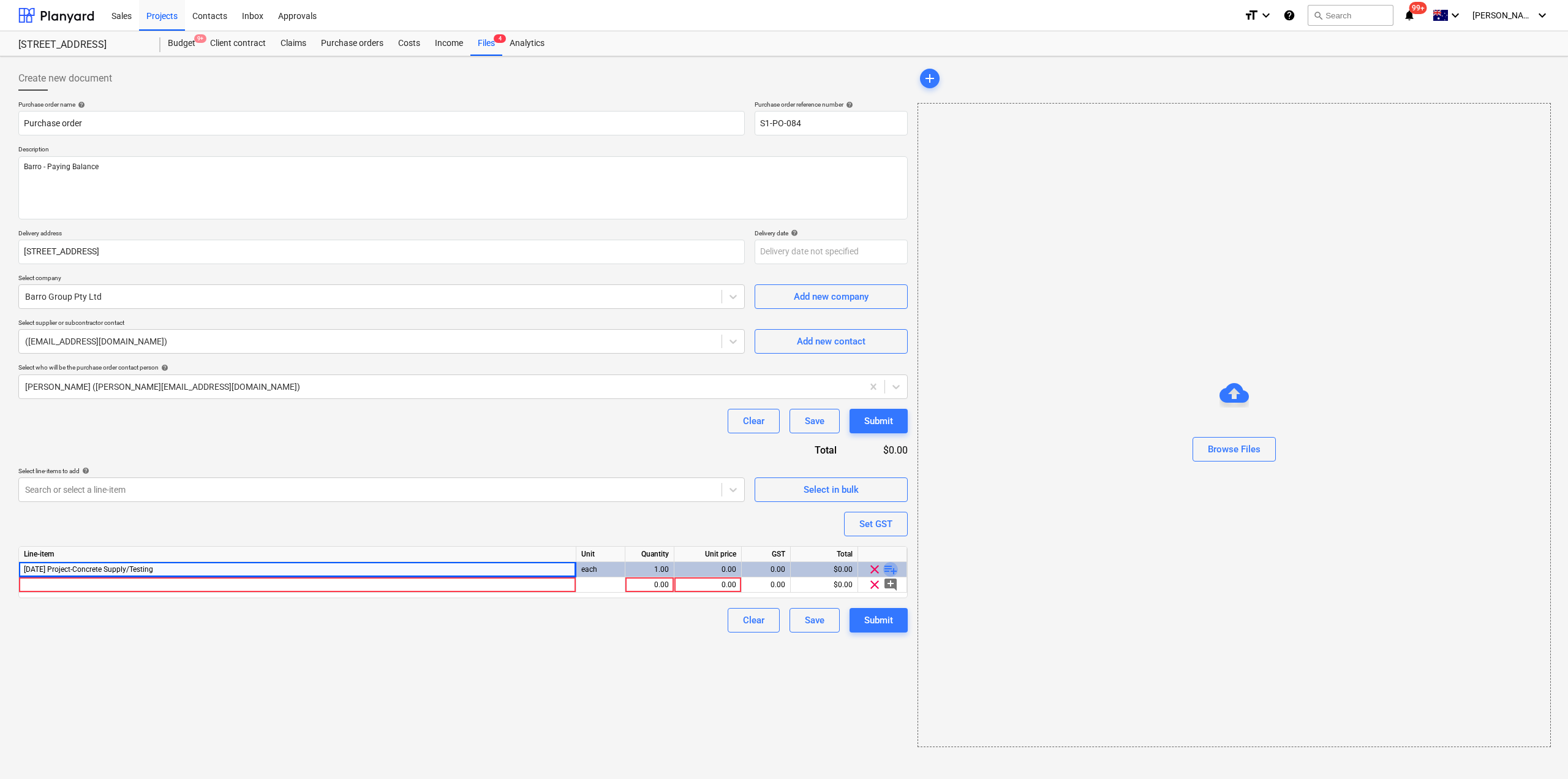
click at [891, 570] on span "playlist_add" at bounding box center [890, 569] width 15 height 15
type textarea "x"
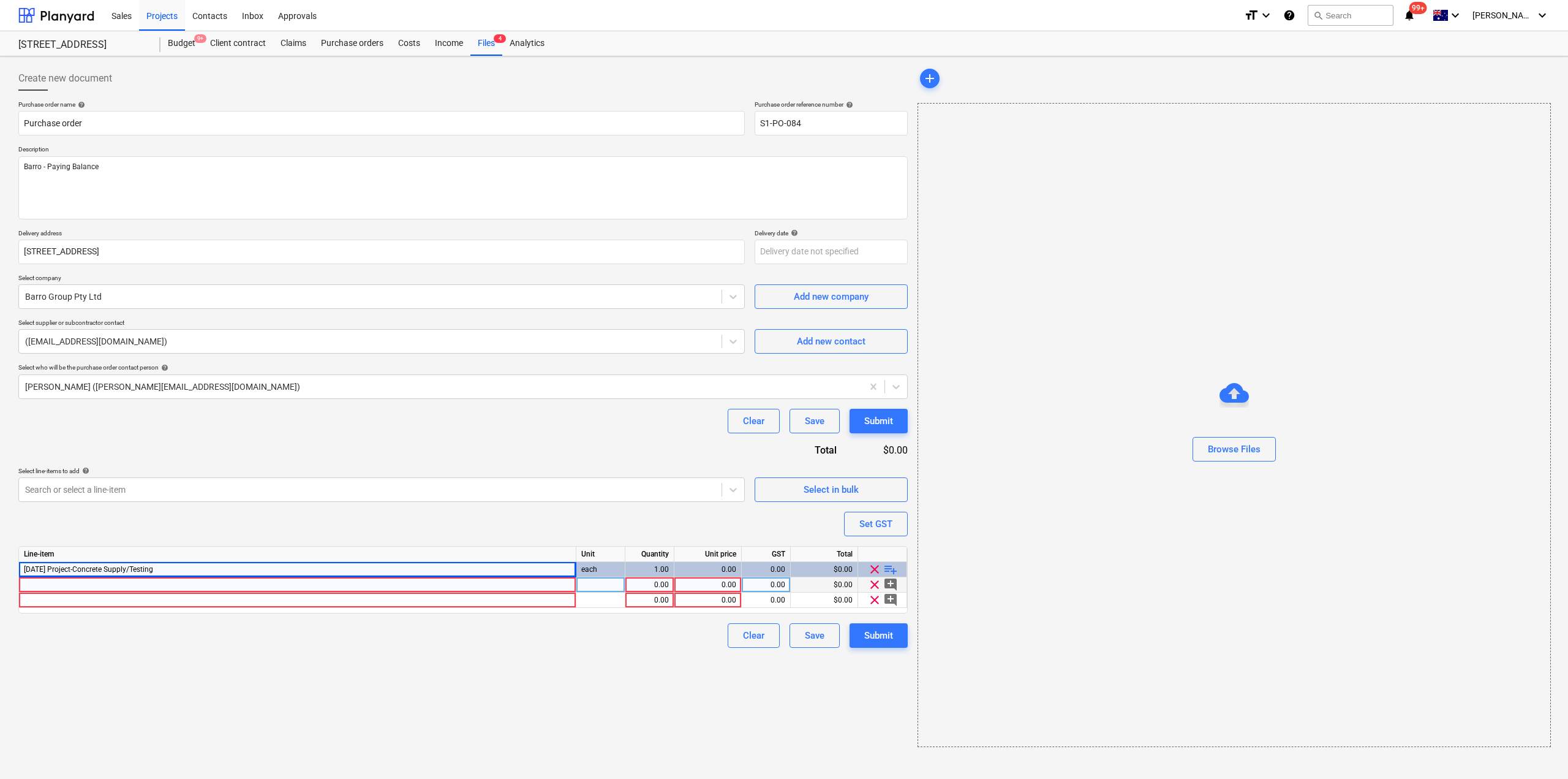
click at [149, 590] on div at bounding box center [298, 585] width 557 height 15
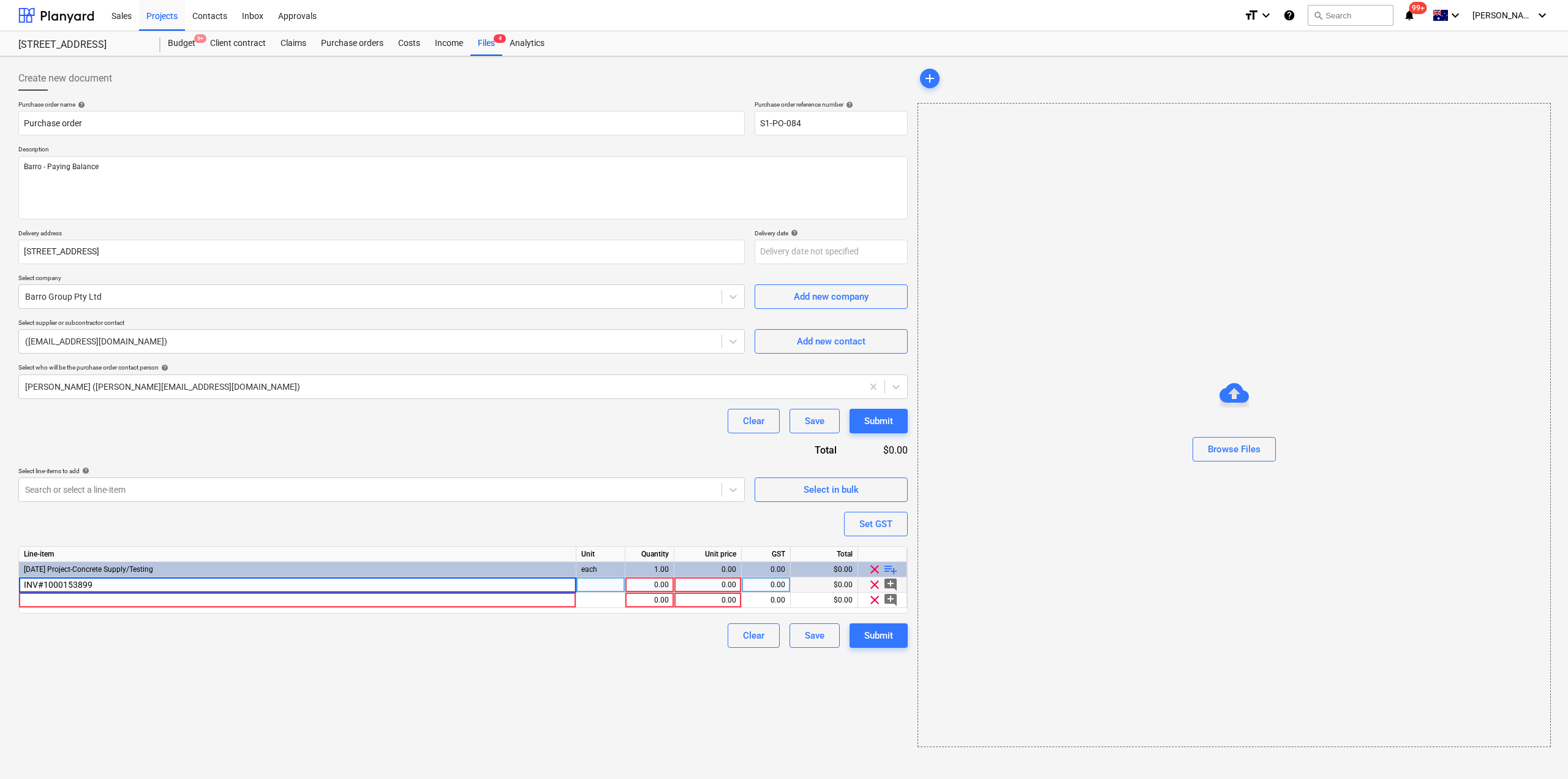
type input "INV#10001538994"
type textarea "x"
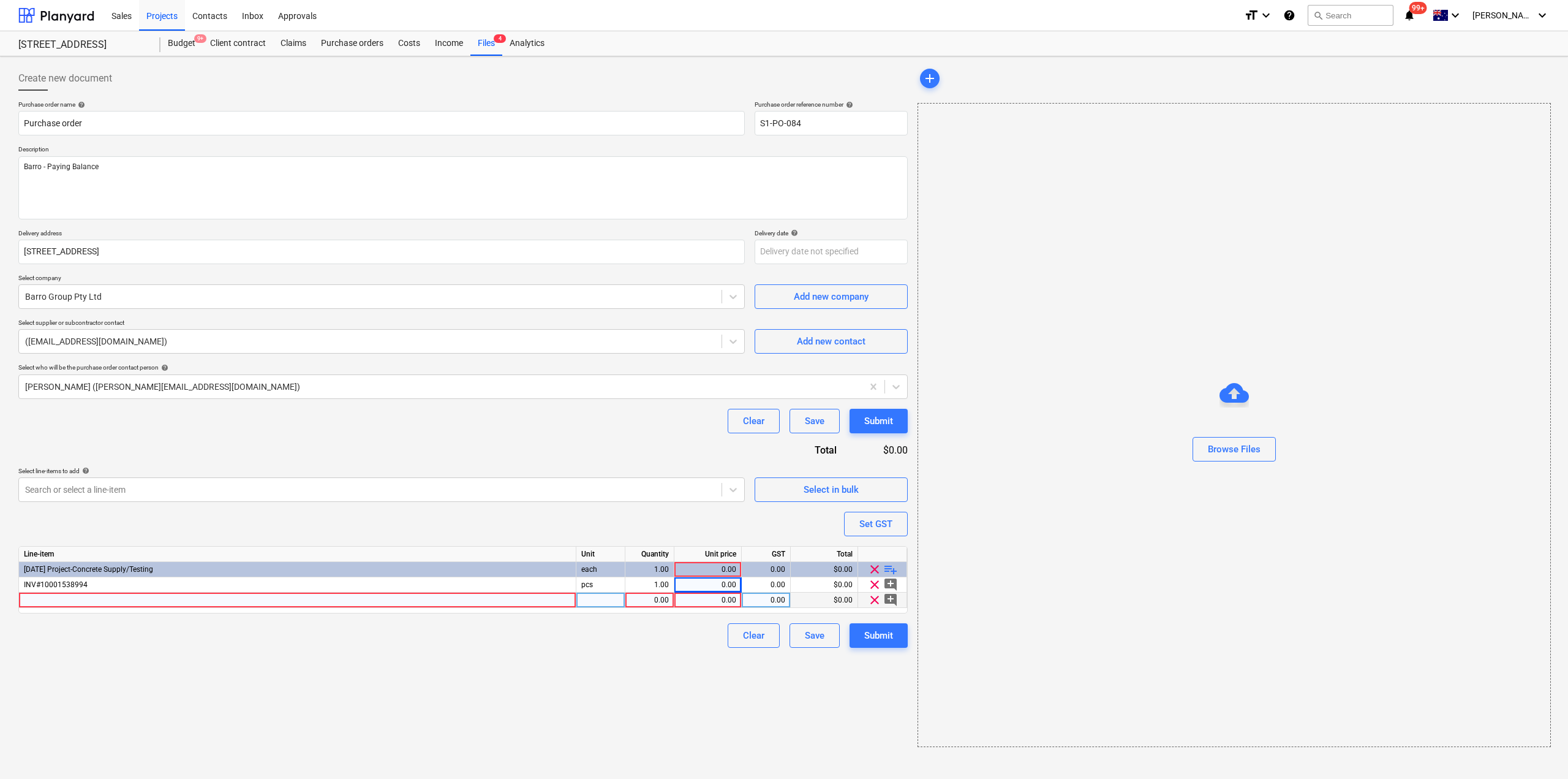
click at [664, 601] on div "0.00" at bounding box center [650, 600] width 39 height 15
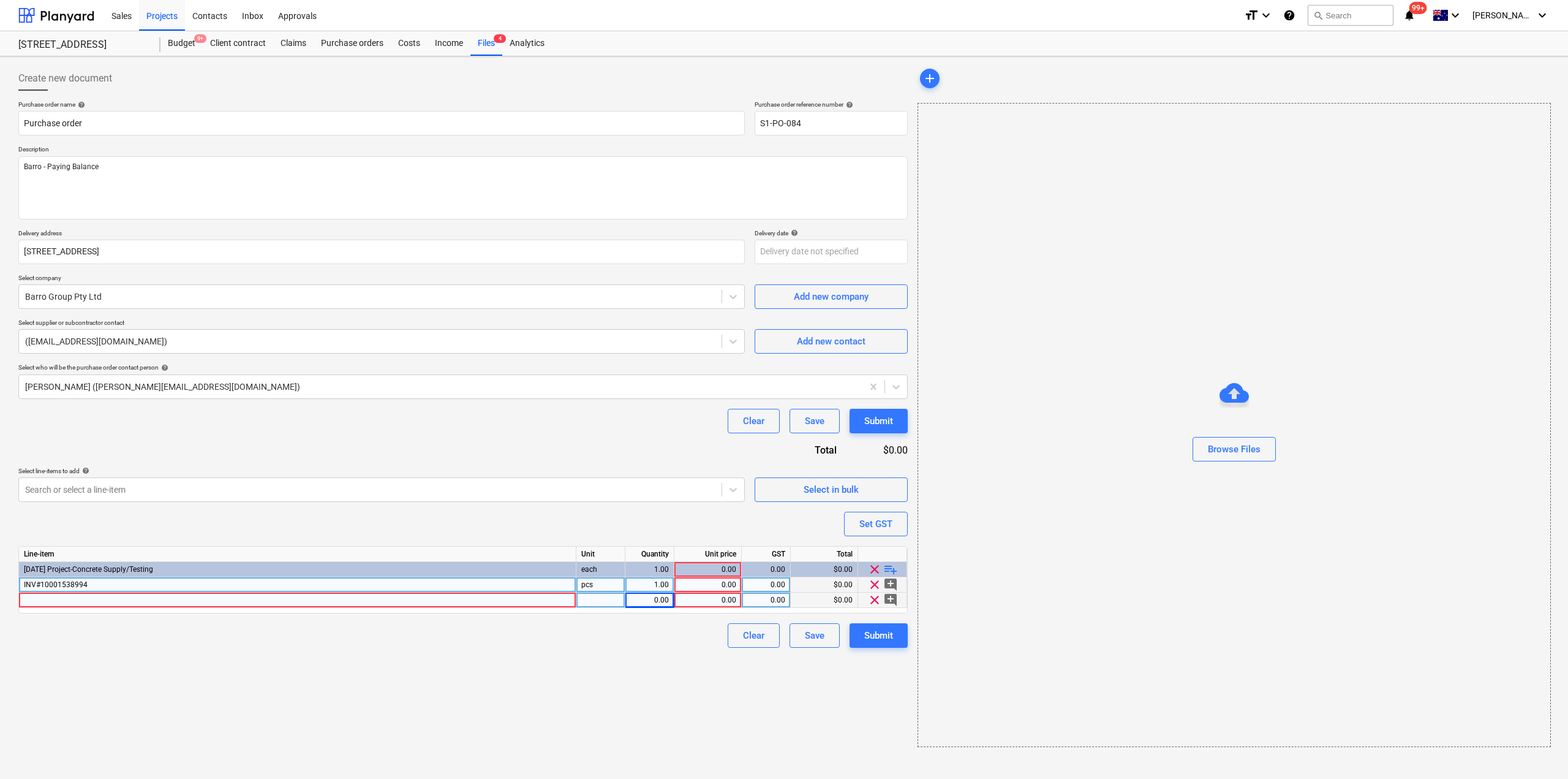
click at [714, 590] on div "0.00" at bounding box center [708, 585] width 57 height 15
type input "123"
type textarea "x"
click at [679, 653] on div "Create new document Purchase order name help Purchase order Purchase order refe…" at bounding box center [463, 406] width 900 height 690
click at [479, 600] on div at bounding box center [298, 600] width 557 height 15
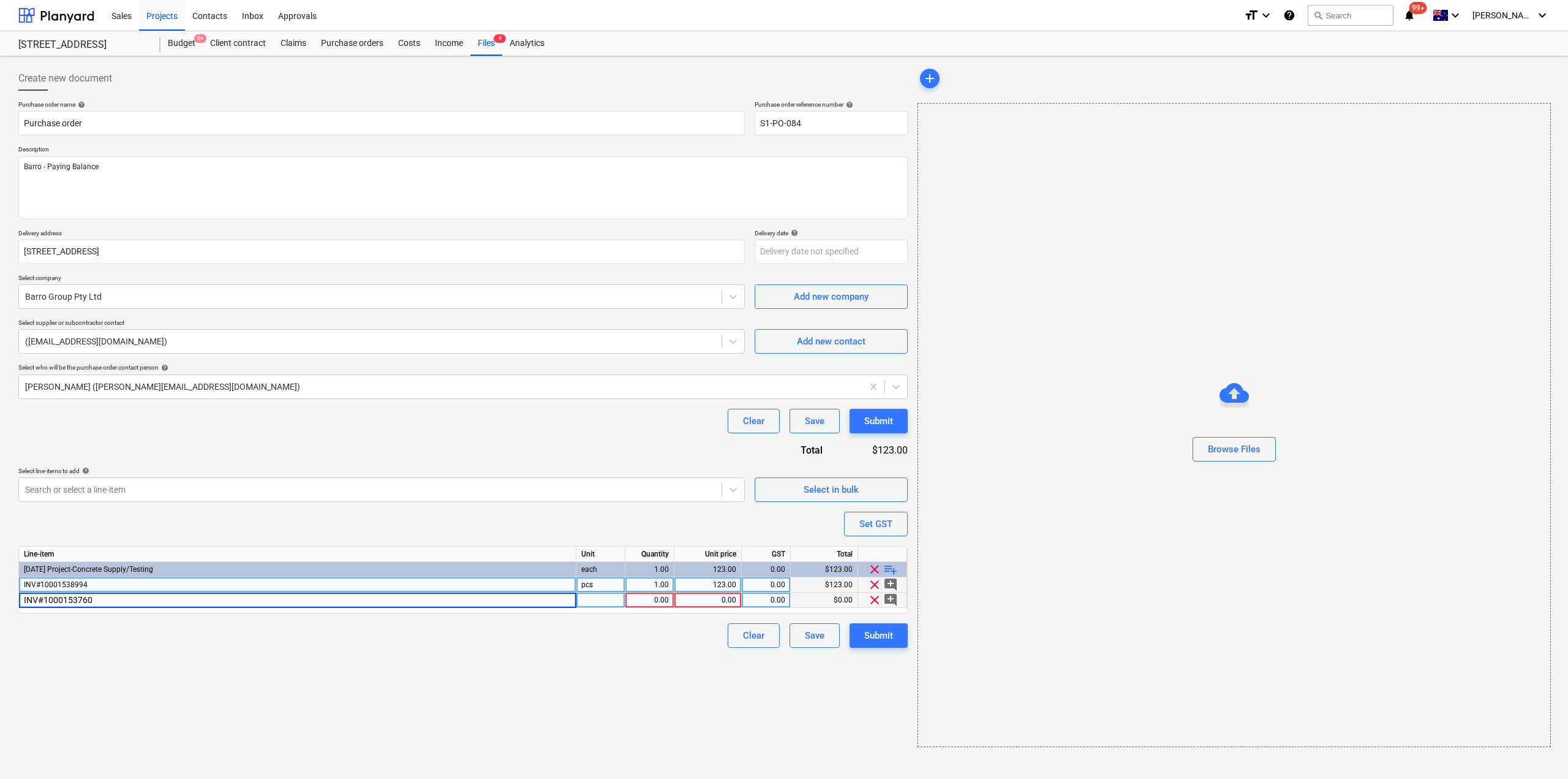
type input "INV#10001537602"
type textarea "x"
click at [716, 601] on div "0.00" at bounding box center [708, 600] width 57 height 15
type input "84"
click at [628, 715] on div "Create new document Purchase order name help Purchase order Purchase order refe…" at bounding box center [463, 406] width 900 height 690
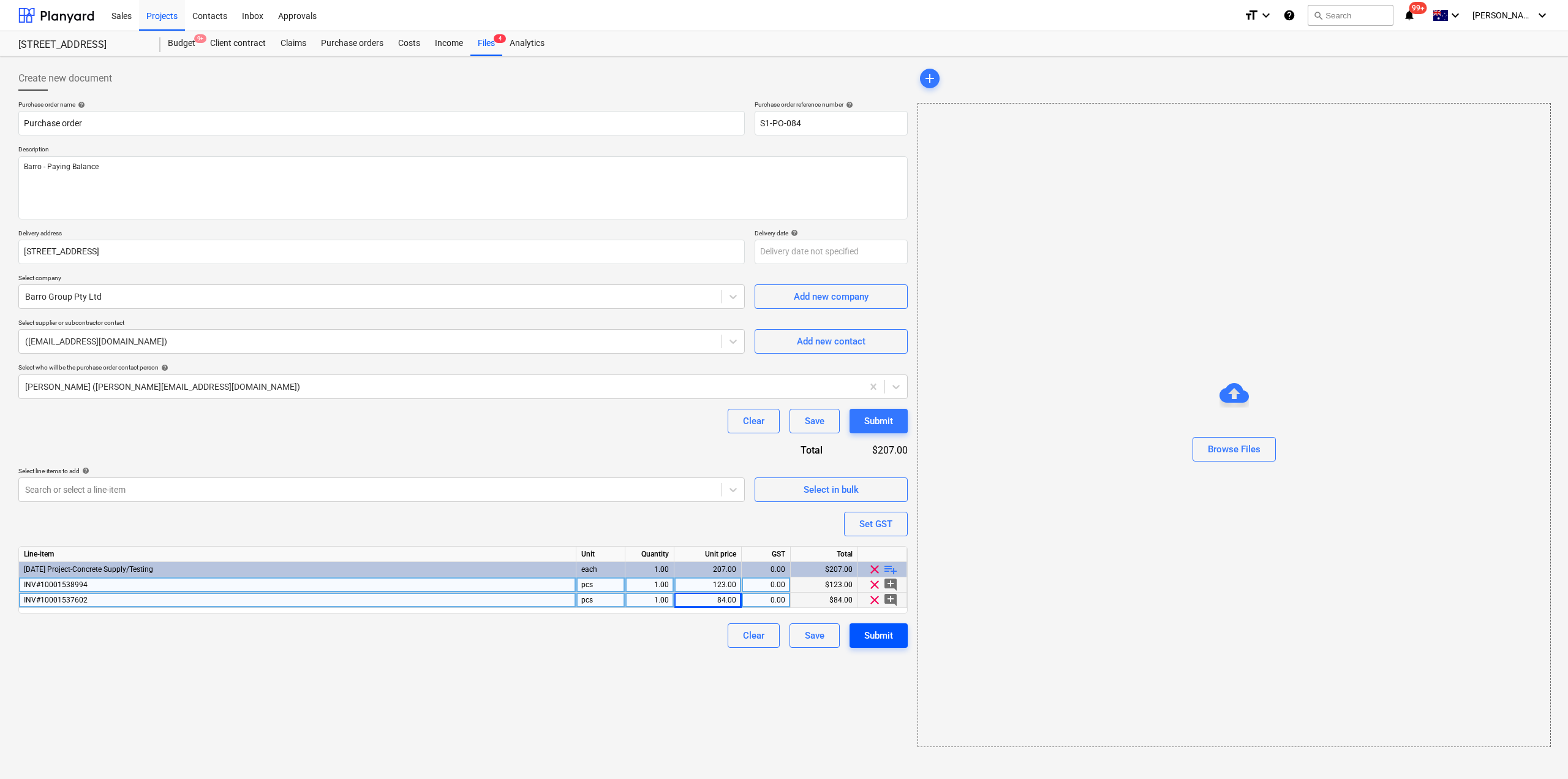
click at [876, 638] on div "Submit" at bounding box center [879, 635] width 29 height 16
type textarea "x"
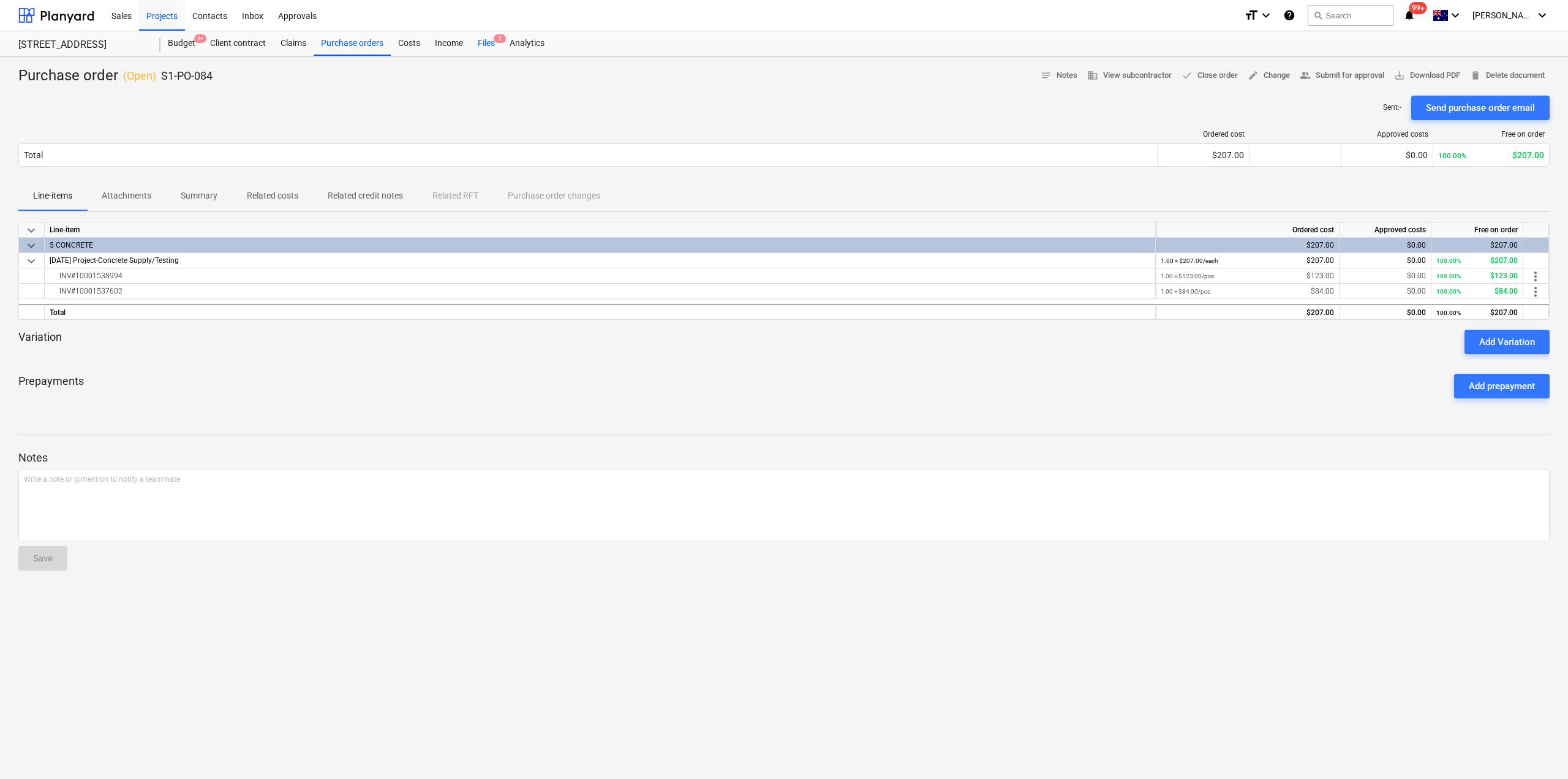
click at [489, 47] on div "Files 2" at bounding box center [486, 43] width 32 height 25
